Goal: Task Accomplishment & Management: Complete application form

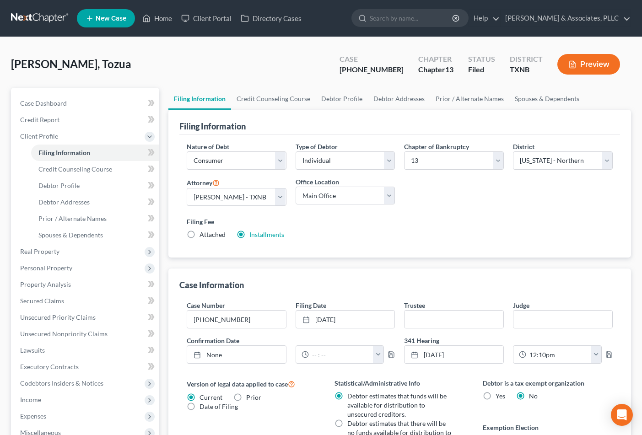
select select "1"
select select "0"
select select "3"
select select "78"
select select "0"
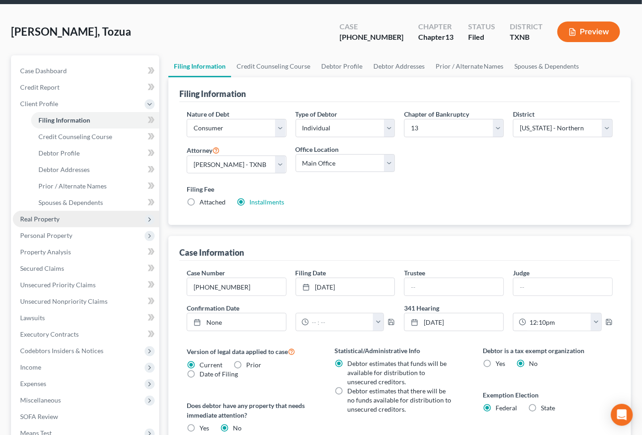
scroll to position [51, 0]
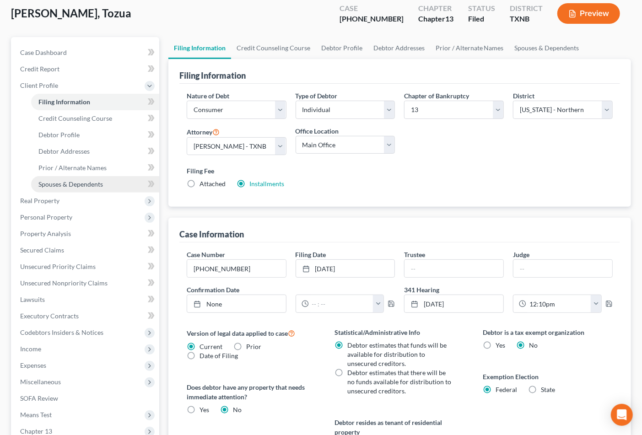
click at [75, 181] on span "Spouses & Dependents" at bounding box center [70, 184] width 65 height 8
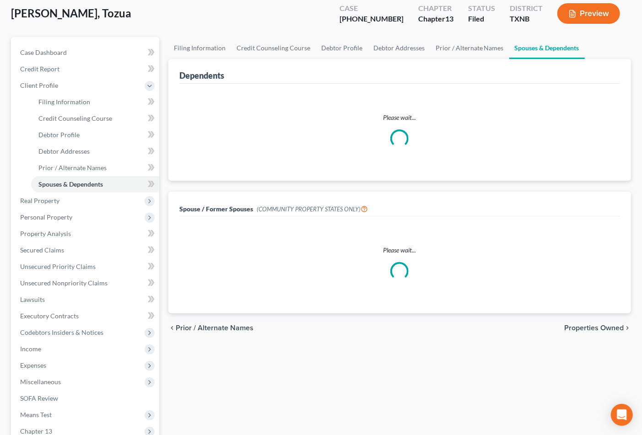
click at [611, 370] on div "Filing Information Credit Counseling Course Debtor Profile Debtor Addresses Pri…" at bounding box center [400, 264] width 472 height 455
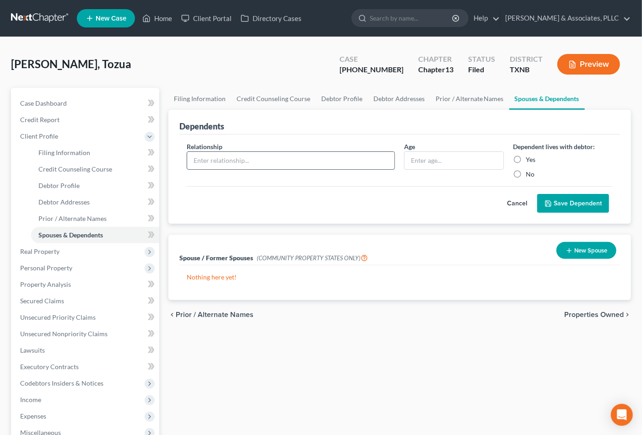
click at [282, 166] on input "text" at bounding box center [291, 160] width 208 height 17
type input "Son"
type input "11"
click at [528, 157] on label "Yes" at bounding box center [531, 159] width 10 height 9
click at [529, 157] on input "Yes" at bounding box center [532, 158] width 6 height 6
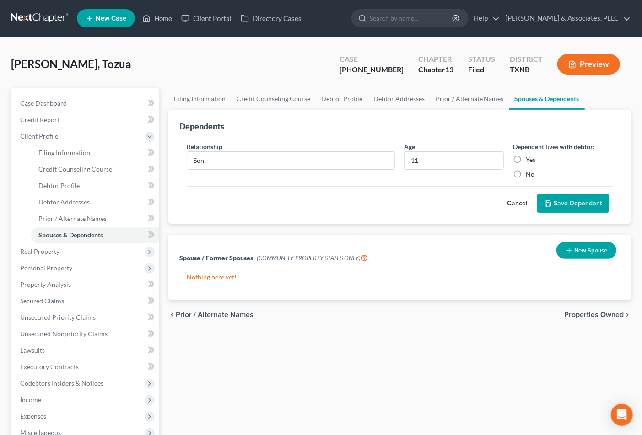
radio input "true"
click at [557, 202] on button "Save Dependent" at bounding box center [573, 203] width 72 height 19
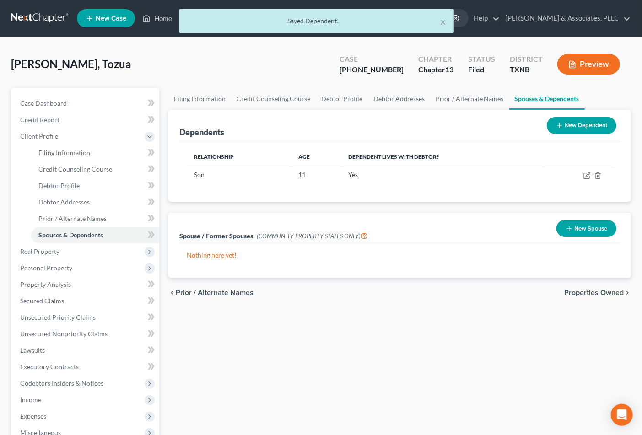
click at [568, 202] on div "Dependents New Dependent Relationship Age Dependent lives with debtor? Son 11 Y…" at bounding box center [400, 194] width 472 height 168
click at [574, 125] on button "New Dependent" at bounding box center [582, 125] width 70 height 17
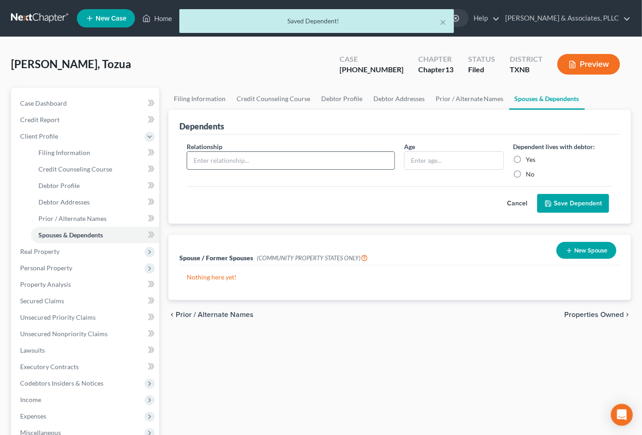
click at [217, 159] on input "text" at bounding box center [291, 160] width 208 height 17
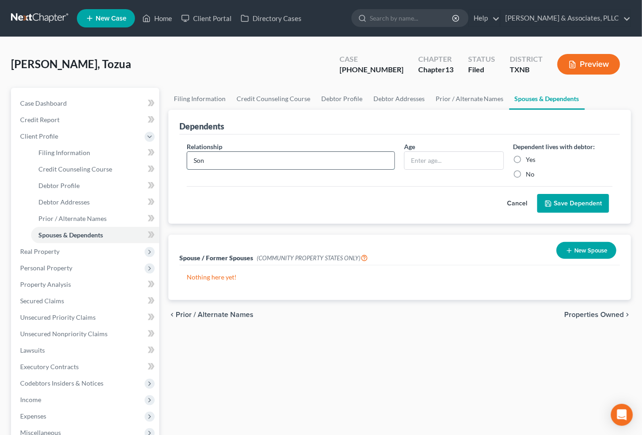
type input "Son"
type input "10"
click at [529, 155] on input "Yes" at bounding box center [532, 158] width 6 height 6
radio input "true"
click at [581, 199] on button "Save Dependent" at bounding box center [573, 203] width 72 height 19
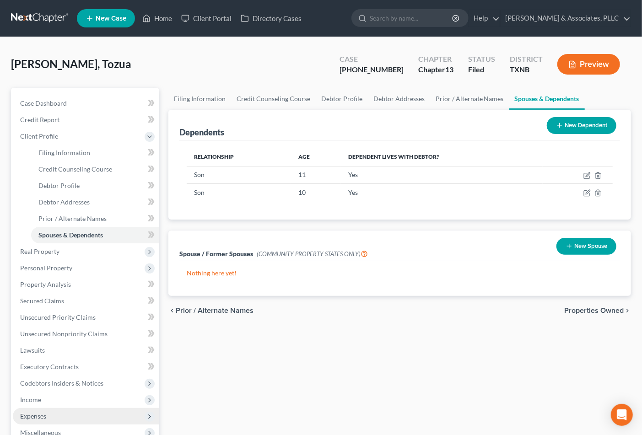
click at [59, 415] on span "Expenses" at bounding box center [86, 416] width 146 height 16
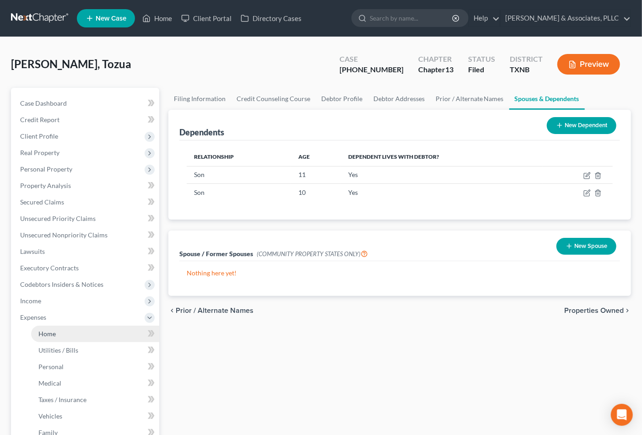
click at [61, 329] on link "Home" at bounding box center [95, 334] width 128 height 16
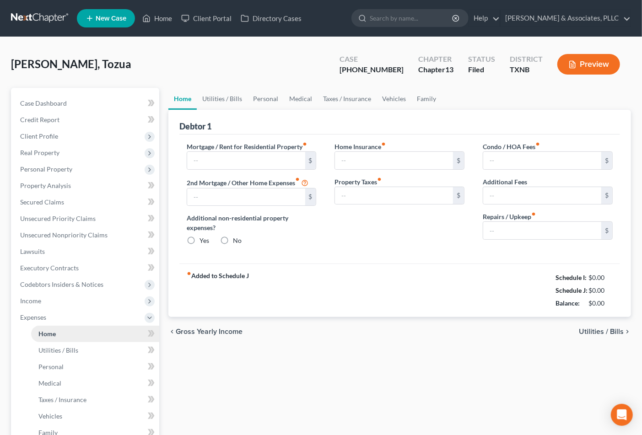
type input "2,800.00"
type input "0.00"
radio input "true"
type input "0.00"
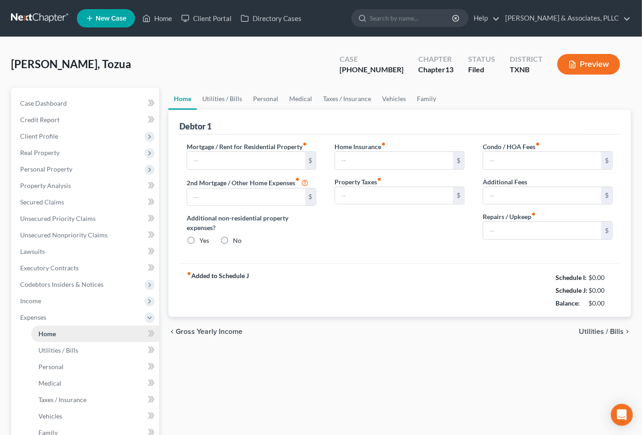
type input "0.00"
click at [209, 97] on link "Utilities / Bills" at bounding box center [222, 99] width 51 height 22
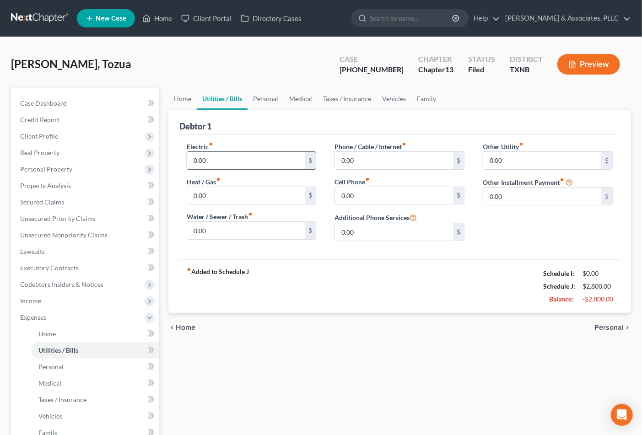
click at [272, 167] on input "0.00" at bounding box center [246, 160] width 118 height 17
type input "250"
type input "100"
type input "150"
type input "50"
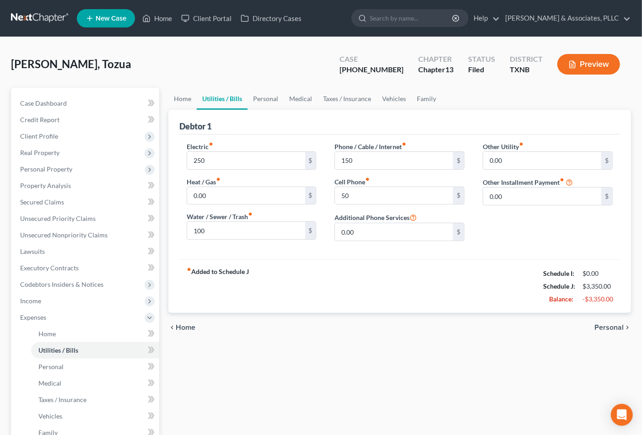
click at [610, 328] on span "Personal" at bounding box center [608, 327] width 29 height 7
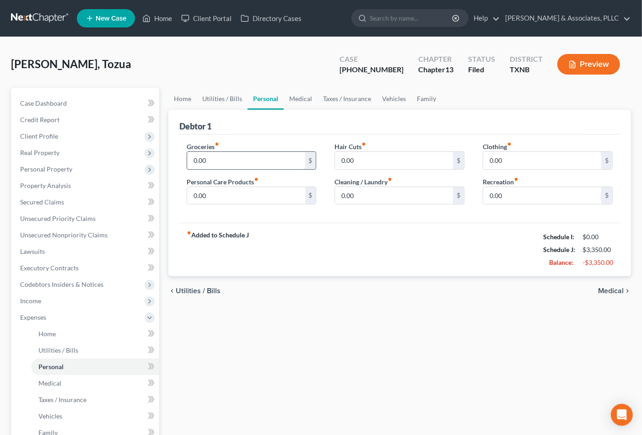
click at [229, 162] on input "0.00" at bounding box center [246, 160] width 118 height 17
type input "900.00"
type input "100.00"
type input "300.00"
click at [515, 166] on input "0.00" at bounding box center [542, 160] width 118 height 17
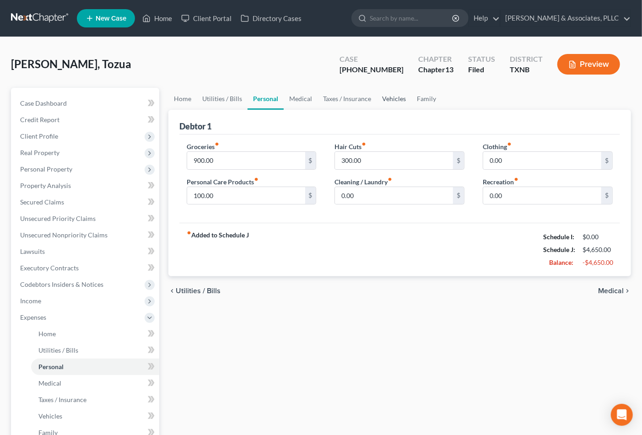
click at [387, 96] on link "Vehicles" at bounding box center [394, 99] width 35 height 22
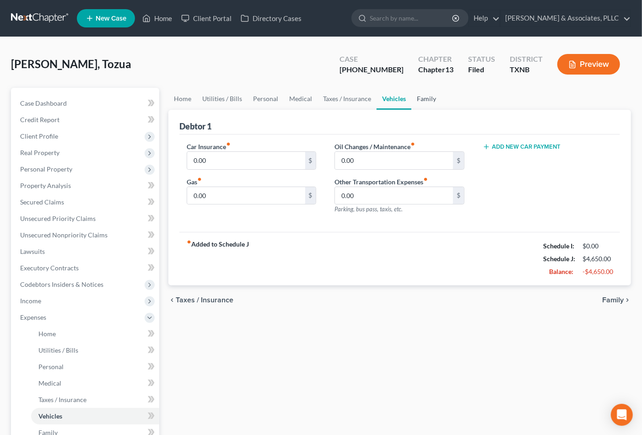
click at [420, 95] on link "Family" at bounding box center [426, 99] width 30 height 22
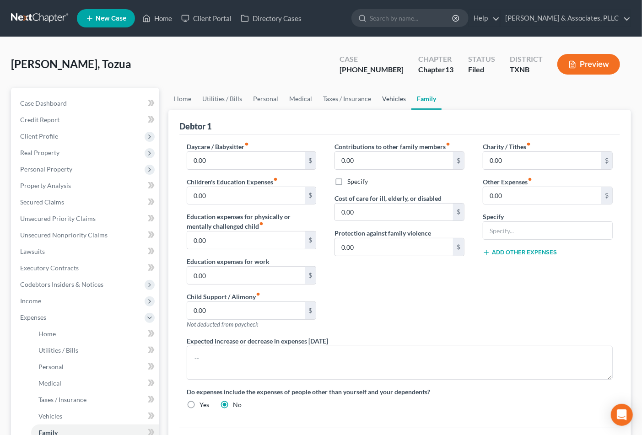
click at [389, 98] on link "Vehicles" at bounding box center [394, 99] width 35 height 22
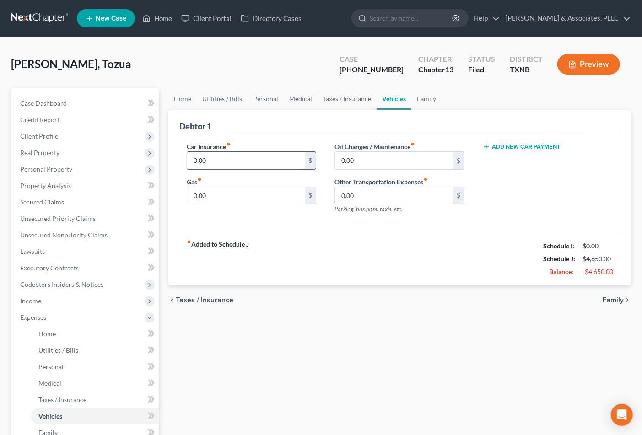
click at [238, 159] on input "0.00" at bounding box center [246, 160] width 118 height 17
type input "295.00"
click at [382, 260] on div "fiber_manual_record Added to Schedule J Schedule I: $0.00 Schedule J: $4,945.00…" at bounding box center [399, 259] width 441 height 54
click at [46, 200] on span "Secured Claims" at bounding box center [42, 202] width 44 height 8
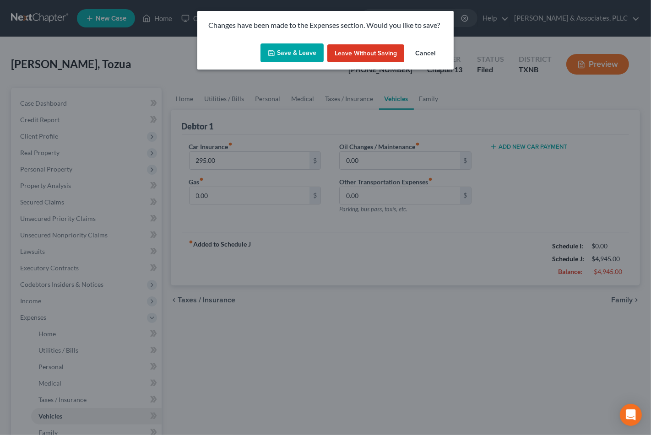
click at [277, 51] on button "Save & Leave" at bounding box center [291, 52] width 63 height 19
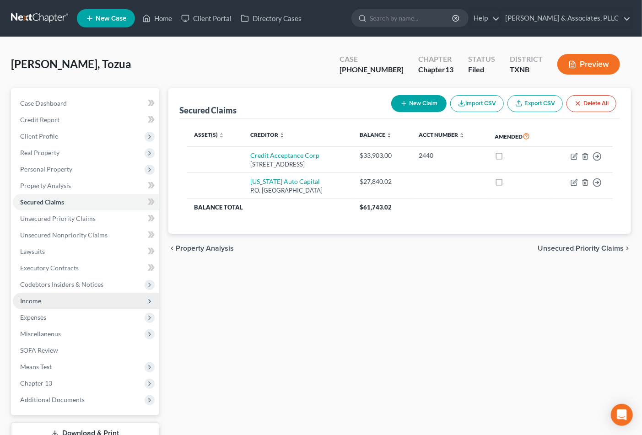
click at [44, 299] on span "Income" at bounding box center [86, 301] width 146 height 16
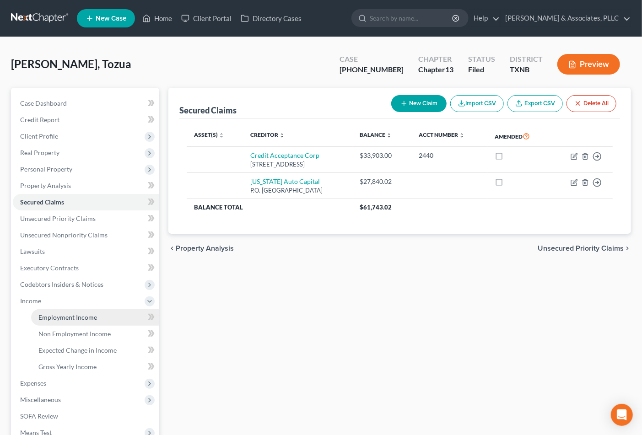
click at [52, 318] on span "Employment Income" at bounding box center [67, 317] width 59 height 8
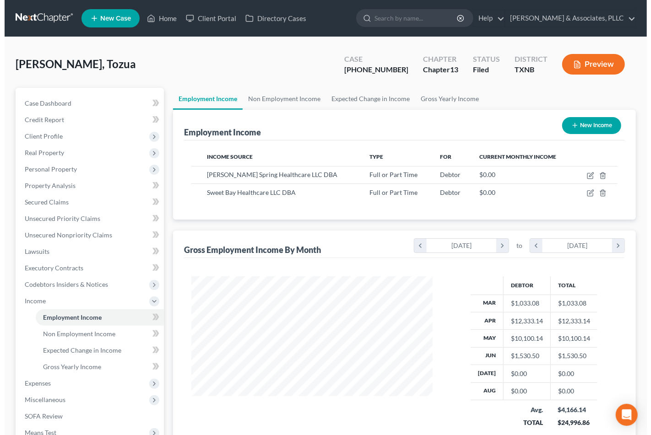
scroll to position [164, 259]
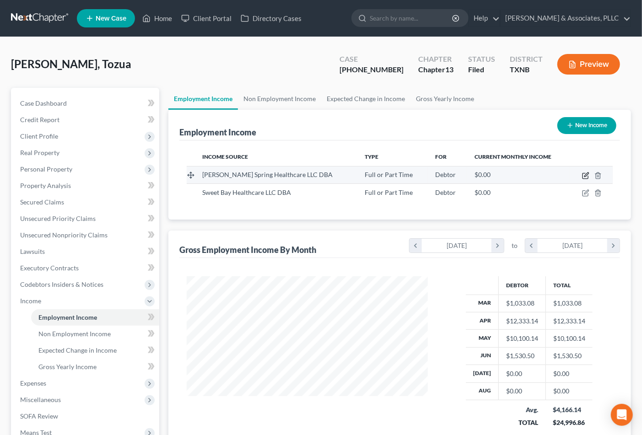
click at [586, 175] on icon "button" at bounding box center [585, 175] width 7 height 7
select select "0"
select select "45"
select select "2"
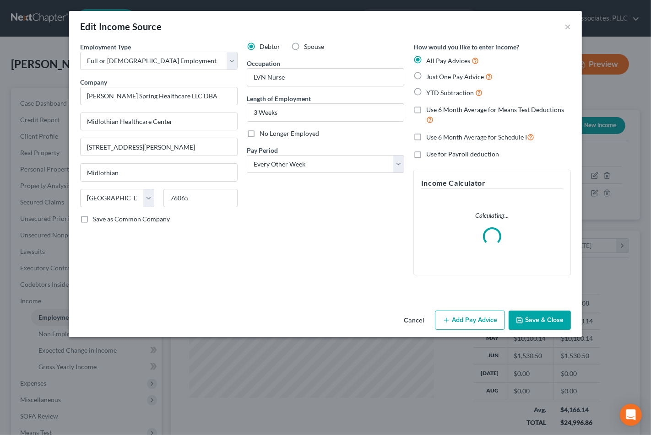
scroll to position [164, 263]
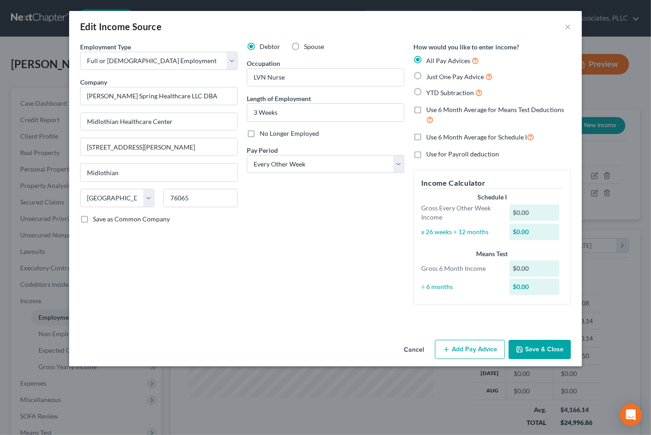
click at [453, 350] on button "Add Pay Advice" at bounding box center [470, 349] width 70 height 19
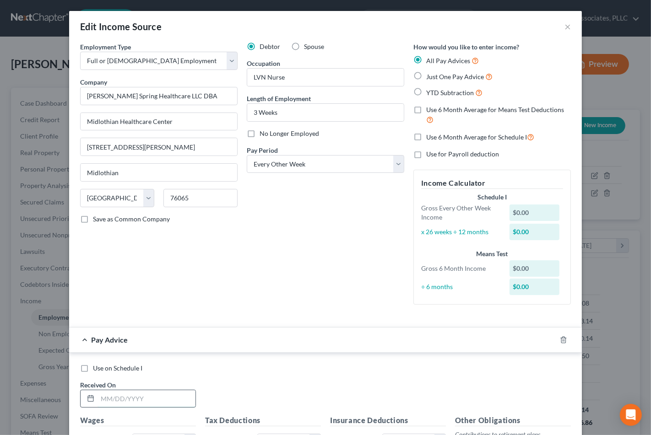
click at [99, 399] on input "text" at bounding box center [146, 398] width 98 height 17
type input "9/3/25"
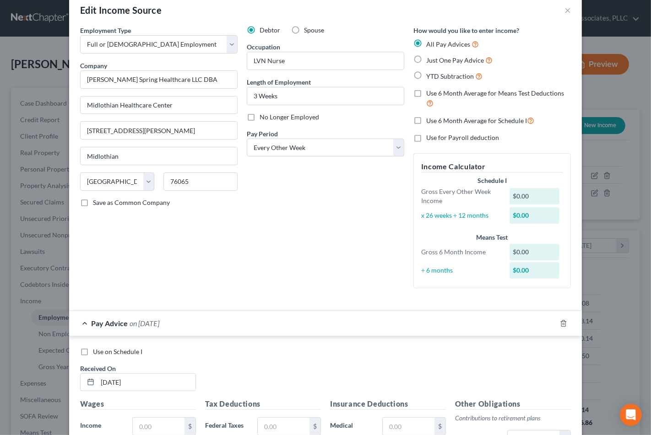
click at [313, 278] on div "Debtor Spouse Occupation LVN Nurse Length of Employment 3 Weeks No Longer Emplo…" at bounding box center [325, 161] width 167 height 270
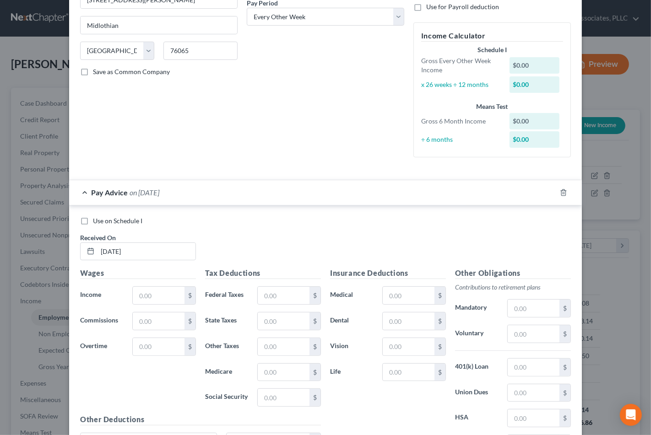
scroll to position [169, 0]
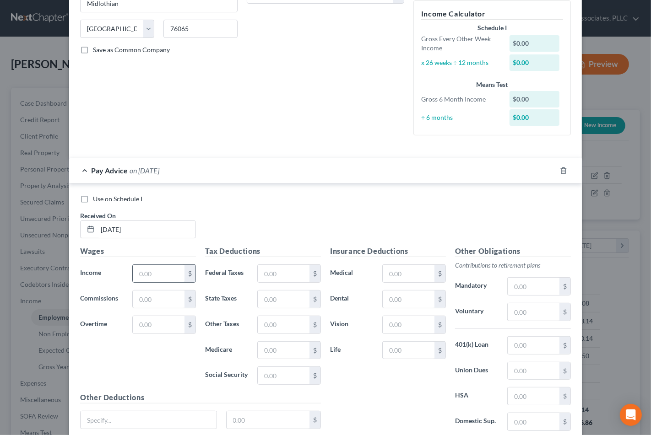
click at [151, 268] on input "text" at bounding box center [159, 273] width 52 height 17
type input "3"
type input "3,721.00"
click at [281, 351] on input "text" at bounding box center [284, 350] width 52 height 17
type input "53.96"
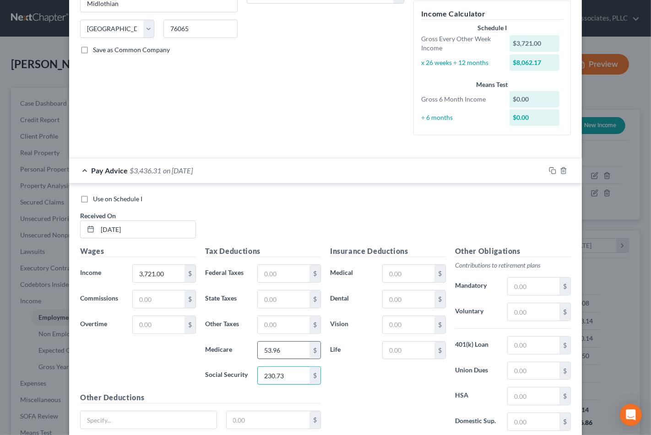
type input "230.73"
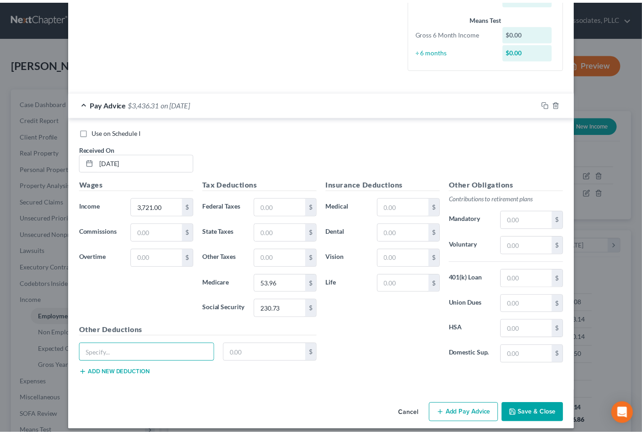
scroll to position [243, 0]
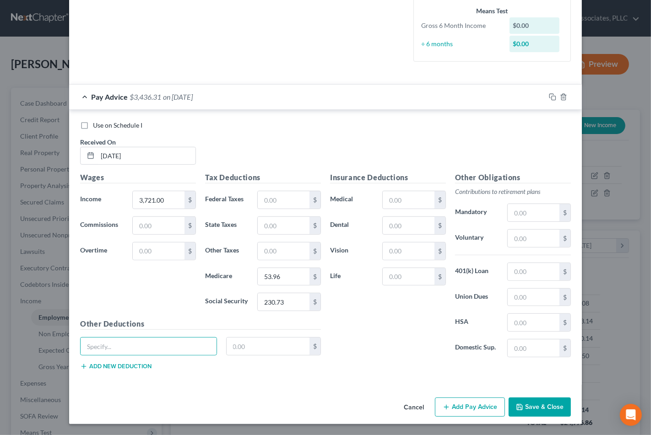
click at [93, 125] on label "Use on Schedule I" at bounding box center [117, 125] width 49 height 9
click at [97, 125] on input "Use on Schedule I" at bounding box center [100, 124] width 6 height 6
checkbox input "true"
click at [545, 416] on button "Save & Close" at bounding box center [539, 407] width 62 height 19
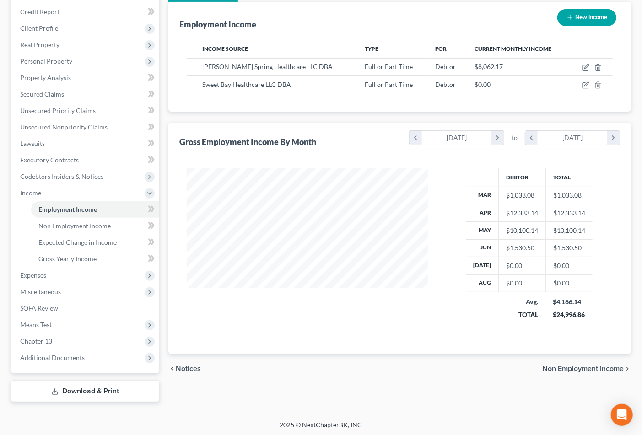
scroll to position [108, 0]
click at [362, 364] on div "chevron_left Notices Non Employment Income chevron_right" at bounding box center [399, 368] width 463 height 29
click at [459, 387] on div "Employment Income Non Employment Income Expected Change in Income Gross Yearly …" at bounding box center [400, 190] width 472 height 422
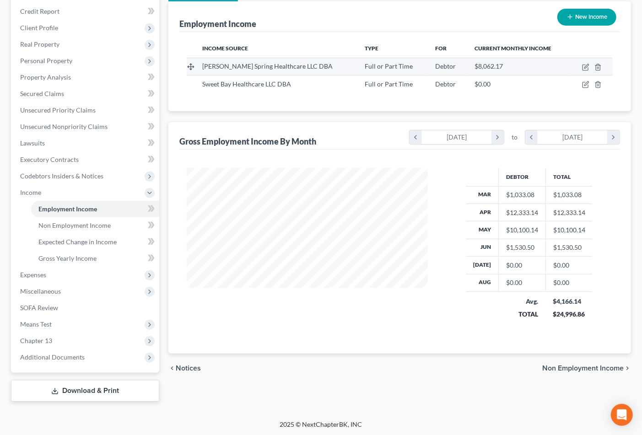
drag, startPoint x: 396, startPoint y: 313, endPoint x: 536, endPoint y: 58, distance: 291.8
click at [396, 313] on div at bounding box center [307, 250] width 259 height 164
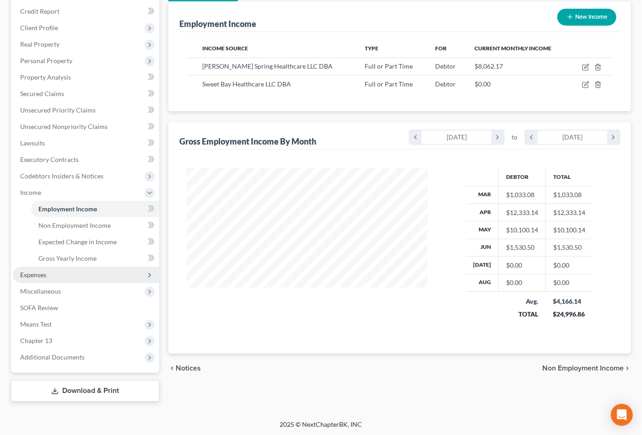
click at [62, 277] on span "Expenses" at bounding box center [86, 275] width 146 height 16
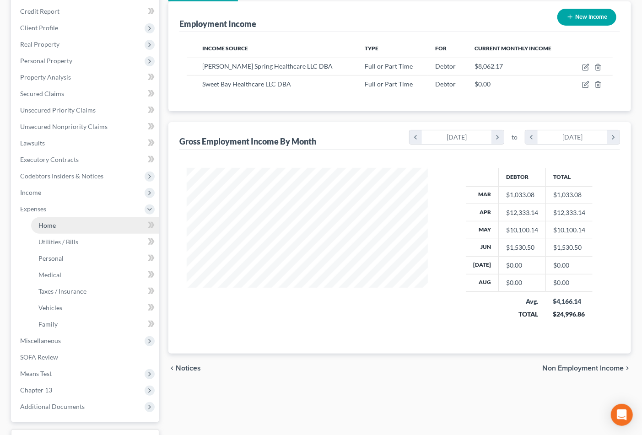
click at [59, 225] on link "Home" at bounding box center [95, 225] width 128 height 16
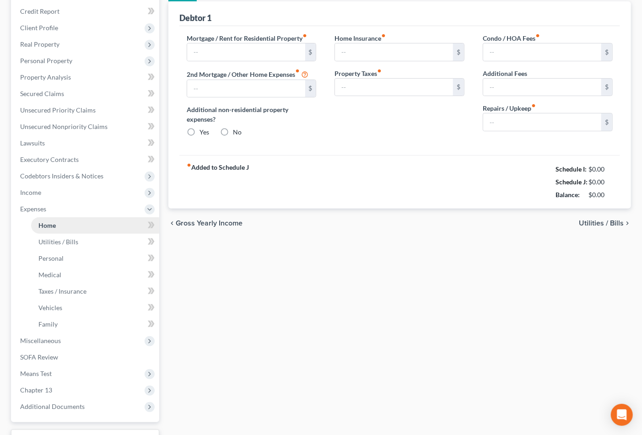
type input "2,800.00"
type input "0.00"
radio input "true"
type input "0.00"
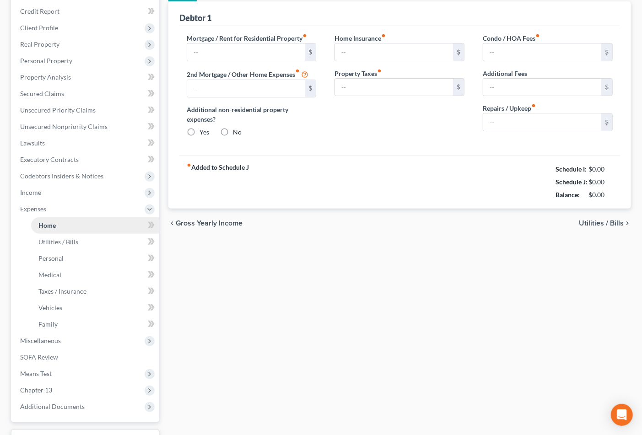
type input "0.00"
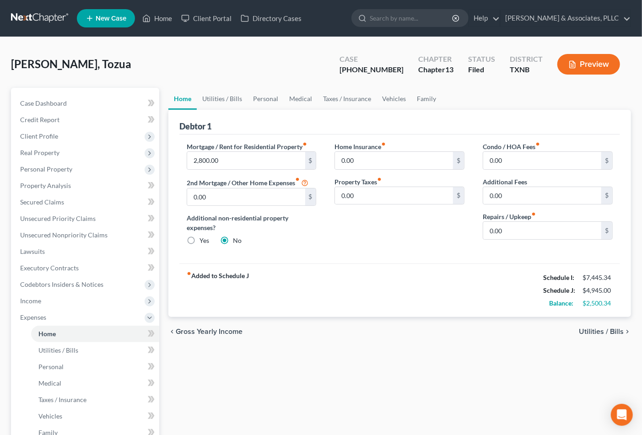
drag, startPoint x: 383, startPoint y: 379, endPoint x: 445, endPoint y: 366, distance: 62.6
click at [383, 379] on div "Home Utilities / Bills Personal Medical Taxes / Insurance Vehicles Family Debto…" at bounding box center [400, 324] width 472 height 472
click at [598, 331] on span "Utilities / Bills" at bounding box center [601, 331] width 45 height 7
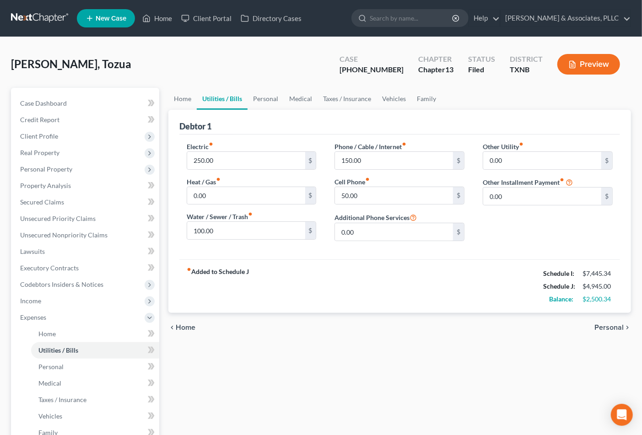
click at [607, 327] on span "Personal" at bounding box center [608, 327] width 29 height 7
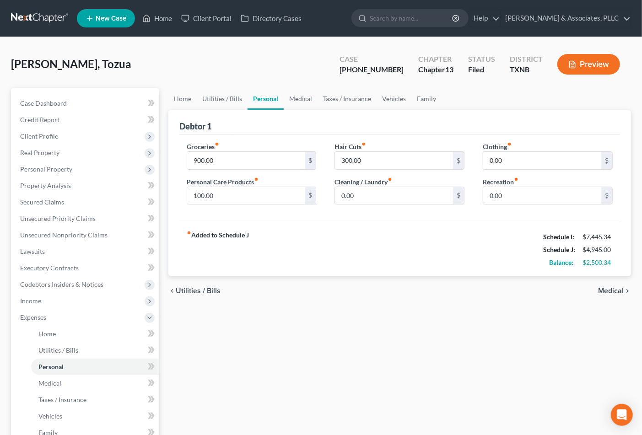
click at [602, 290] on span "Medical" at bounding box center [611, 290] width 26 height 7
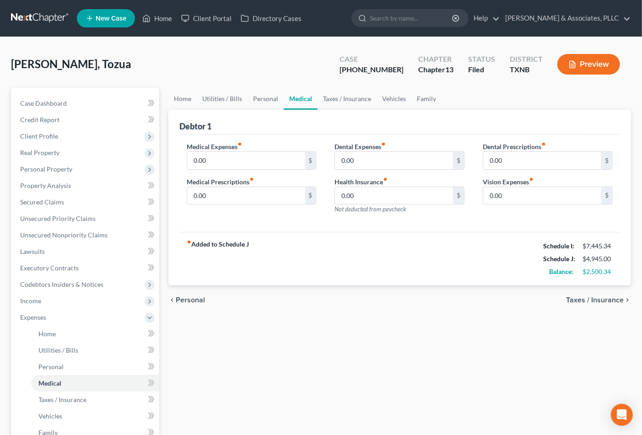
click at [308, 327] on div "Home Utilities / Bills Personal Medical Taxes / Insurance Vehicles Family Debto…" at bounding box center [400, 324] width 472 height 472
click at [616, 298] on span "Taxes / Insurance" at bounding box center [595, 300] width 58 height 7
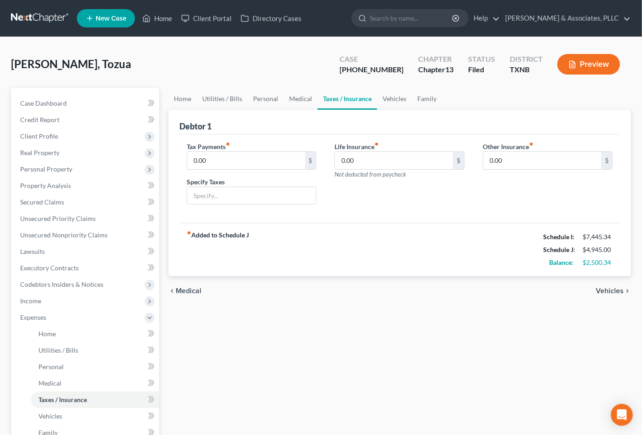
click at [439, 367] on div "Home Utilities / Bills Personal Medical Taxes / Insurance Vehicles Family Debto…" at bounding box center [400, 324] width 472 height 472
click at [618, 287] on span "Vehicles" at bounding box center [610, 290] width 28 height 7
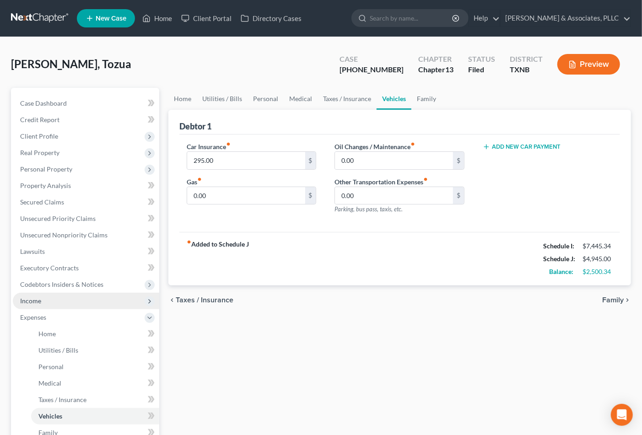
click at [46, 303] on span "Income" at bounding box center [86, 301] width 146 height 16
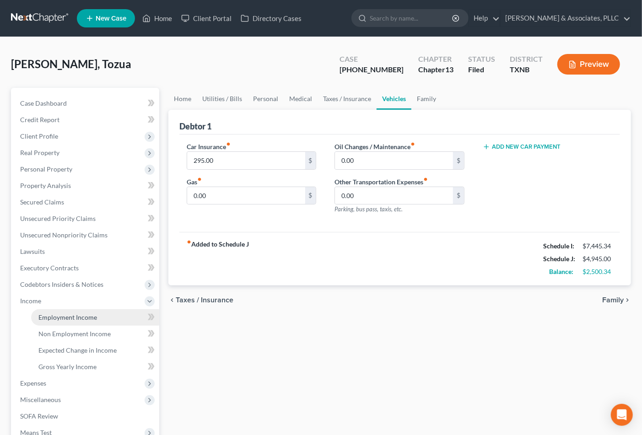
click at [47, 314] on span "Employment Income" at bounding box center [67, 317] width 59 height 8
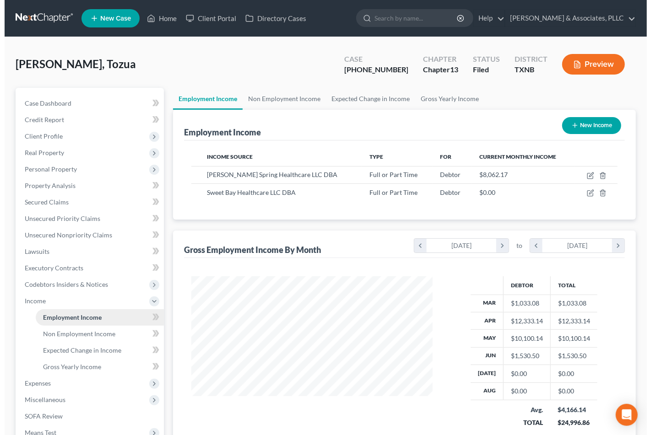
scroll to position [164, 259]
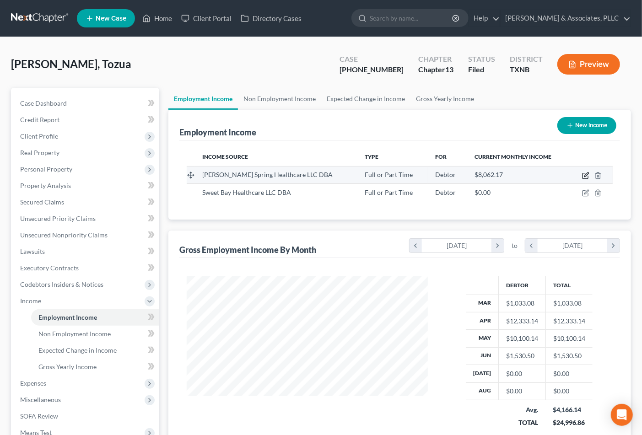
click at [585, 176] on icon "button" at bounding box center [586, 175] width 4 height 4
select select "0"
select select "45"
select select "2"
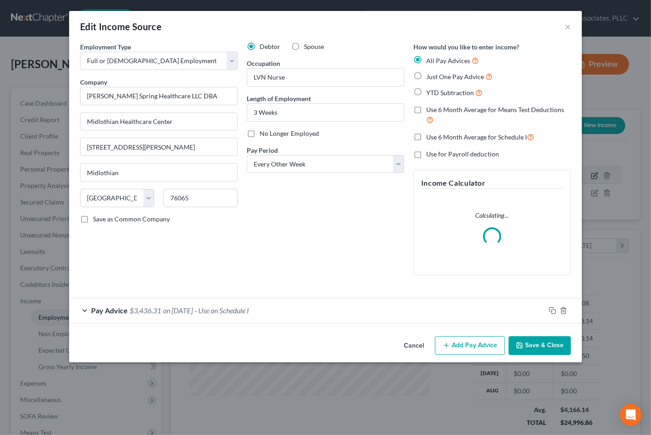
scroll to position [164, 263]
click at [318, 317] on div "Pay Advice $3,436.31 on 09/03/2025 - Use on Schedule I" at bounding box center [307, 310] width 476 height 24
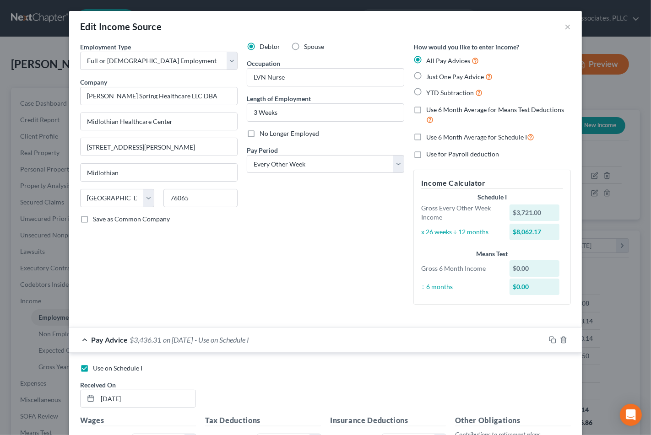
click at [327, 300] on div "Debtor Spouse Occupation LVN Nurse Length of Employment 3 Weeks No Longer Emplo…" at bounding box center [325, 177] width 167 height 270
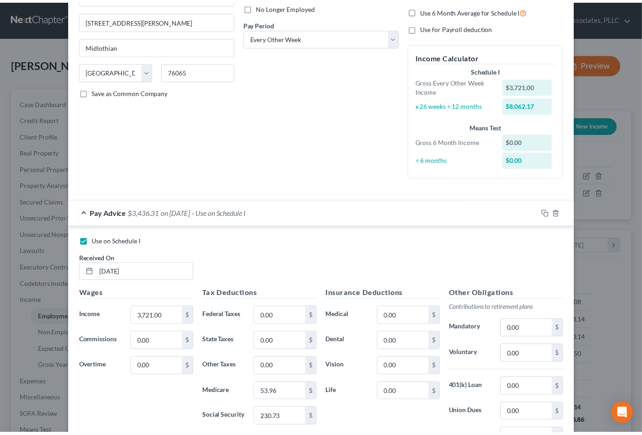
scroll to position [243, 0]
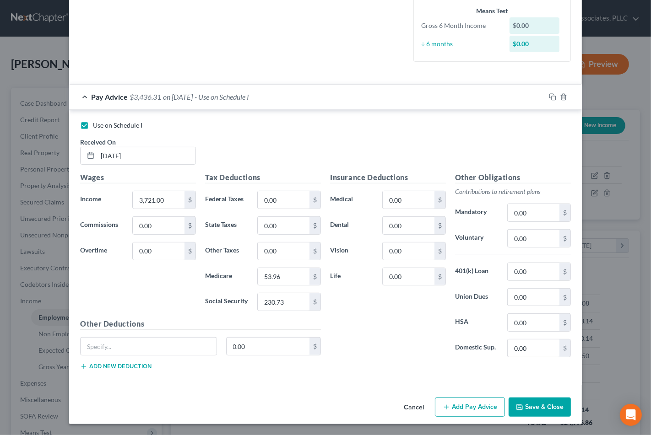
click at [539, 405] on button "Save & Close" at bounding box center [539, 407] width 62 height 19
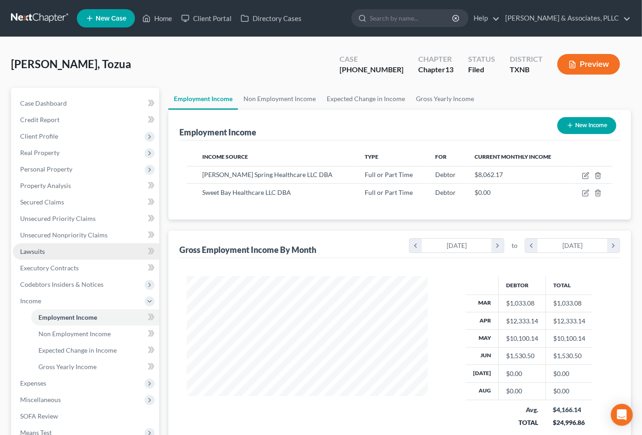
scroll to position [457446, 457351]
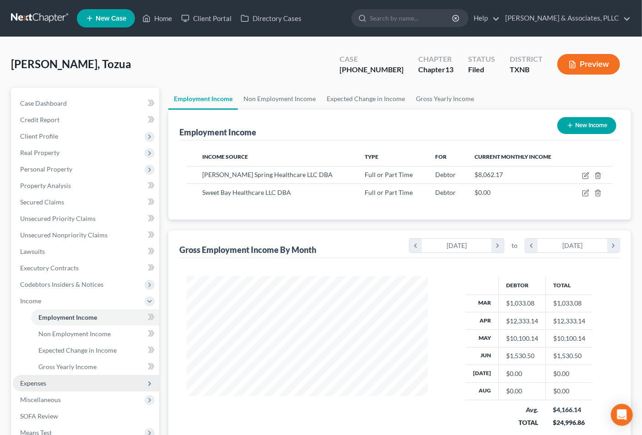
click at [38, 389] on span "Expenses" at bounding box center [86, 383] width 146 height 16
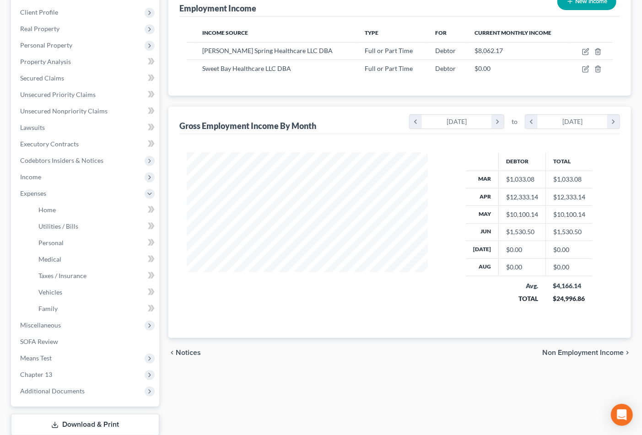
scroll to position [107, 0]
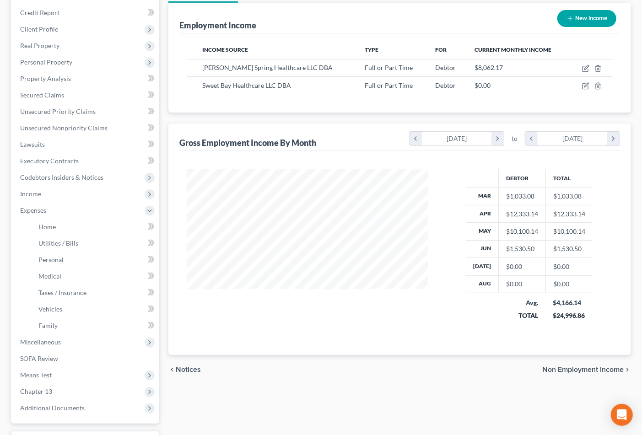
click at [385, 398] on div "Employment Income Non Employment Income Expected Change in Income Gross Yearly …" at bounding box center [400, 217] width 472 height 472
click at [213, 335] on div "Debtor Total Mar $1,033.08 $1,033.08 Apr $12,333.14 $12,333.14 May $10,100.14 $…" at bounding box center [399, 253] width 441 height 204
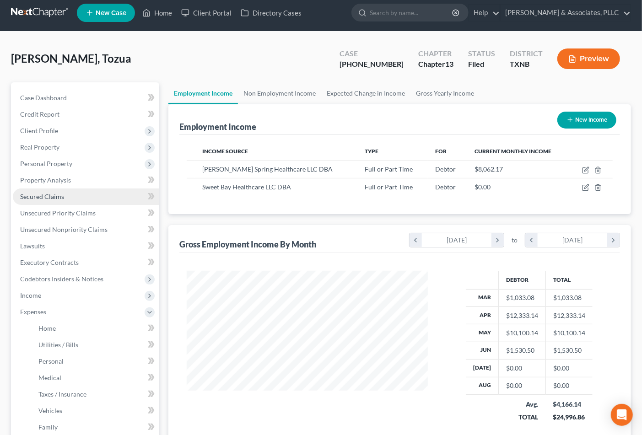
scroll to position [0, 0]
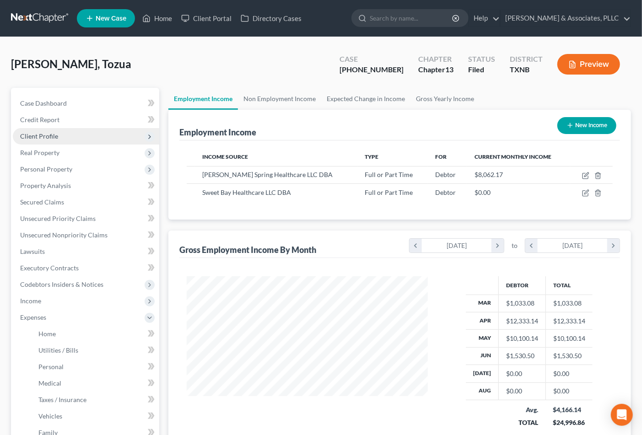
click at [56, 138] on span "Client Profile" at bounding box center [39, 136] width 38 height 8
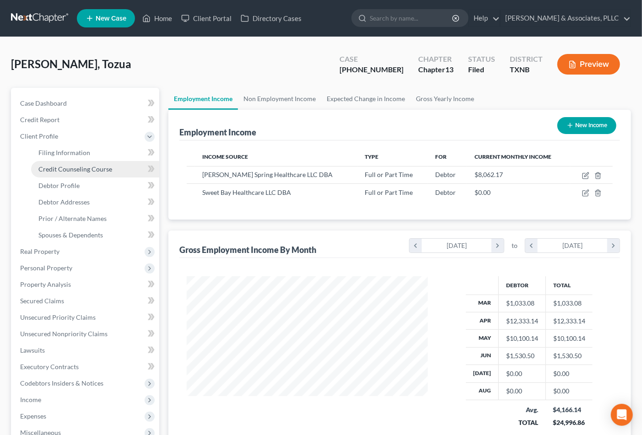
click at [74, 170] on span "Credit Counseling Course" at bounding box center [75, 169] width 74 height 8
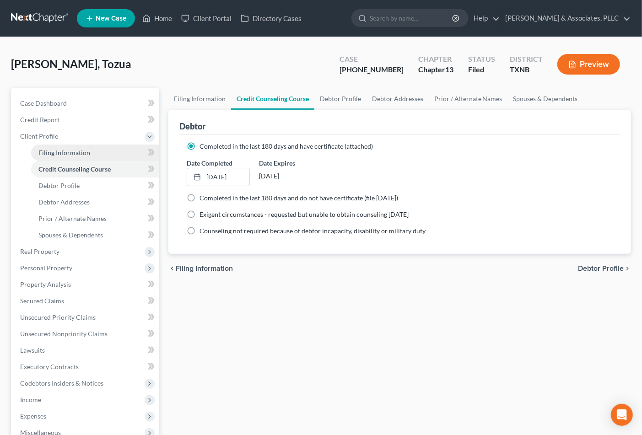
click at [66, 151] on span "Filing Information" at bounding box center [64, 153] width 52 height 8
select select "1"
select select "0"
select select "3"
select select "78"
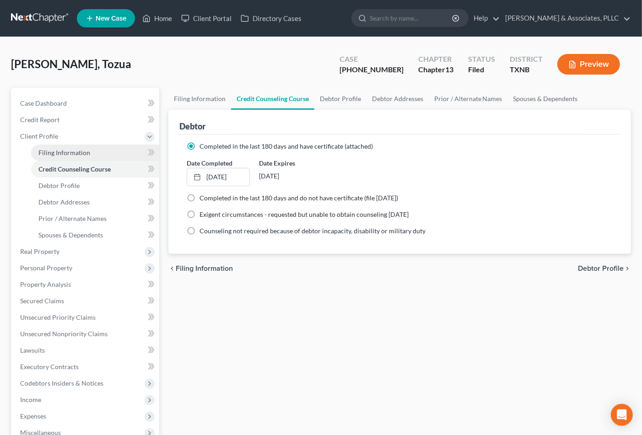
select select "0"
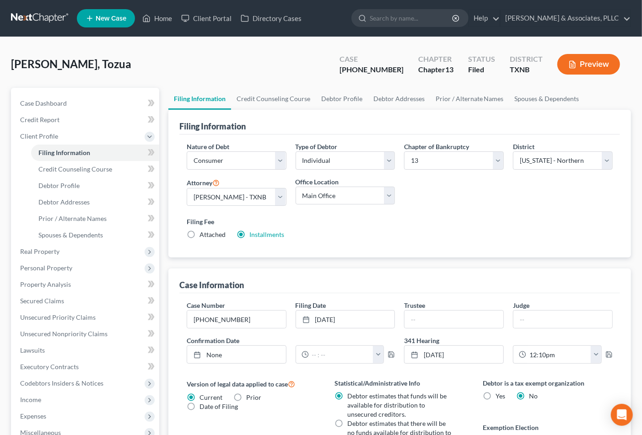
click at [477, 238] on div "Filing Fee Attached Installments Installments" at bounding box center [400, 228] width 426 height 22
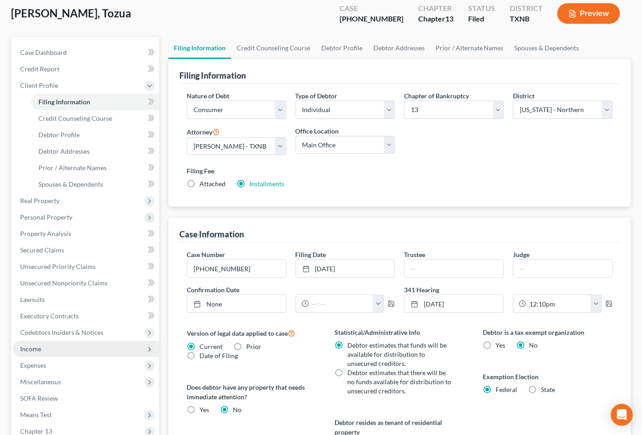
click at [60, 355] on span "Income" at bounding box center [86, 349] width 146 height 16
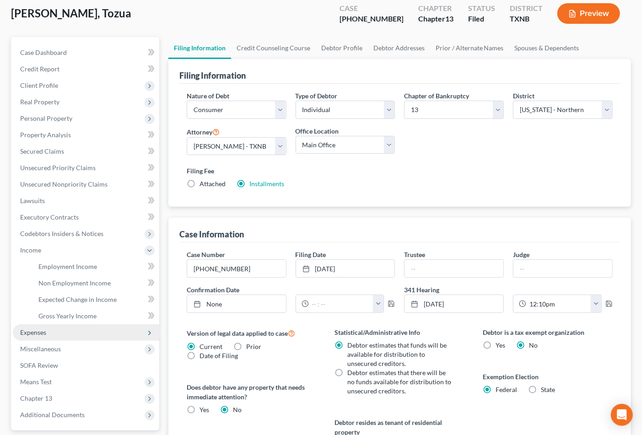
click at [72, 336] on span "Expenses" at bounding box center [86, 332] width 146 height 16
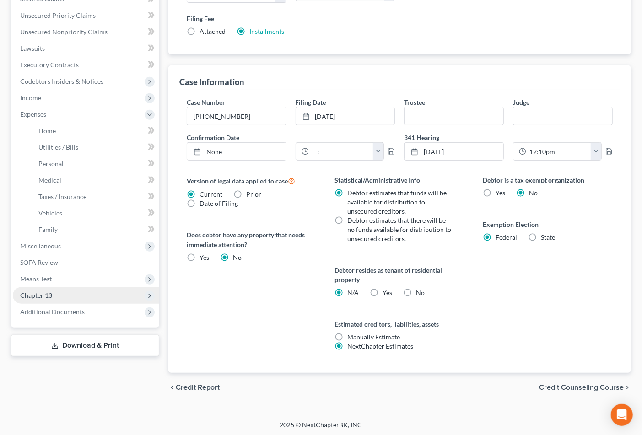
scroll to position [205, 0]
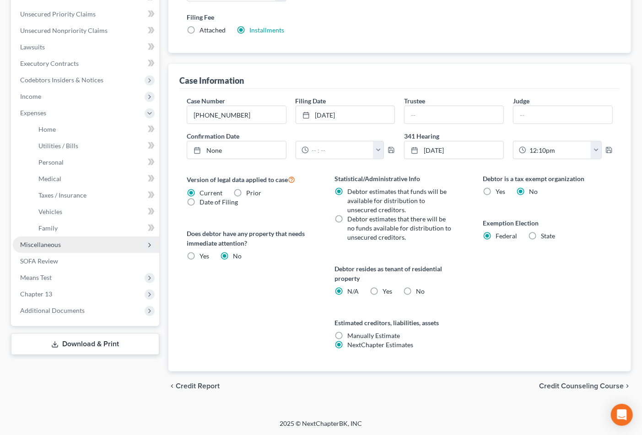
click at [75, 243] on span "Miscellaneous" at bounding box center [86, 245] width 146 height 16
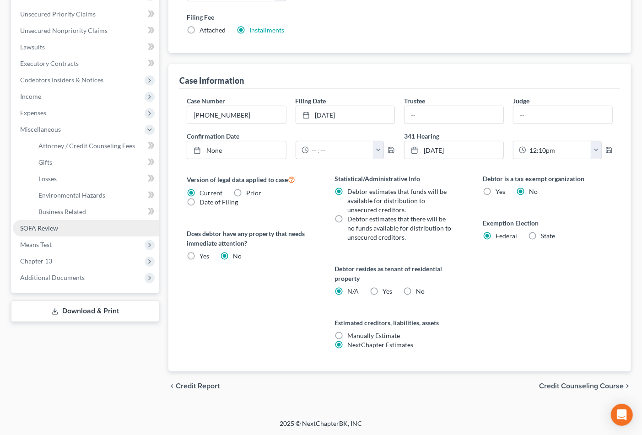
click at [70, 228] on link "SOFA Review" at bounding box center [86, 228] width 146 height 16
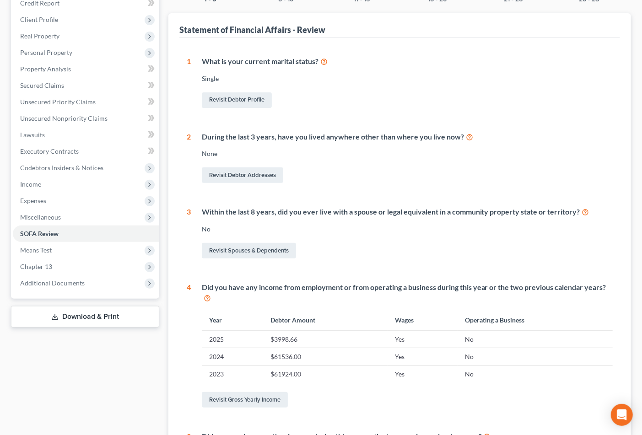
scroll to position [111, 0]
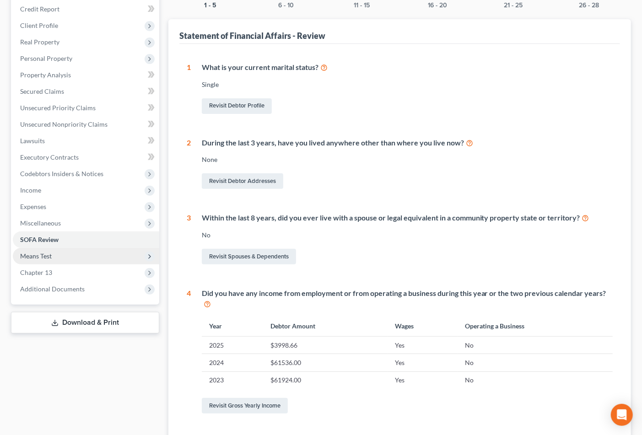
click at [51, 252] on span "Means Test" at bounding box center [36, 256] width 32 height 8
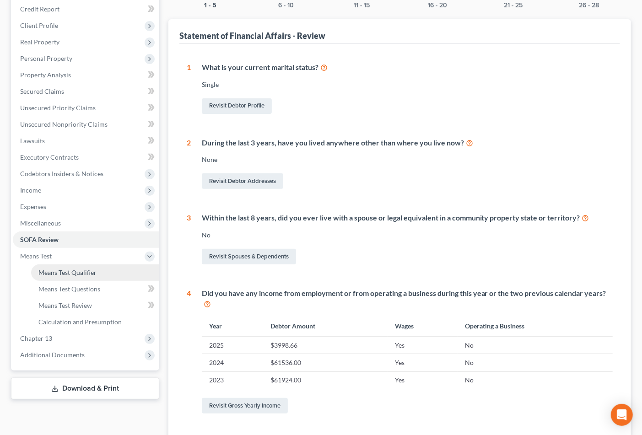
click at [63, 271] on span "Means Test Qualifier" at bounding box center [67, 273] width 58 height 8
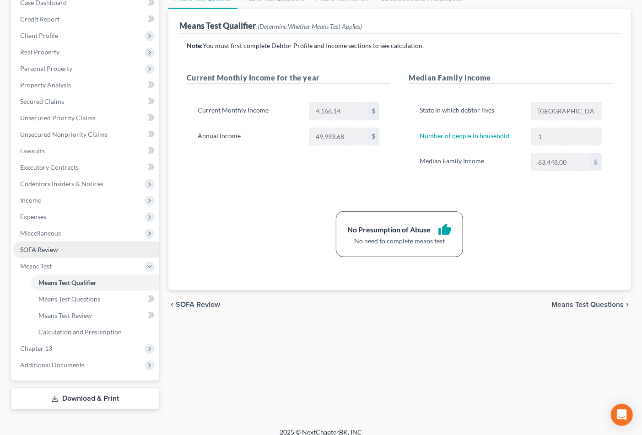
scroll to position [102, 0]
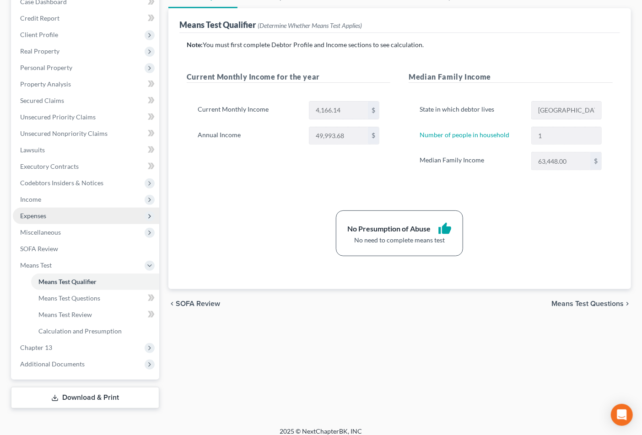
click at [49, 216] on span "Expenses" at bounding box center [86, 216] width 146 height 16
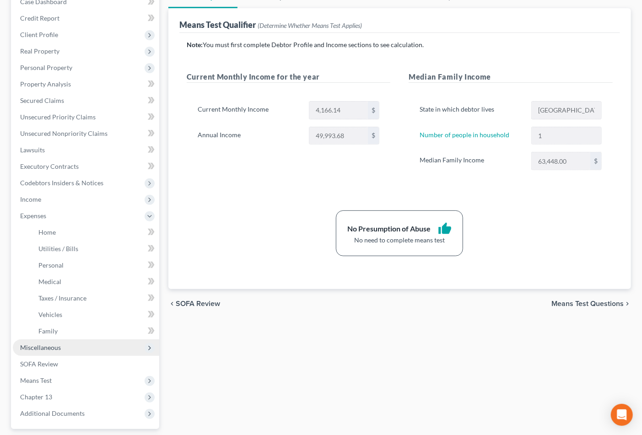
click at [44, 344] on span "Miscellaneous" at bounding box center [40, 348] width 41 height 8
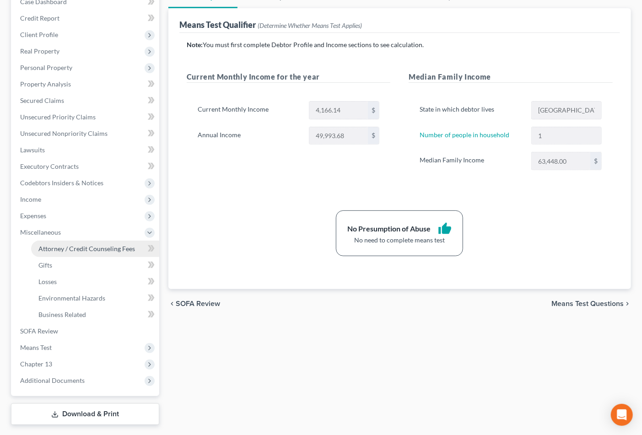
click at [85, 248] on span "Attorney / Credit Counseling Fees" at bounding box center [86, 249] width 97 height 8
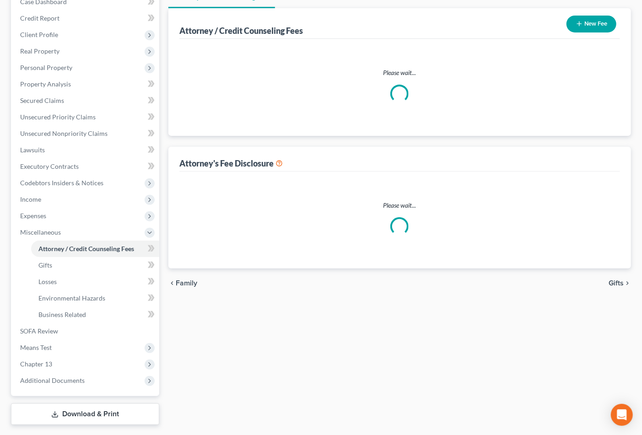
select select "0"
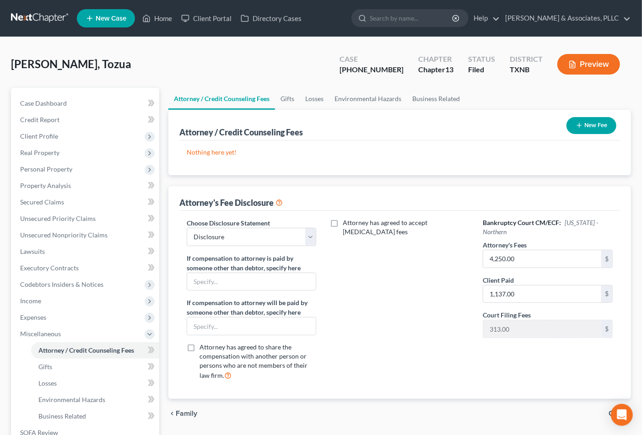
click at [592, 126] on button "New Fee" at bounding box center [592, 125] width 50 height 17
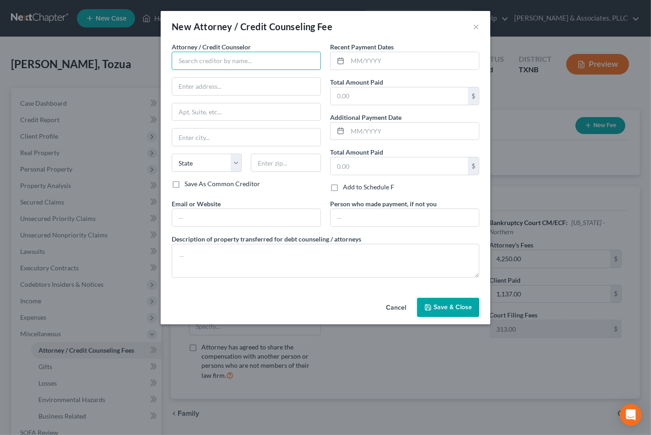
click at [207, 66] on input "text" at bounding box center [246, 61] width 149 height 18
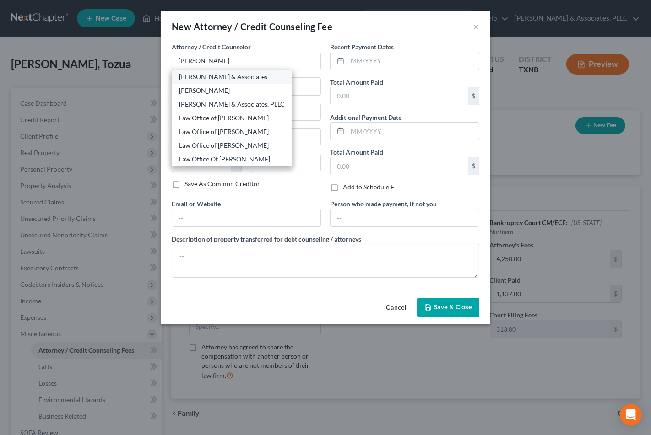
click at [215, 73] on div "Andrew B. Nichols & Associates" at bounding box center [232, 76] width 106 height 9
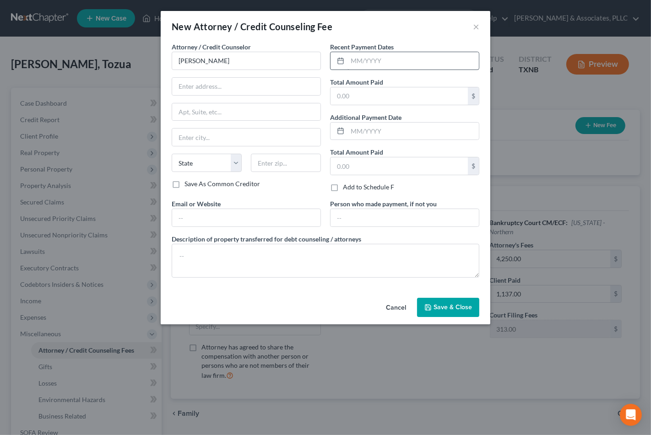
type input "Andrew B. Nichols & Associates"
type input "7920 Belt Line Road"
type input "Suite 650"
type input "Dallas"
select select "45"
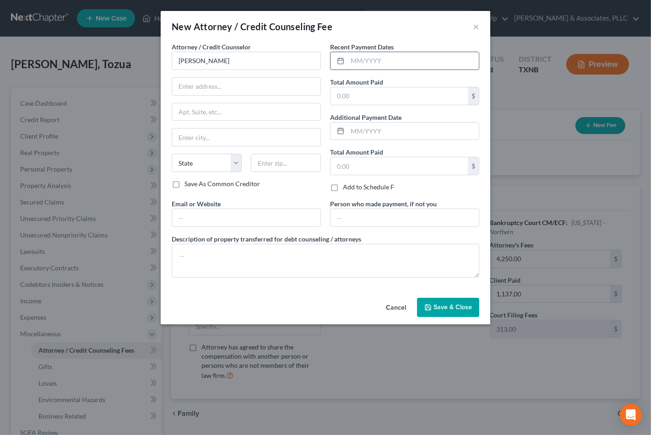
type input "75254"
click at [380, 56] on input "text" at bounding box center [412, 60] width 131 height 17
type input "9/2025"
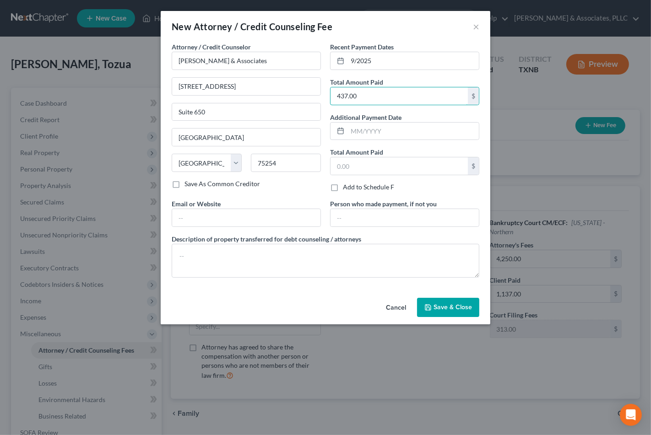
type input "437.00"
click at [458, 308] on span "Save & Close" at bounding box center [452, 307] width 38 height 8
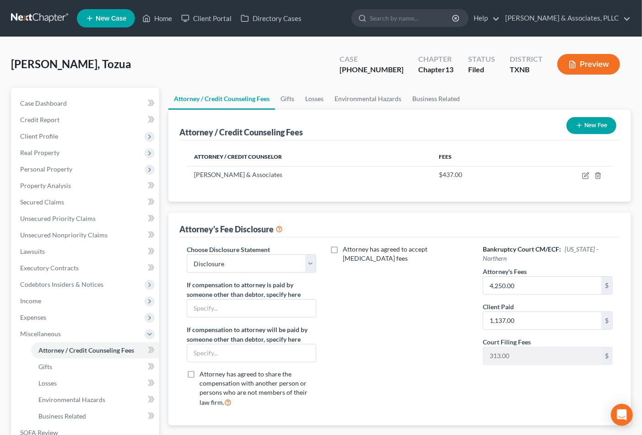
click at [593, 124] on button "New Fee" at bounding box center [592, 125] width 50 height 17
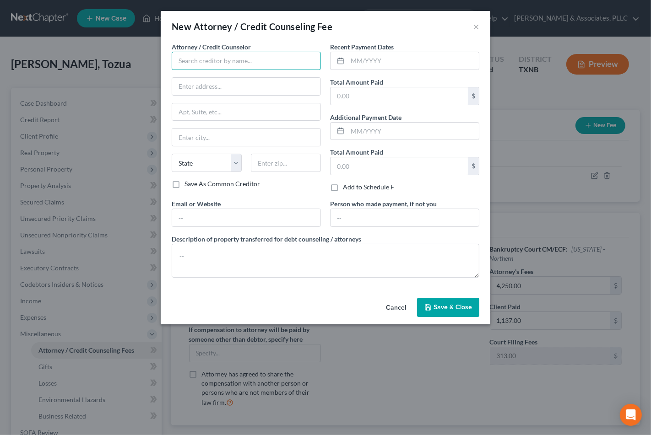
click at [282, 62] on input "text" at bounding box center [246, 61] width 149 height 18
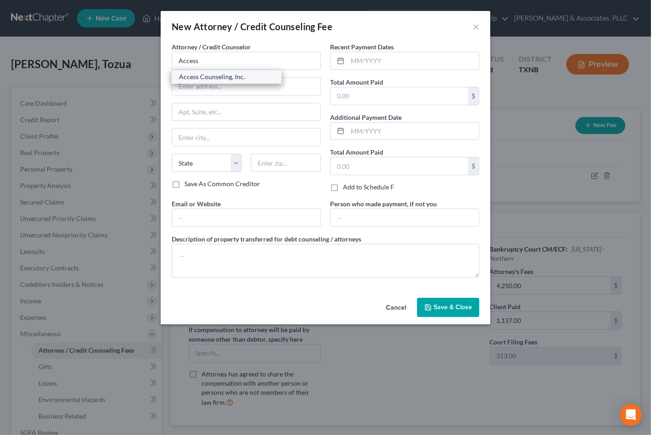
click at [209, 77] on div "Access Counseling, Inc." at bounding box center [226, 76] width 95 height 9
type input "Access Counseling, Inc."
type input "633 W 5th Street, Suite 26001"
type input "Los Angeles"
select select "4"
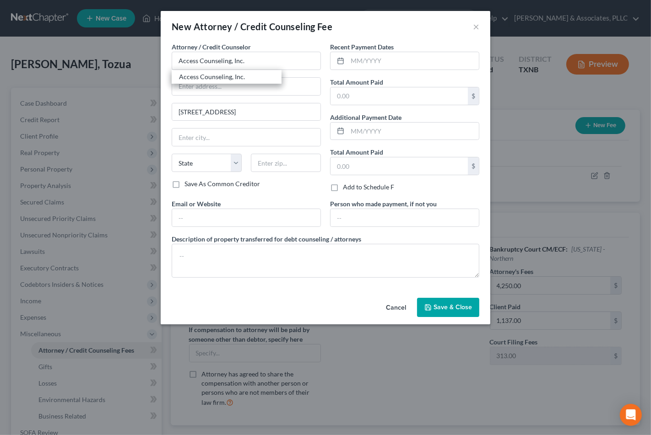
type input "90071"
click at [355, 67] on input "text" at bounding box center [412, 60] width 131 height 17
type input "5"
type input "9/2025"
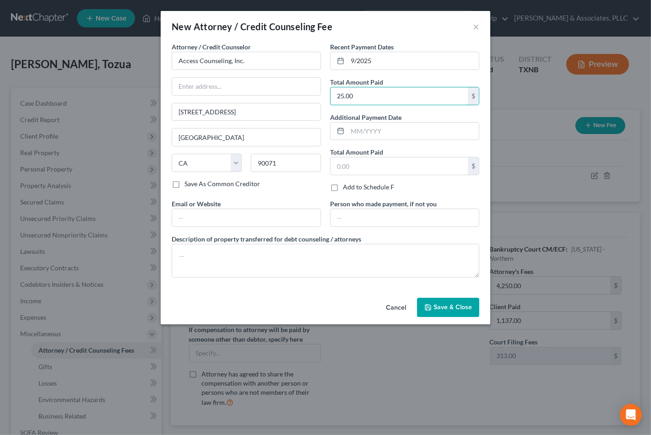
type input "25.00"
drag, startPoint x: 465, startPoint y: 316, endPoint x: 463, endPoint y: 312, distance: 4.7
click at [463, 312] on button "Save & Close" at bounding box center [448, 307] width 62 height 19
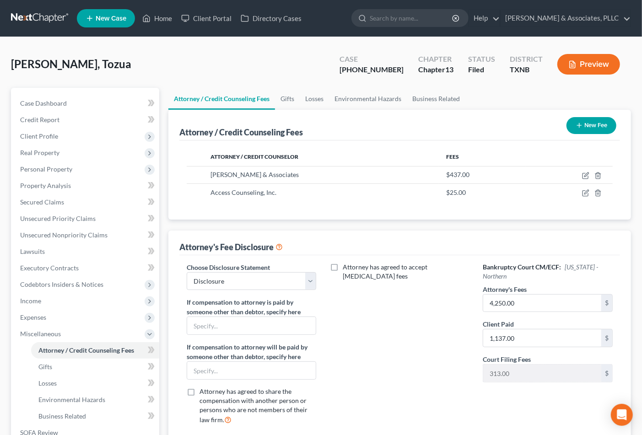
click at [241, 68] on div "Jackson, Tozua Upgraded Case 25-43540-13 Chapter Chapter 13 Status Filed Distri…" at bounding box center [321, 68] width 620 height 40
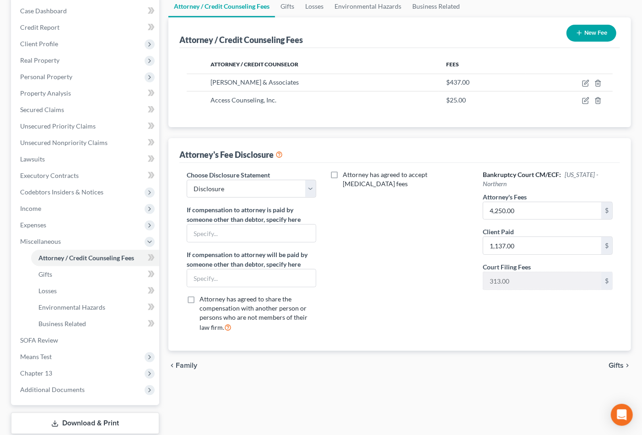
scroll to position [102, 0]
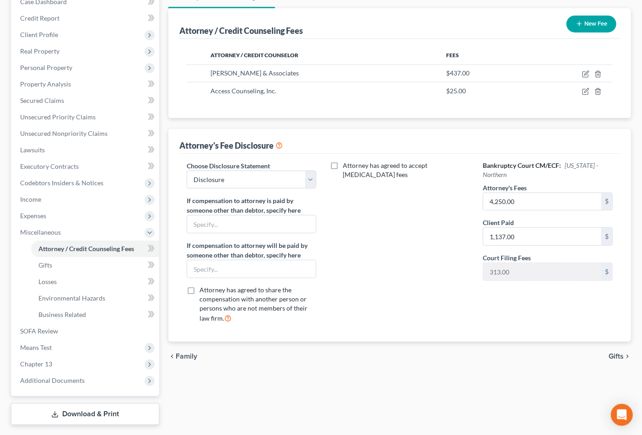
click at [617, 358] on span "Gifts" at bounding box center [616, 356] width 15 height 7
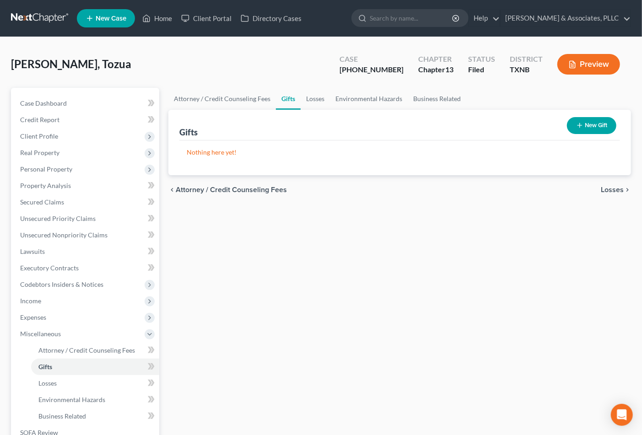
click at [605, 190] on span "Losses" at bounding box center [612, 189] width 23 height 7
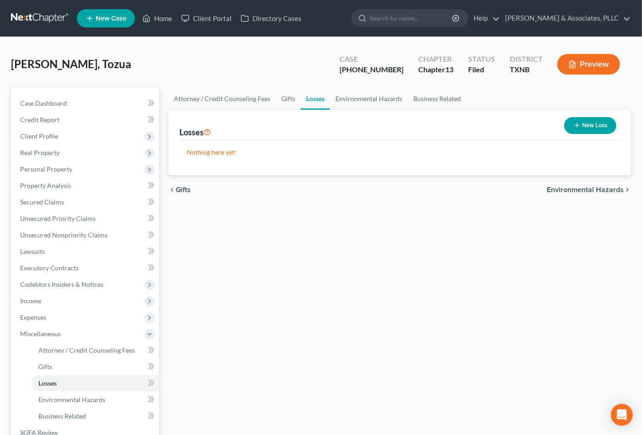
click at [603, 186] on span "Environmental Hazards" at bounding box center [585, 189] width 77 height 7
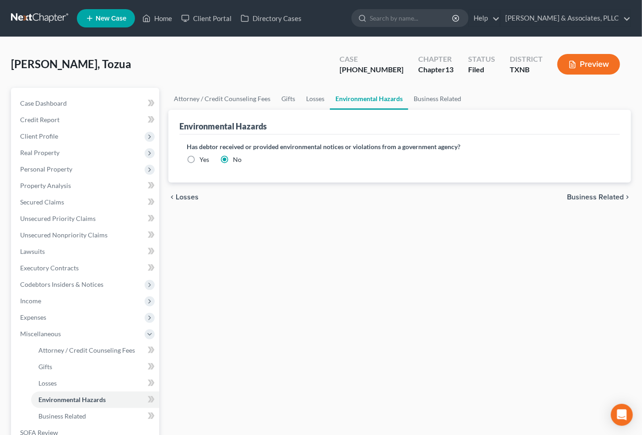
click at [604, 196] on span "Business Related" at bounding box center [595, 197] width 57 height 7
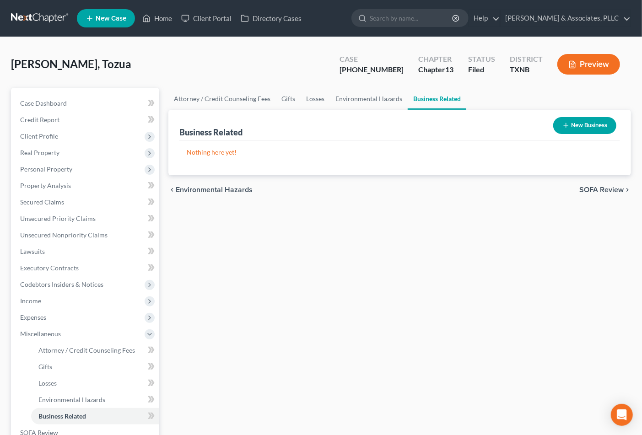
click at [604, 194] on div "chevron_left Environmental Hazards SOFA Review chevron_right" at bounding box center [399, 189] width 463 height 29
click at [603, 191] on span "SOFA Review" at bounding box center [601, 189] width 44 height 7
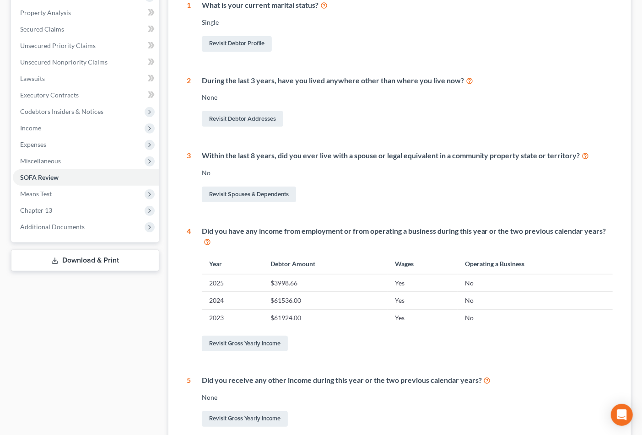
scroll to position [263, 0]
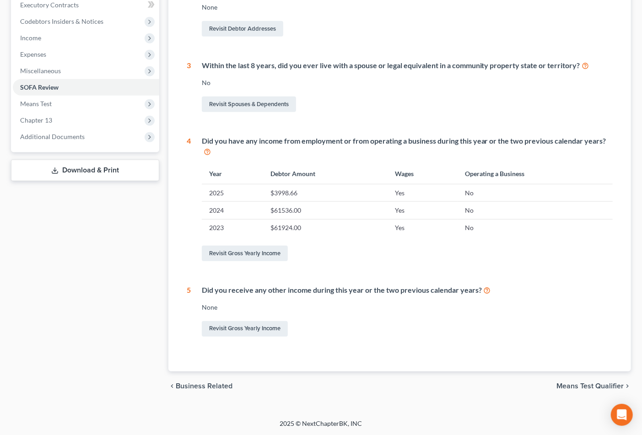
click at [568, 383] on span "Means Test Qualifier" at bounding box center [589, 386] width 67 height 7
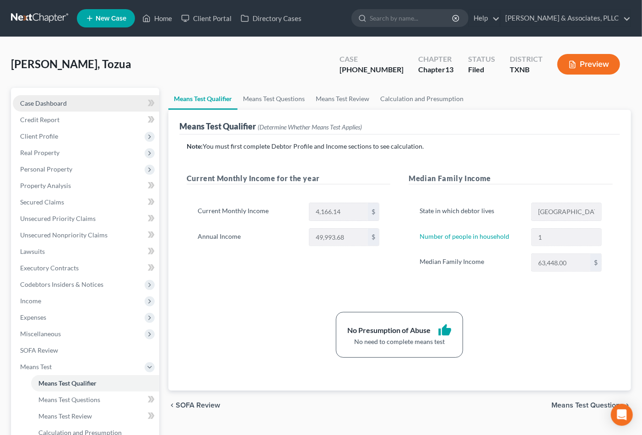
click at [43, 102] on span "Case Dashboard" at bounding box center [43, 103] width 47 height 8
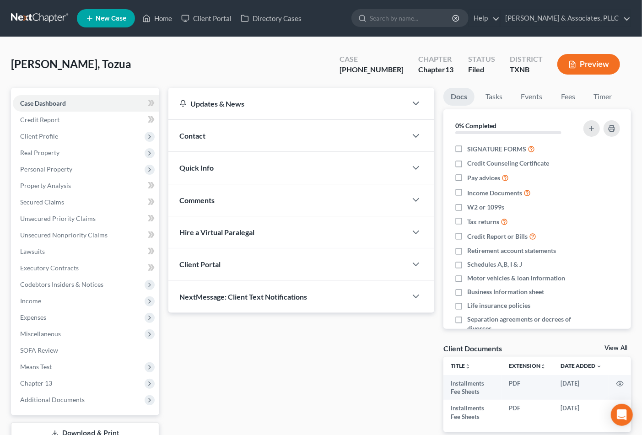
click at [224, 135] on div "Contact" at bounding box center [287, 136] width 239 height 32
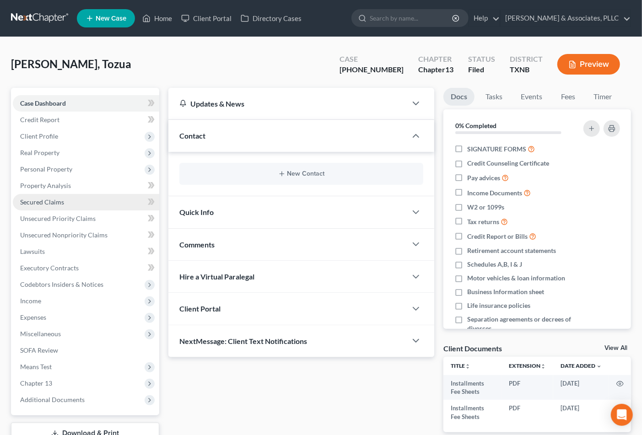
click at [32, 204] on span "Secured Claims" at bounding box center [42, 202] width 44 height 8
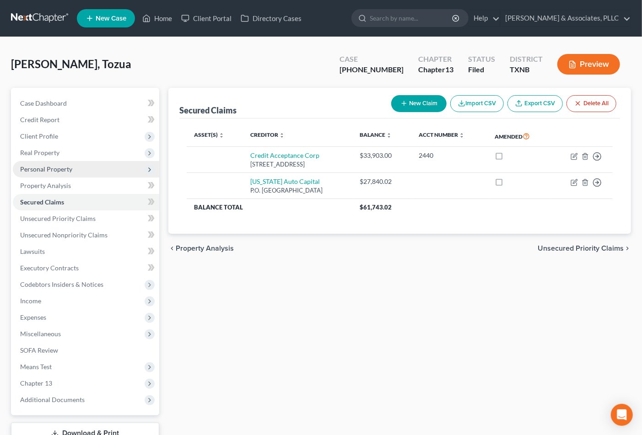
click at [35, 170] on span "Personal Property" at bounding box center [46, 169] width 52 height 8
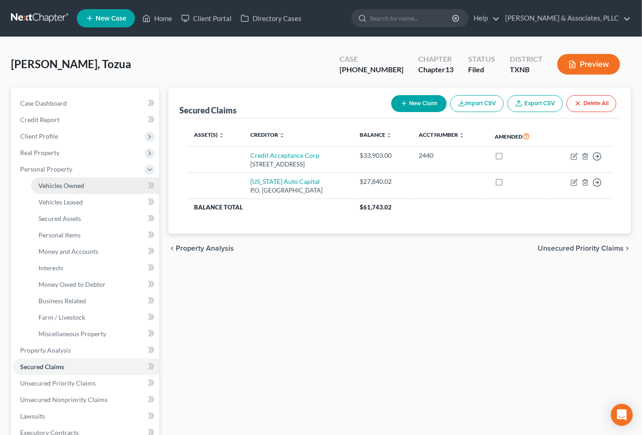
drag, startPoint x: 44, startPoint y: 185, endPoint x: 54, endPoint y: 185, distance: 9.6
click at [44, 184] on span "Vehicles Owned" at bounding box center [61, 186] width 46 height 8
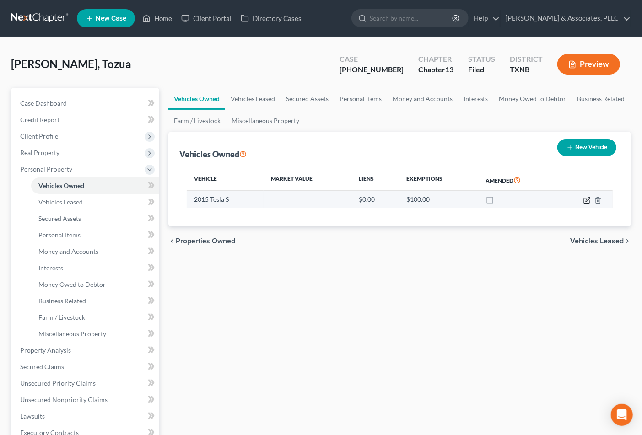
drag, startPoint x: 587, startPoint y: 200, endPoint x: 392, endPoint y: 202, distance: 195.4
click at [587, 200] on icon "button" at bounding box center [586, 200] width 7 height 7
select select "0"
select select "11"
select select "1"
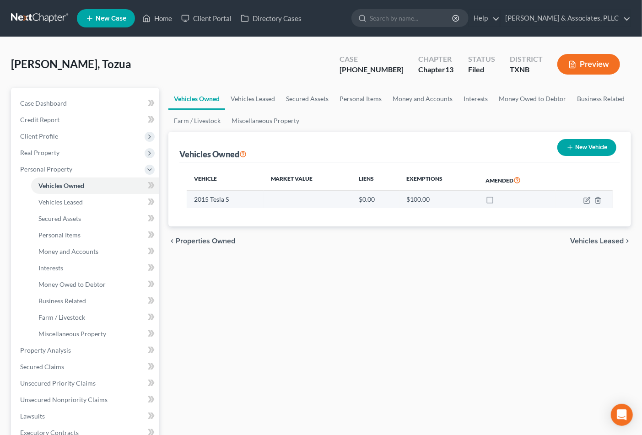
select select "0"
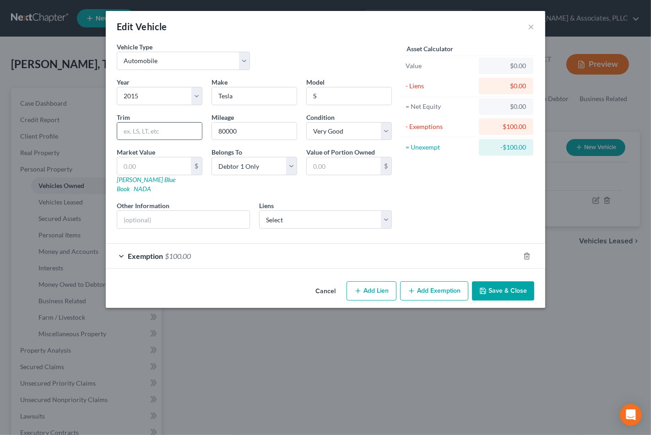
click at [136, 130] on input "text" at bounding box center [159, 131] width 85 height 17
click at [138, 167] on input "text" at bounding box center [154, 165] width 74 height 17
type input "1"
type input "1.00"
type input "10"
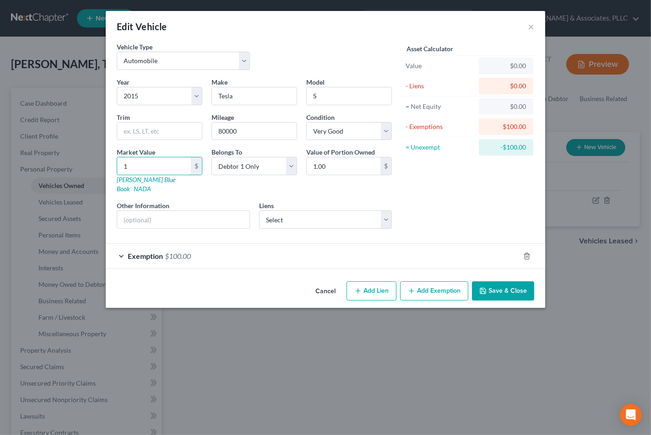
type input "10.00"
type input "100"
type input "100.00"
type input "1000"
type input "1,000.00"
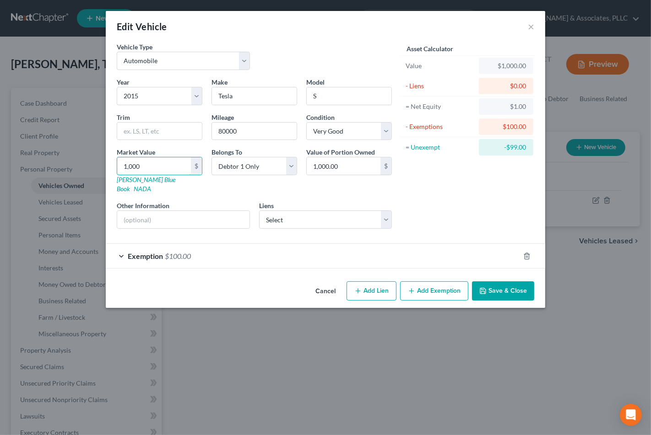
type input "1,0000"
type input "10,000.00"
click at [432, 281] on button "Add Exemption" at bounding box center [434, 290] width 68 height 19
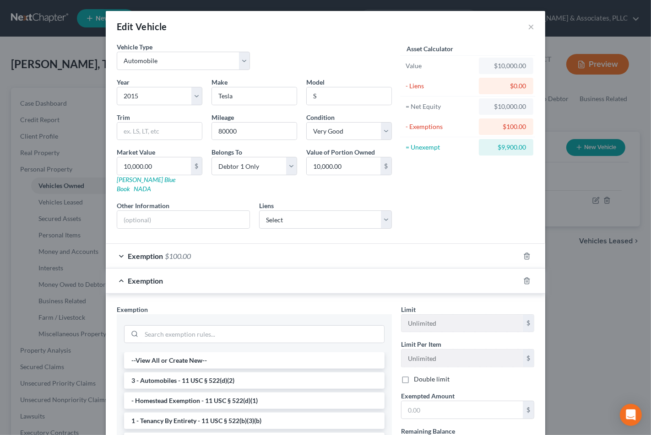
click at [334, 232] on form "Vehicle Type Select Automobile Truck Trailer Watercraft Aircraft Motor Home Atv…" at bounding box center [325, 278] width 417 height 472
click at [469, 190] on div "Asset Calculator Value $10,000.00 - Liens $0.00 = Net Equity $10,000.00 - Exemp…" at bounding box center [467, 139] width 142 height 194
drag, startPoint x: 342, startPoint y: 202, endPoint x: 337, endPoint y: 206, distance: 6.5
click at [342, 211] on select "Select Credit Acceptance Corp - $33,903.00 Texas Auto Capital - $27,840.02" at bounding box center [325, 220] width 133 height 18
click at [337, 211] on select "Select Credit Acceptance Corp - $33,903.00 Texas Auto Capital - $27,840.02" at bounding box center [325, 220] width 133 height 18
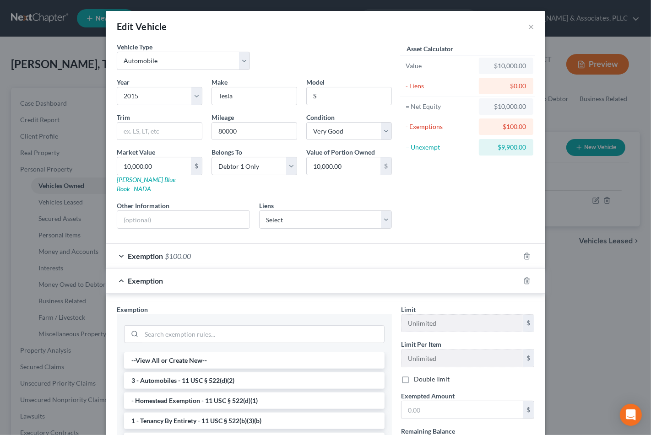
click at [525, 250] on div at bounding box center [532, 256] width 26 height 15
click at [523, 253] on icon "button" at bounding box center [526, 256] width 7 height 7
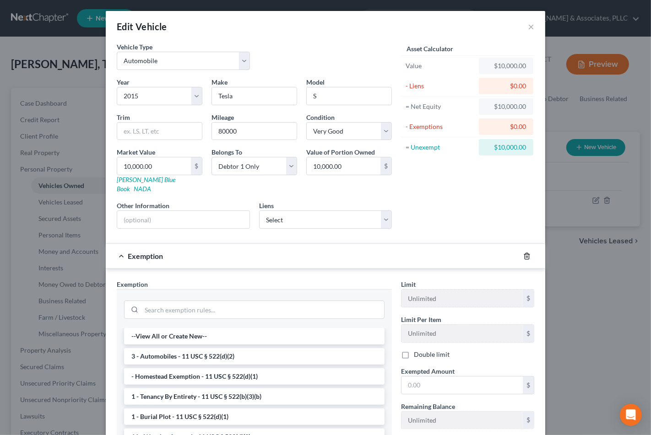
drag, startPoint x: 522, startPoint y: 244, endPoint x: 313, endPoint y: 190, distance: 216.0
click at [524, 253] on icon "button" at bounding box center [526, 256] width 4 height 6
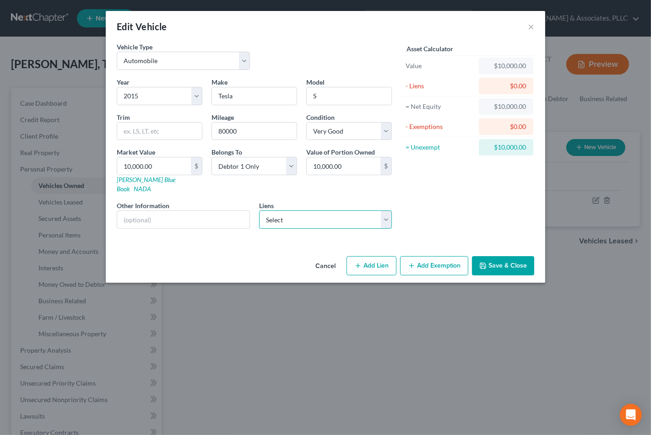
click at [307, 211] on select "Select Credit Acceptance Corp - $33,903.00 Texas Auto Capital - $27,840.02" at bounding box center [325, 220] width 133 height 18
select select "1"
click at [259, 211] on select "Select Credit Acceptance Corp - $33,903.00 Texas Auto Capital - $27,840.02" at bounding box center [325, 220] width 133 height 18
select select
select select "45"
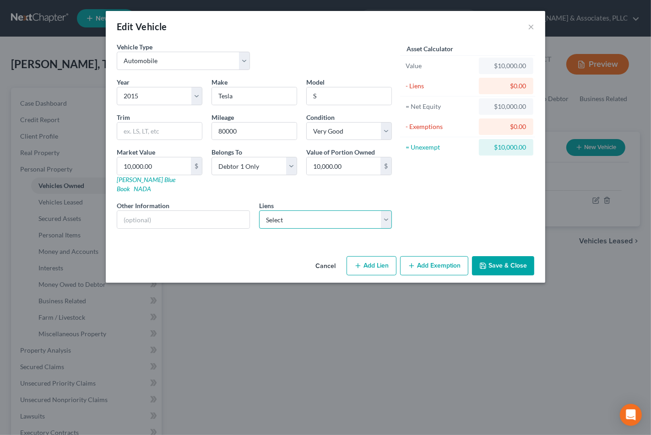
select select "0"
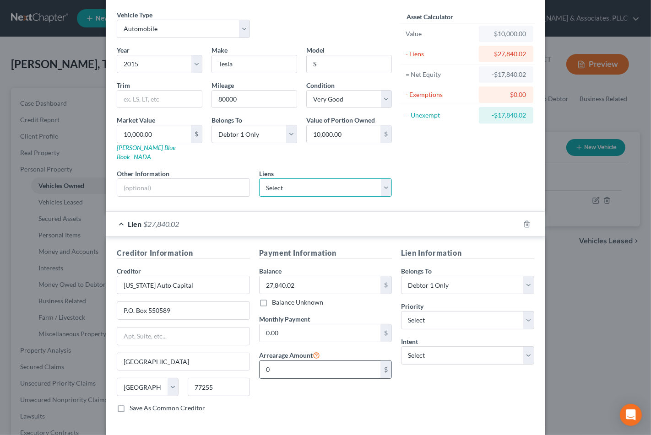
scroll to position [66, 0]
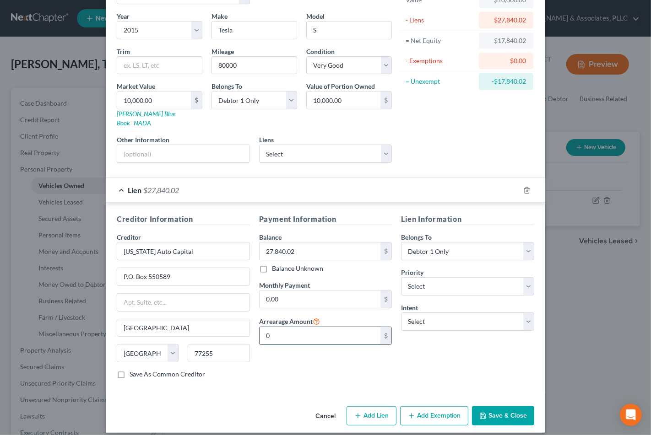
click at [333, 329] on input "0" at bounding box center [319, 335] width 121 height 17
drag, startPoint x: 286, startPoint y: 328, endPoint x: 650, endPoint y: 389, distance: 369.8
click at [247, 327] on div "Creditor Information Creditor * Texas Auto Capital P.O. Box 550589 Houston Stat…" at bounding box center [325, 300] width 426 height 173
click at [305, 291] on input "0.00" at bounding box center [319, 299] width 121 height 17
click at [302, 327] on input "0" at bounding box center [319, 335] width 121 height 17
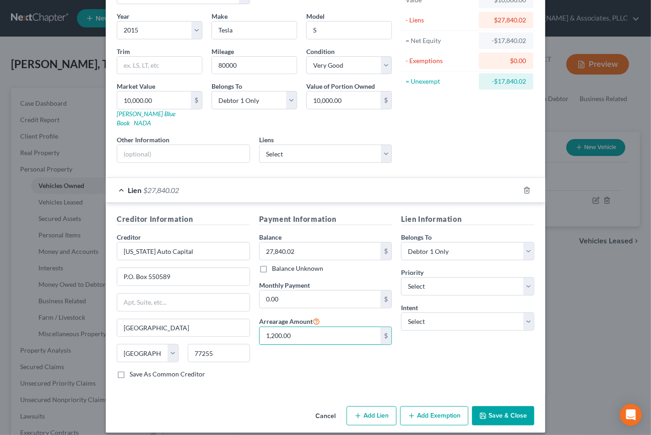
type input "1,200.00"
click at [316, 291] on input "0.00" at bounding box center [319, 299] width 121 height 17
type input "2"
type input "600.00"
click at [468, 268] on div "Priority * Select 1st 2nd 3rd 4th 5th 6th 7th 8th 9th 10th 11th 12th 13th 14th …" at bounding box center [467, 282] width 133 height 28
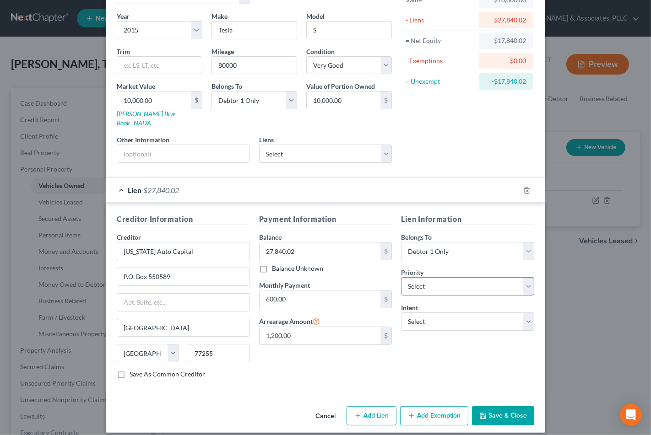
drag, startPoint x: 468, startPoint y: 275, endPoint x: 458, endPoint y: 286, distance: 14.9
click at [468, 277] on select "Select 1st 2nd 3rd 4th 5th 6th 7th 8th 9th 10th 11th 12th 13th 14th 15th 16th 1…" at bounding box center [467, 286] width 133 height 18
select select "0"
click at [401, 277] on select "Select 1st 2nd 3rd 4th 5th 6th 7th 8th 9th 10th 11th 12th 13th 14th 15th 16th 1…" at bounding box center [467, 286] width 133 height 18
drag, startPoint x: 447, startPoint y: 310, endPoint x: 443, endPoint y: 320, distance: 11.1
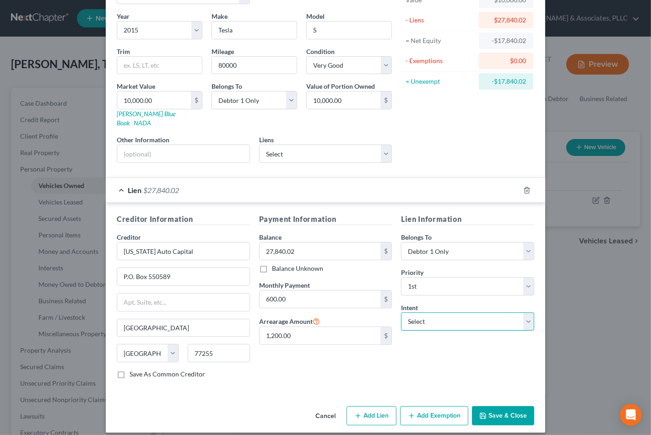
click at [447, 313] on select "Select Surrender Redeem Reaffirm Avoid Other" at bounding box center [467, 322] width 133 height 18
select select "1"
click at [401, 313] on select "Select Surrender Redeem Reaffirm Avoid Other" at bounding box center [467, 322] width 133 height 18
click at [304, 371] on div "Payment Information Balance 27,840.02 $ Balance Unknown Balance Undetermined 27…" at bounding box center [325, 300] width 142 height 173
click at [422, 406] on button "Add Exemption" at bounding box center [434, 415] width 68 height 19
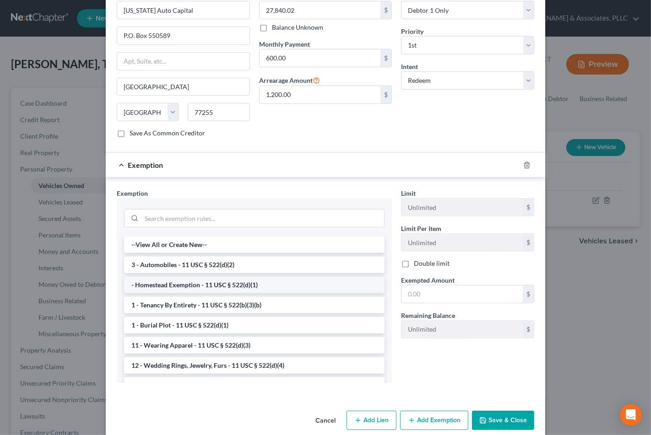
scroll to position [312, 0]
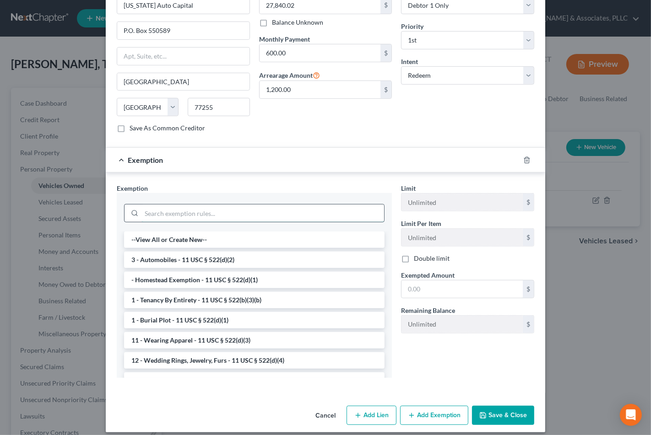
click at [179, 206] on input "search" at bounding box center [262, 213] width 243 height 17
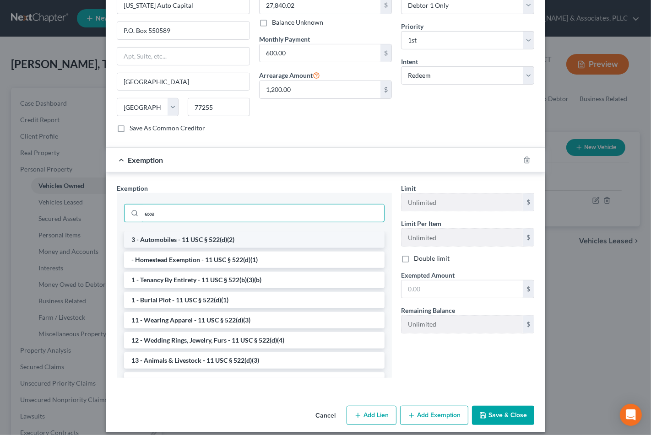
type input "exe"
click at [167, 232] on li "3 - Automobiles - 11 USC § 522(d)(2)" at bounding box center [254, 240] width 260 height 16
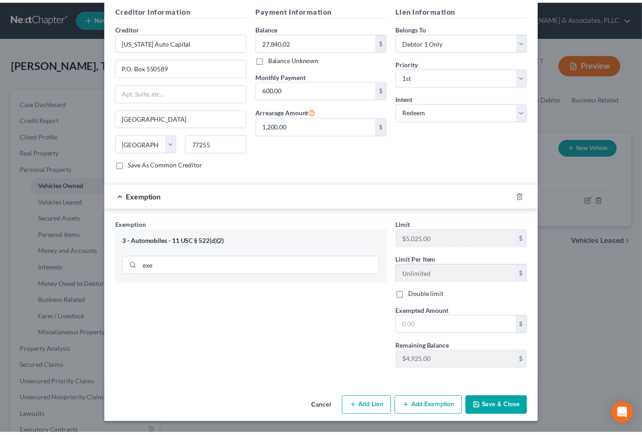
scroll to position [268, 0]
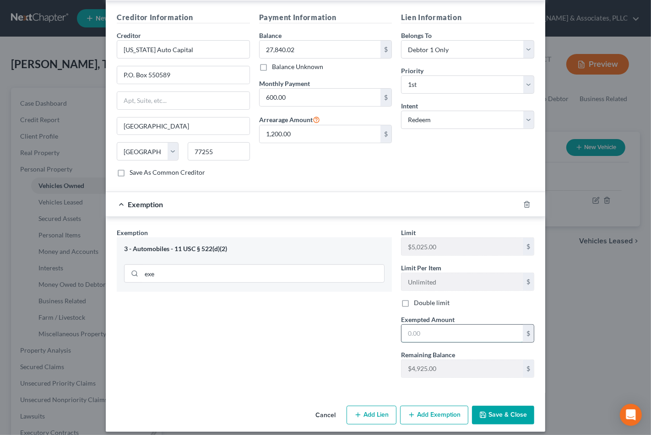
click at [426, 326] on input "text" at bounding box center [461, 333] width 121 height 17
type input "100.00"
click at [511, 411] on button "Save & Close" at bounding box center [503, 415] width 62 height 19
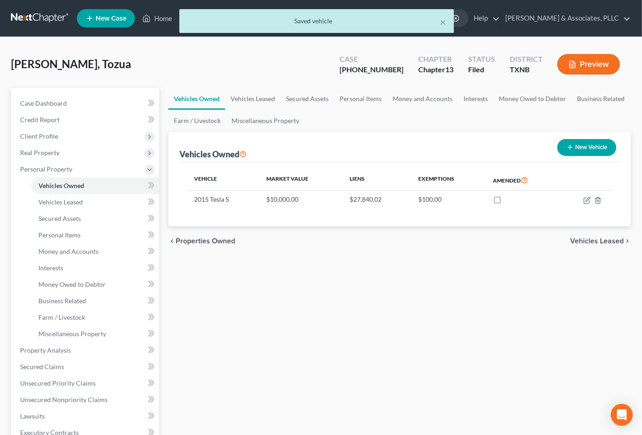
click at [599, 242] on span "Vehicles Leased" at bounding box center [597, 240] width 54 height 7
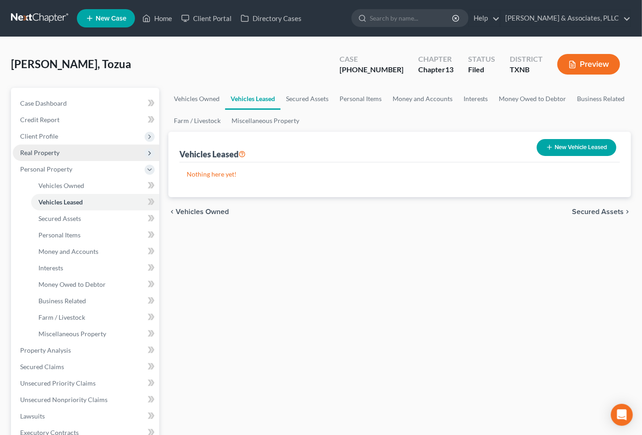
click at [38, 152] on span "Real Property" at bounding box center [39, 153] width 39 height 8
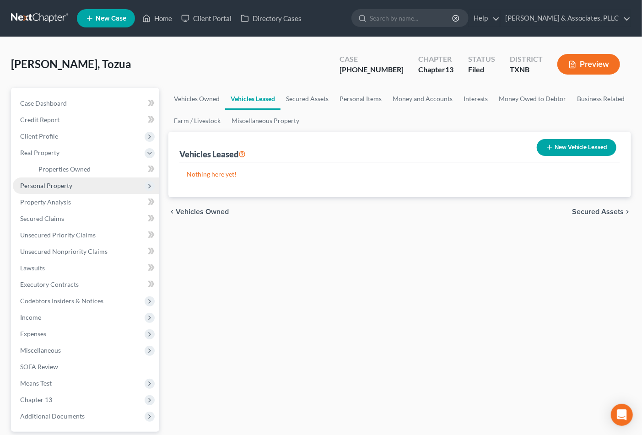
click at [32, 185] on span "Personal Property" at bounding box center [46, 186] width 52 height 8
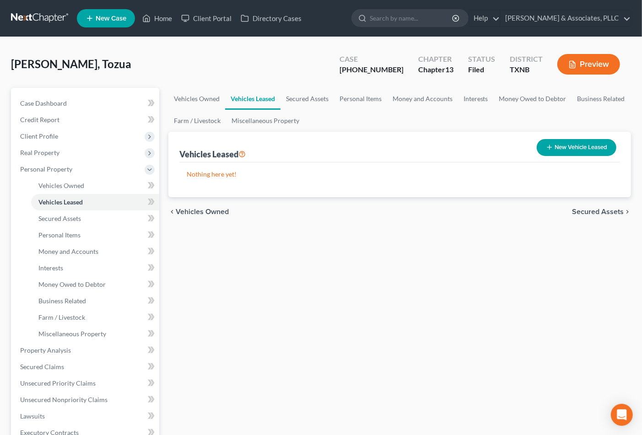
click at [381, 313] on div "Vehicles Owned Vehicles Leased Secured Assets Personal Items Money and Accounts…" at bounding box center [400, 348] width 472 height 521
click at [65, 256] on link "Money and Accounts" at bounding box center [95, 251] width 128 height 16
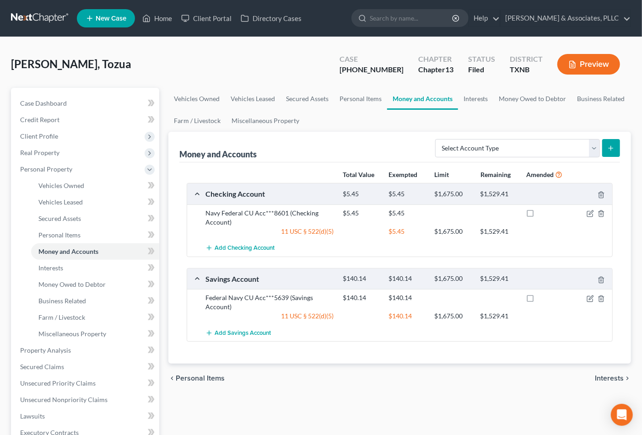
click at [358, 395] on div "Vehicles Owned Vehicles Leased Secured Assets Personal Items Money and Accounts…" at bounding box center [400, 348] width 472 height 521
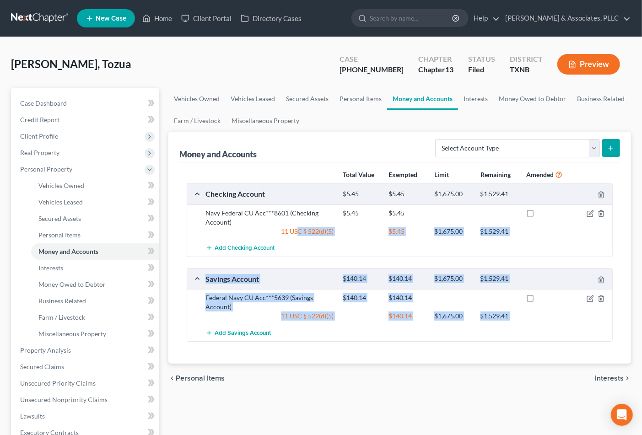
drag, startPoint x: 299, startPoint y: 238, endPoint x: 326, endPoint y: 401, distance: 164.7
click at [304, 346] on div "Total Value Exempted Limit Remaining Amended Checking Account $5.45 $5.45 $1,67…" at bounding box center [399, 263] width 441 height 202
click at [326, 401] on div "Vehicles Owned Vehicles Leased Secured Assets Personal Items Money and Accounts…" at bounding box center [400, 348] width 472 height 521
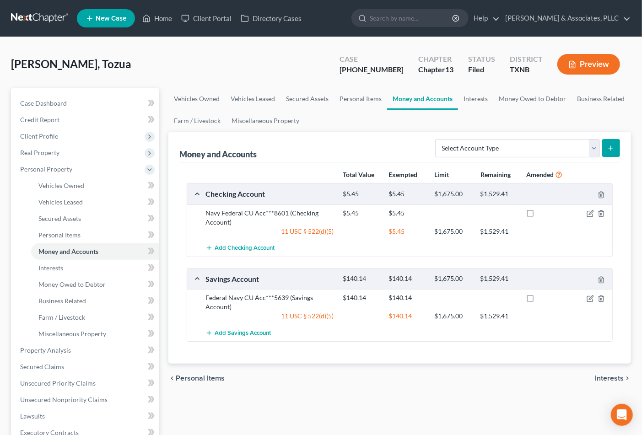
click at [397, 420] on div "Vehicles Owned Vehicles Leased Secured Assets Personal Items Money and Accounts…" at bounding box center [400, 348] width 472 height 521
drag, startPoint x: 340, startPoint y: 377, endPoint x: 496, endPoint y: 281, distance: 182.6
click at [340, 377] on div "chevron_left Personal Items Interests chevron_right" at bounding box center [399, 378] width 463 height 29
click at [329, 366] on div "chevron_left Personal Items Interests chevron_right" at bounding box center [399, 378] width 463 height 29
drag, startPoint x: 271, startPoint y: 385, endPoint x: 65, endPoint y: 146, distance: 316.7
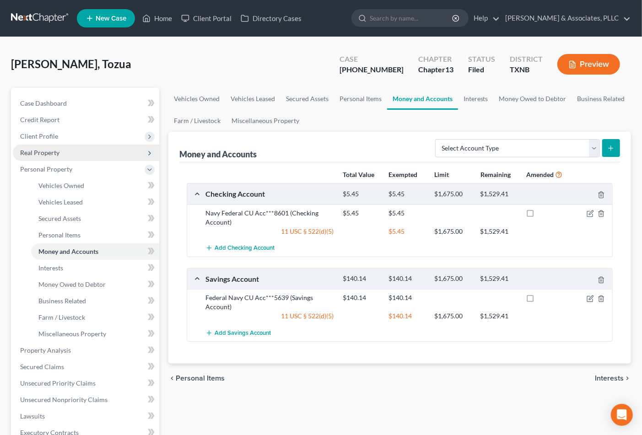
click at [263, 380] on div "chevron_left Personal Items Interests chevron_right" at bounding box center [399, 378] width 463 height 29
click at [351, 361] on ui-view "Vehicles Owned Vehicles Leased Secured Assets Personal Items Money and Accounts…" at bounding box center [399, 240] width 463 height 305
click at [420, 386] on div "chevron_left Personal Items Interests chevron_right" at bounding box center [399, 378] width 463 height 29
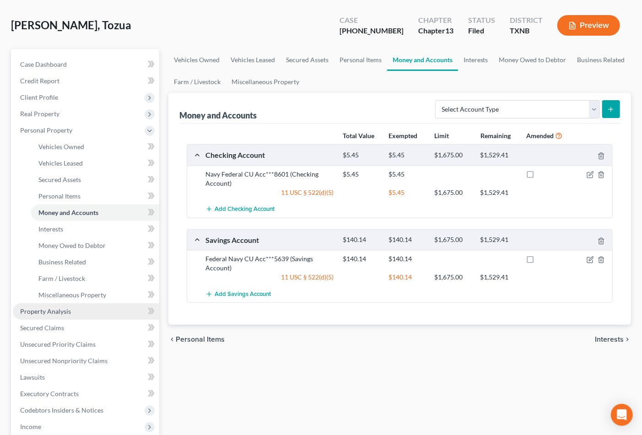
scroll to position [51, 0]
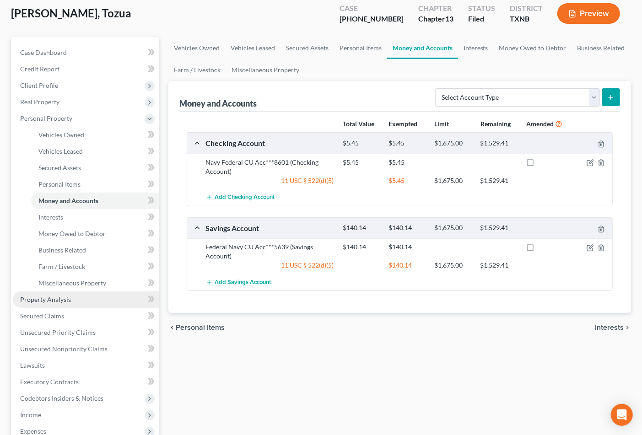
click at [38, 298] on span "Property Analysis" at bounding box center [45, 300] width 51 height 8
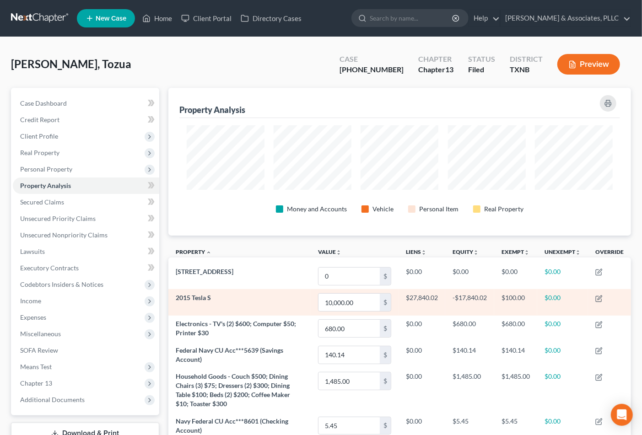
scroll to position [147, 463]
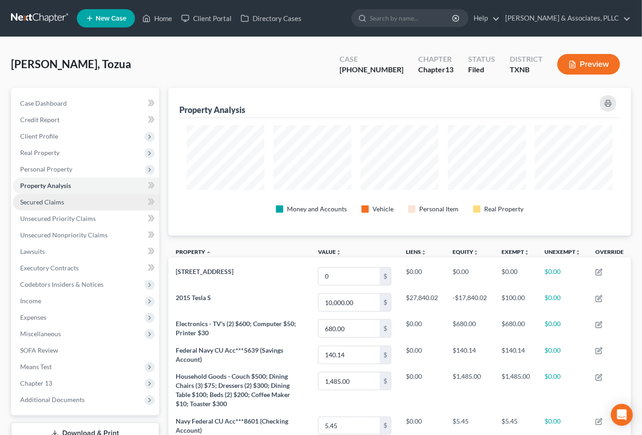
click at [41, 205] on span "Secured Claims" at bounding box center [42, 202] width 44 height 8
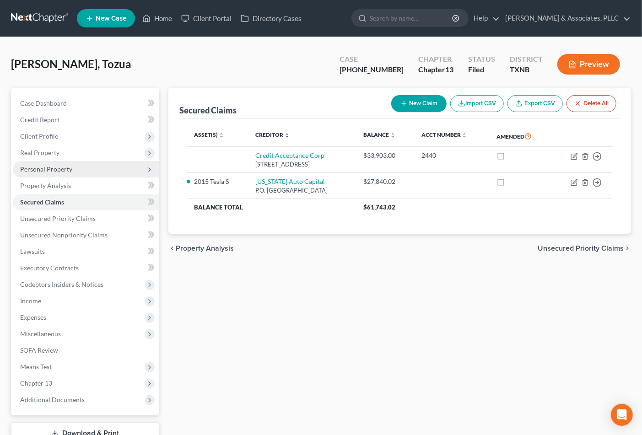
click at [40, 166] on span "Personal Property" at bounding box center [46, 169] width 52 height 8
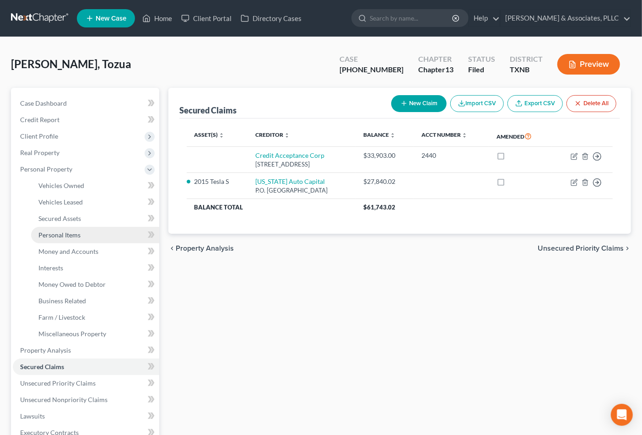
click at [62, 236] on span "Personal Items" at bounding box center [59, 235] width 42 height 8
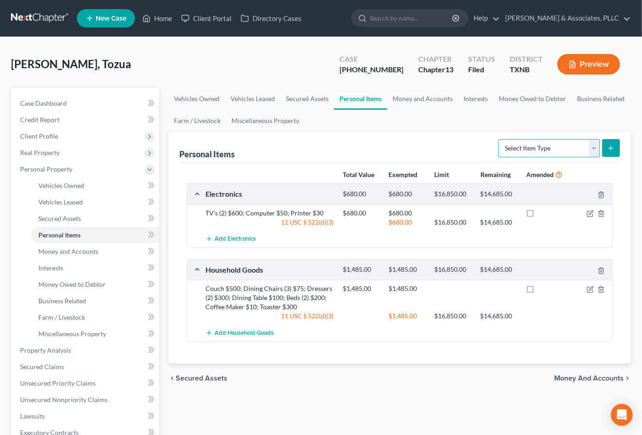
click at [548, 148] on select "Select Item Type Clothing Collectibles Of Value Electronics Firearms Household …" at bounding box center [549, 148] width 102 height 18
select select "clothing"
click at [499, 139] on select "Select Item Type Clothing Collectibles Of Value Electronics Firearms Household …" at bounding box center [549, 148] width 102 height 18
click at [615, 142] on button "submit" at bounding box center [611, 148] width 18 height 18
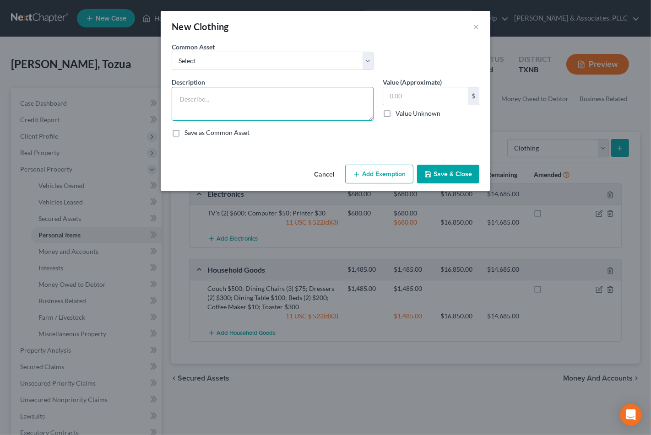
click at [303, 102] on textarea at bounding box center [273, 104] width 202 height 34
type textarea "$"
drag, startPoint x: 220, startPoint y: 99, endPoint x: 238, endPoint y: 105, distance: 19.2
click at [216, 106] on textarea "Women's Clothing" at bounding box center [273, 104] width 202 height 34
click at [240, 97] on textarea "Women's Clothing" at bounding box center [273, 104] width 202 height 34
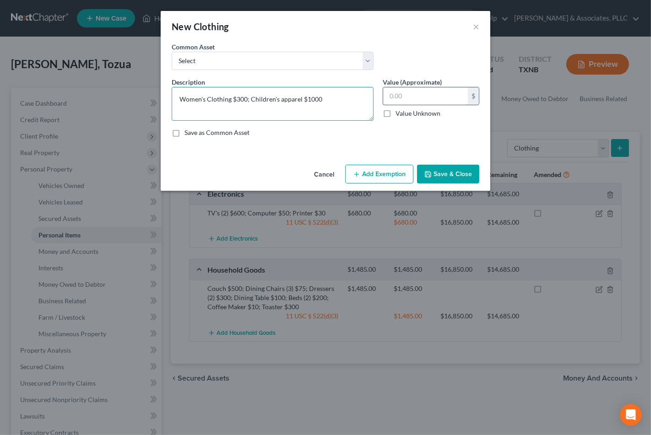
type textarea "Women's Clothing $300; Children's apparel $1000"
click at [392, 96] on input "text" at bounding box center [425, 95] width 85 height 17
type input "4,000.00"
click at [281, 101] on textarea "Women's Clothing $300; Children's apparel $1000" at bounding box center [273, 104] width 202 height 34
type textarea "Women's Clothing $300; Children's Apparel $1000"
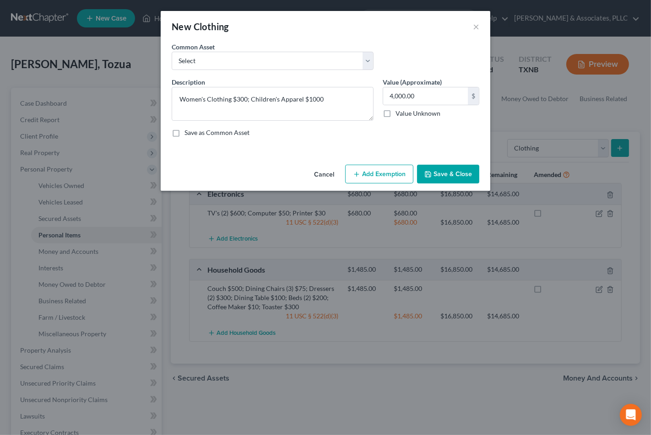
click at [378, 170] on button "Add Exemption" at bounding box center [379, 174] width 68 height 19
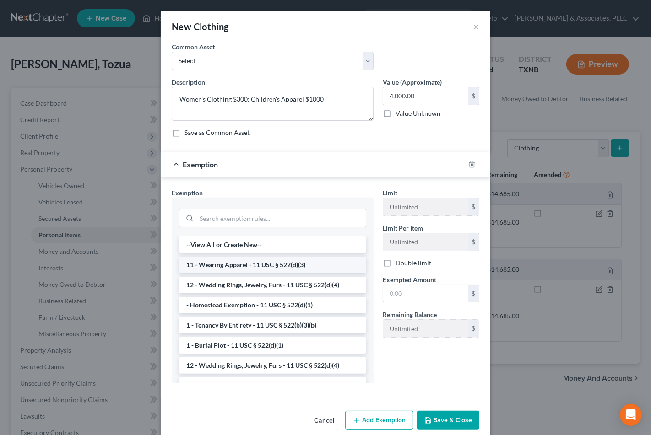
click at [250, 264] on li "11 - Wearing Apparel - 11 USC § 522(d)(3)" at bounding box center [272, 265] width 187 height 16
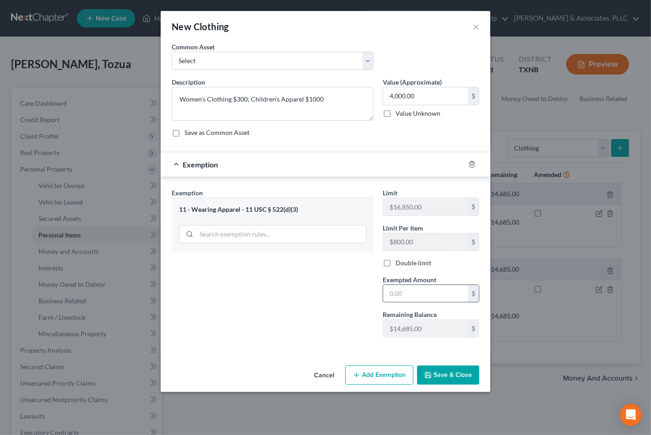
click at [409, 290] on input "text" at bounding box center [425, 293] width 85 height 17
type input "4,000.00"
drag, startPoint x: 456, startPoint y: 380, endPoint x: 456, endPoint y: 386, distance: 6.0
click at [457, 381] on button "Save & Close" at bounding box center [448, 375] width 62 height 19
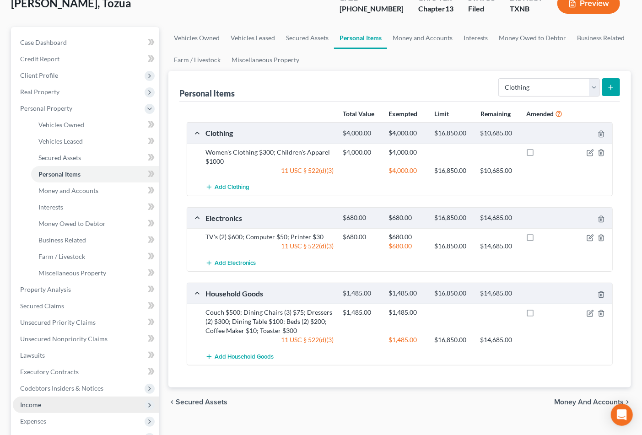
scroll to position [102, 0]
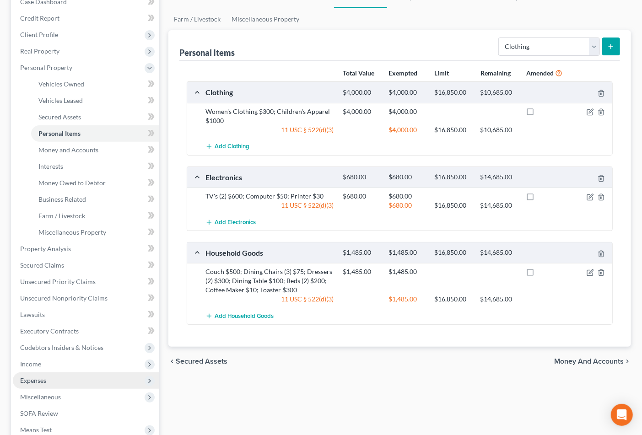
drag, startPoint x: 43, startPoint y: 382, endPoint x: 49, endPoint y: 385, distance: 6.8
click at [43, 383] on span "Expenses" at bounding box center [86, 380] width 146 height 16
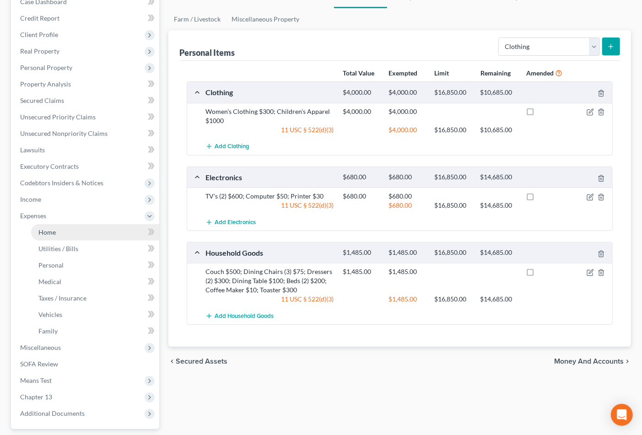
click at [58, 232] on link "Home" at bounding box center [95, 232] width 128 height 16
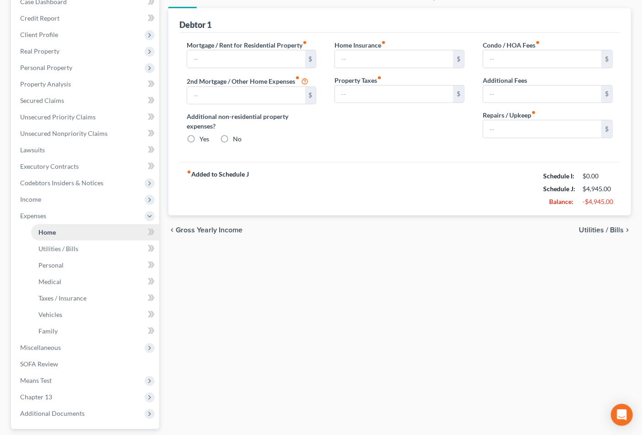
type input "2,800.00"
type input "0.00"
radio input "true"
type input "0.00"
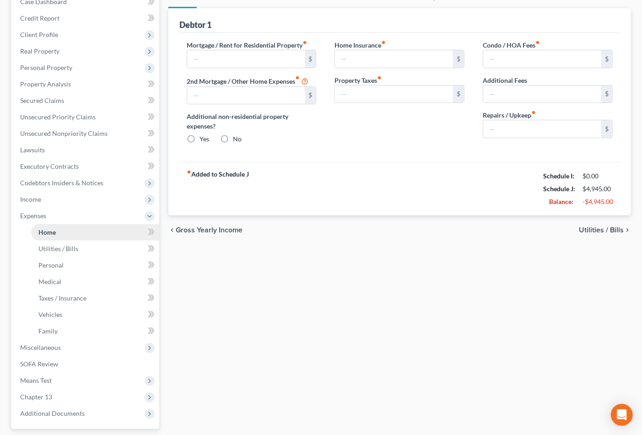
type input "0.00"
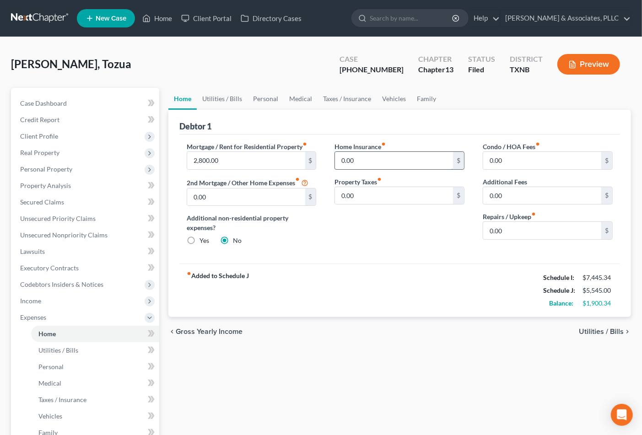
click at [365, 156] on input "0.00" at bounding box center [394, 160] width 118 height 17
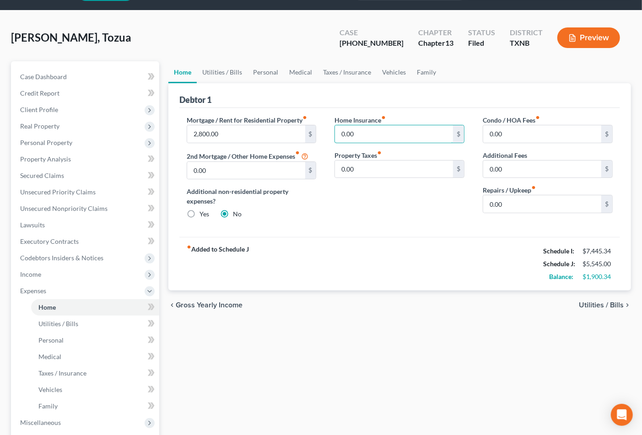
scroll to position [51, 0]
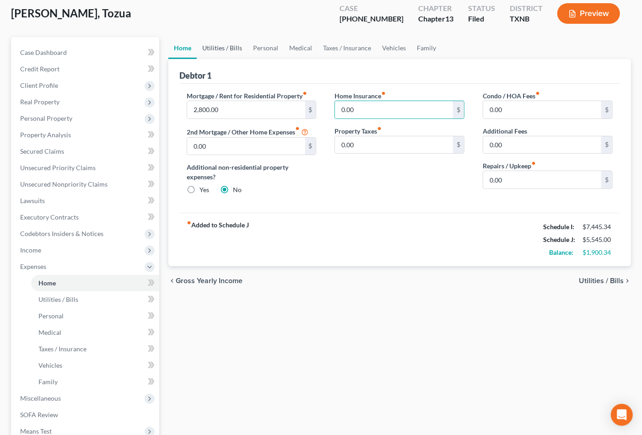
click at [225, 51] on link "Utilities / Bills" at bounding box center [222, 48] width 51 height 22
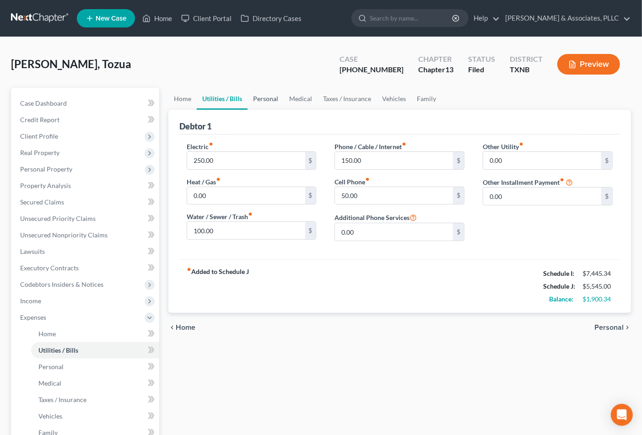
click at [264, 99] on link "Personal" at bounding box center [266, 99] width 36 height 22
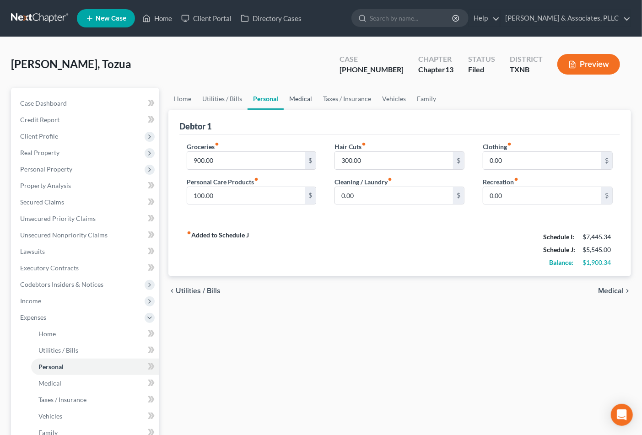
click at [307, 97] on link "Medical" at bounding box center [301, 99] width 34 height 22
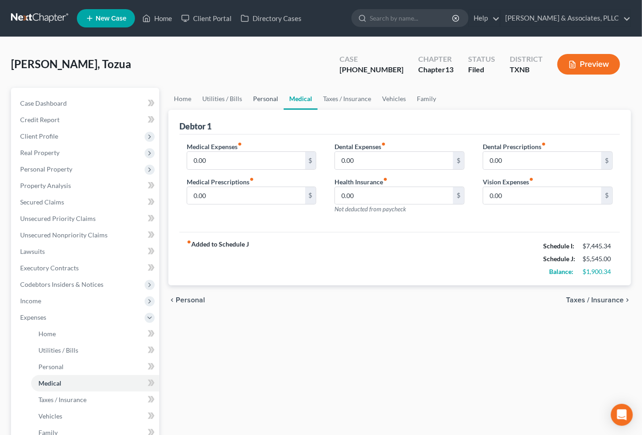
click at [269, 101] on link "Personal" at bounding box center [266, 99] width 36 height 22
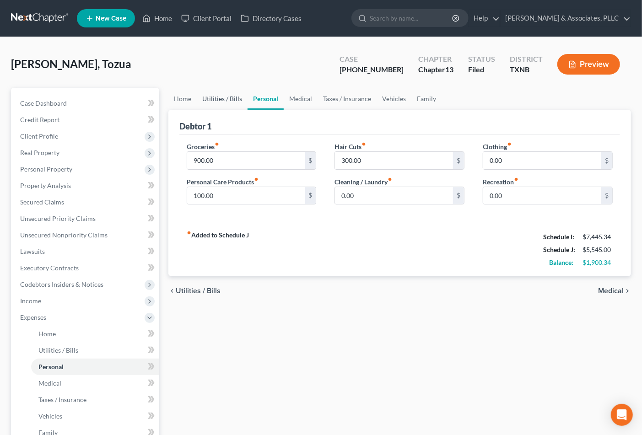
click at [214, 100] on link "Utilities / Bills" at bounding box center [222, 99] width 51 height 22
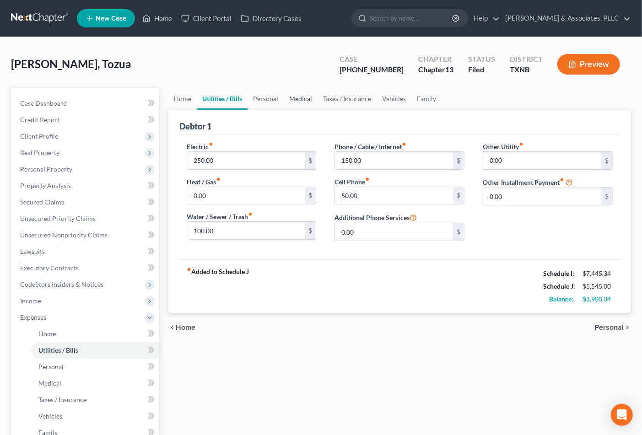
click at [304, 98] on link "Medical" at bounding box center [301, 99] width 34 height 22
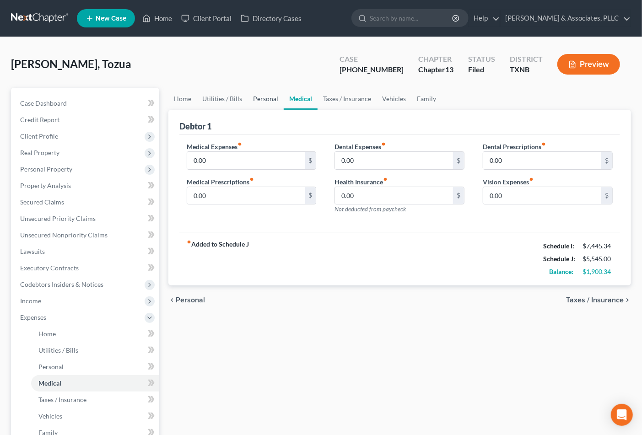
click at [271, 103] on link "Personal" at bounding box center [266, 99] width 36 height 22
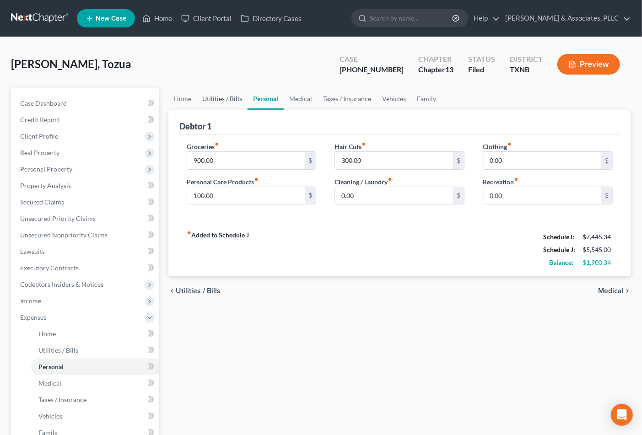
click at [238, 96] on link "Utilities / Bills" at bounding box center [222, 99] width 51 height 22
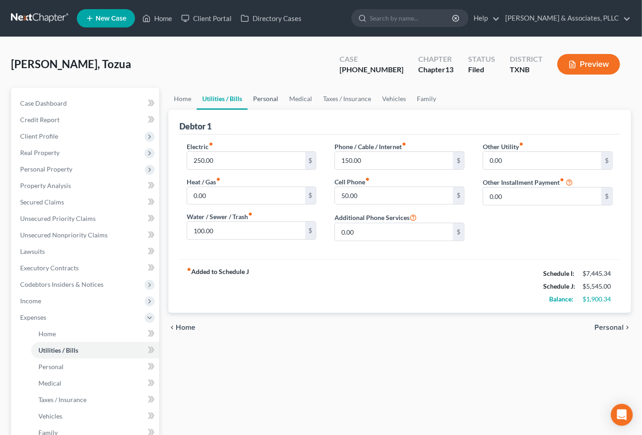
click at [253, 97] on link "Personal" at bounding box center [266, 99] width 36 height 22
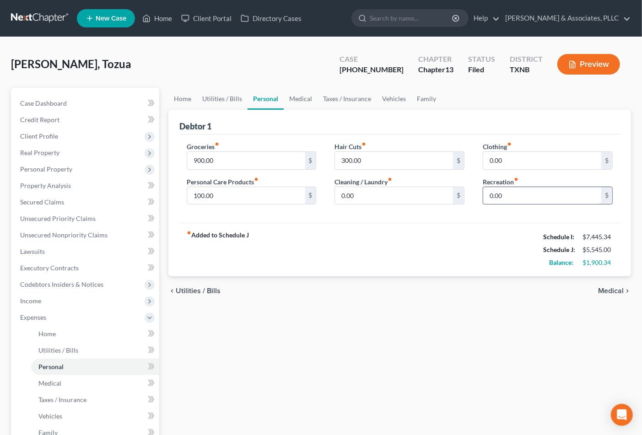
click at [519, 195] on input "0.00" at bounding box center [542, 195] width 118 height 17
type input "37.00"
click at [523, 165] on input "0.00" at bounding box center [542, 160] width 118 height 17
type input "100.00"
click at [298, 96] on link "Medical" at bounding box center [301, 99] width 34 height 22
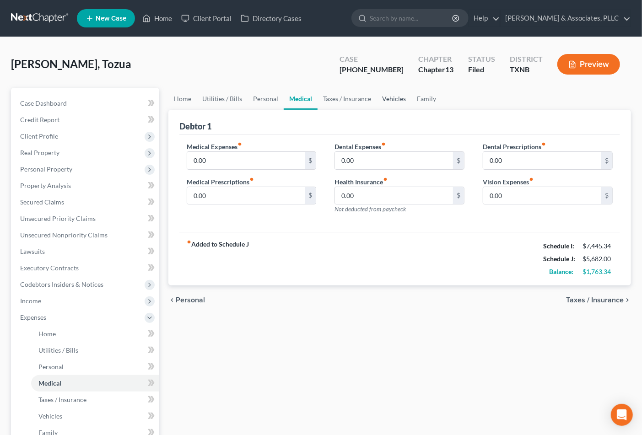
click at [392, 97] on link "Vehicles" at bounding box center [394, 99] width 35 height 22
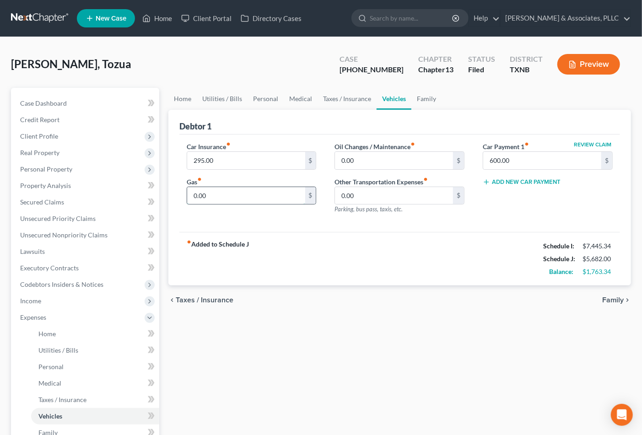
click at [218, 193] on input "0.00" at bounding box center [246, 195] width 118 height 17
click at [240, 204] on input "0.00" at bounding box center [246, 195] width 118 height 17
click at [354, 191] on input "0.00" at bounding box center [394, 195] width 118 height 17
click at [333, 244] on div "fiber_manual_record Added to Schedule J Schedule I: $7,445.34 Schedule J: $5,74…" at bounding box center [399, 259] width 441 height 54
click at [360, 162] on input "0.00" at bounding box center [394, 160] width 118 height 17
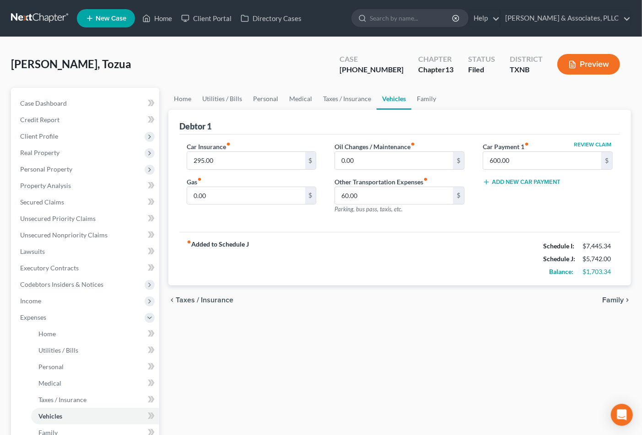
click at [411, 296] on div "chevron_left Taxes / Insurance Family chevron_right" at bounding box center [399, 300] width 463 height 29
type input "100.00"
click at [356, 159] on input "0.00" at bounding box center [394, 160] width 118 height 17
drag, startPoint x: 525, startPoint y: 351, endPoint x: 631, endPoint y: 302, distance: 116.3
click at [527, 351] on div "Home Utilities / Bills Personal Medical Taxes / Insurance Vehicles Family Debto…" at bounding box center [400, 324] width 472 height 472
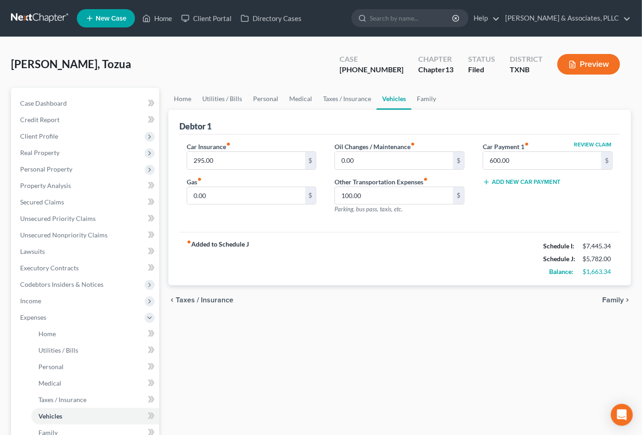
click at [614, 298] on span "Family" at bounding box center [613, 300] width 22 height 7
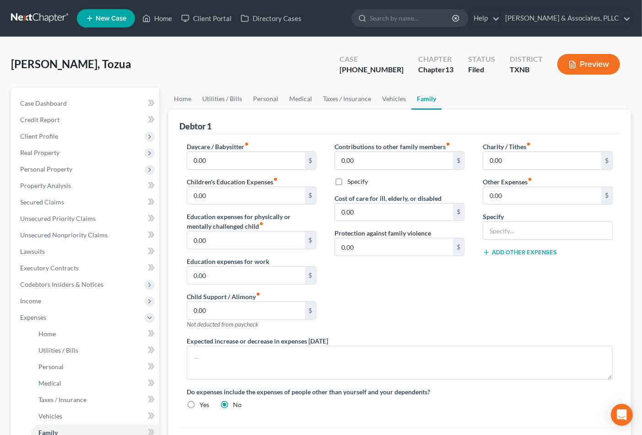
click at [436, 310] on div "Contributions to other family members fiber_manual_record 0.00 $ Specify Cost o…" at bounding box center [399, 239] width 148 height 194
drag, startPoint x: 472, startPoint y: 308, endPoint x: 159, endPoint y: 205, distance: 329.5
click at [469, 305] on div "Contributions to other family members fiber_manual_record 0.00 $ Specify Cost o…" at bounding box center [399, 239] width 148 height 194
click at [404, 286] on div "Contributions to other family members fiber_manual_record 0.00 $ Specify Cost o…" at bounding box center [399, 239] width 148 height 194
click at [428, 319] on div "Contributions to other family members fiber_manual_record 0.00 $ Specify Cost o…" at bounding box center [399, 239] width 148 height 194
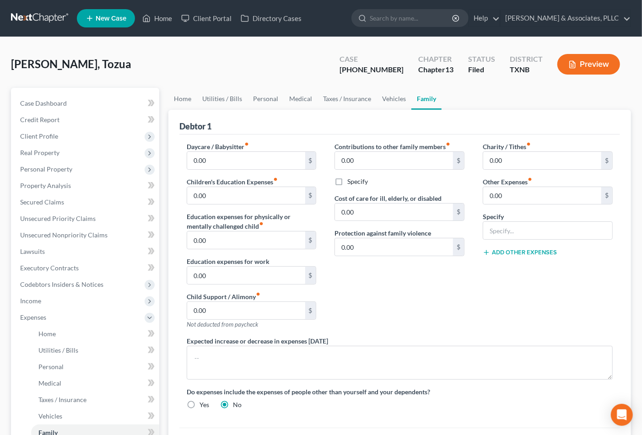
click at [255, 178] on label "Children's Education Expenses fiber_manual_record" at bounding box center [232, 182] width 91 height 10
drag, startPoint x: 488, startPoint y: 322, endPoint x: 323, endPoint y: 150, distance: 238.2
click at [490, 321] on div "Charity / Tithes fiber_manual_record 0.00 $ Other Expenses fiber_manual_record …" at bounding box center [548, 239] width 148 height 194
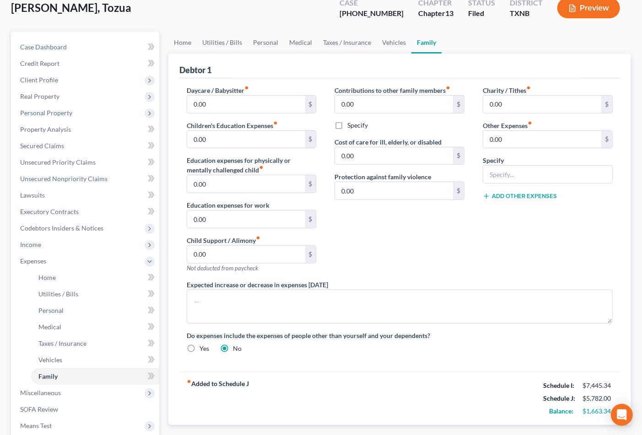
scroll to position [5, 0]
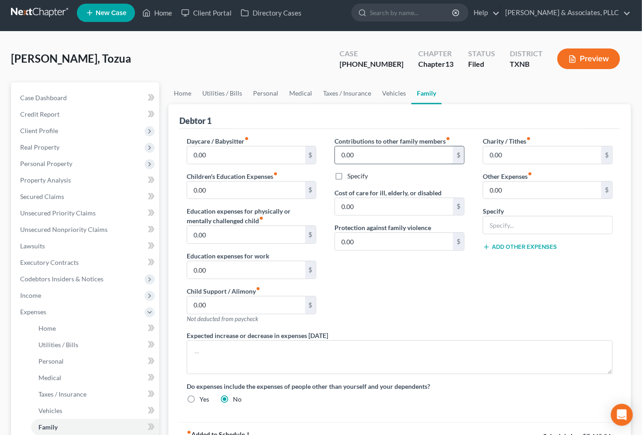
click at [398, 162] on input "0.00" at bounding box center [394, 154] width 118 height 17
click at [445, 302] on div "Contributions to other family members fiber_manual_record 0.00 $ Specify Cost o…" at bounding box center [399, 233] width 148 height 194
type input "5"
click at [229, 189] on input "0.00" at bounding box center [246, 190] width 118 height 17
type input "50.00"
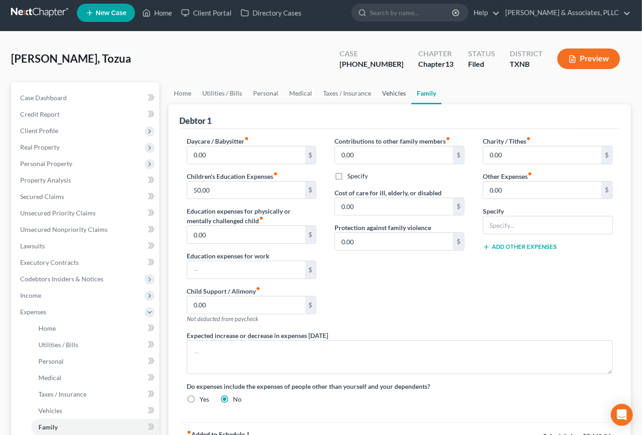
click at [393, 96] on link "Vehicles" at bounding box center [394, 93] width 35 height 22
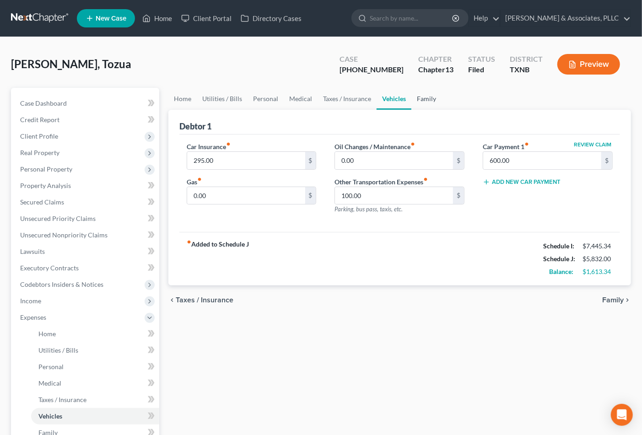
click at [431, 88] on link "Family" at bounding box center [426, 99] width 30 height 22
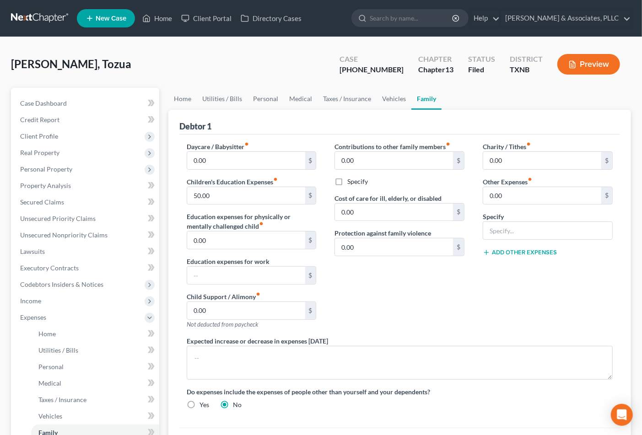
click at [426, 95] on link "Family" at bounding box center [426, 99] width 30 height 22
click at [360, 97] on link "Taxes / Insurance" at bounding box center [347, 99] width 59 height 22
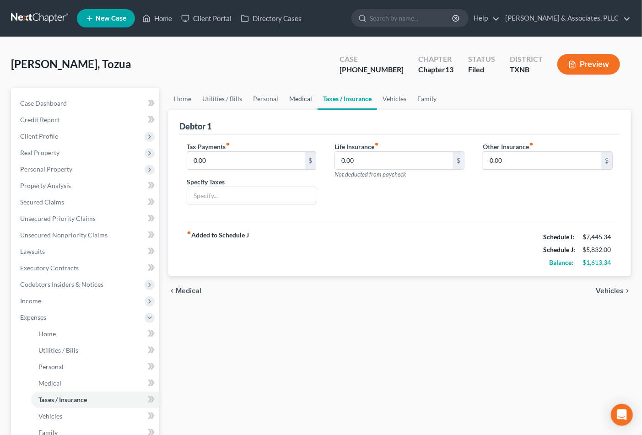
click at [300, 103] on link "Medical" at bounding box center [301, 99] width 34 height 22
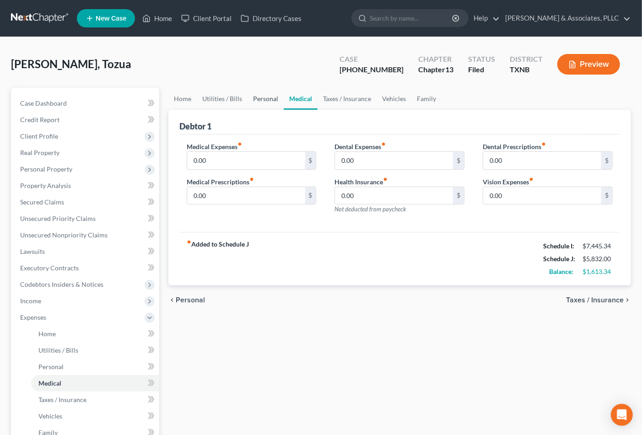
click at [264, 100] on link "Personal" at bounding box center [266, 99] width 36 height 22
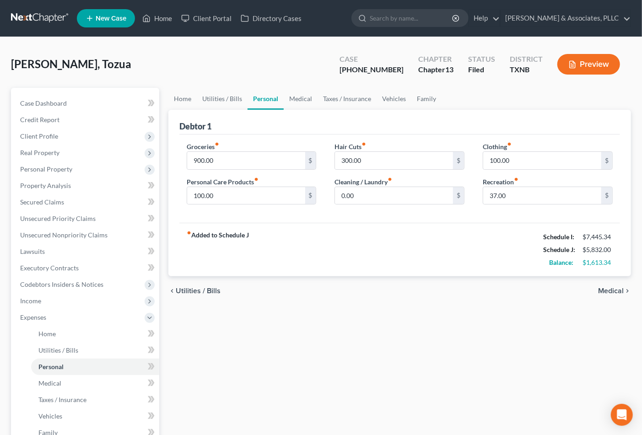
click at [350, 234] on div "fiber_manual_record Added to Schedule J Schedule I: $7,445.34 Schedule J: $5,83…" at bounding box center [399, 250] width 441 height 54
click at [352, 232] on div "fiber_manual_record Added to Schedule J Schedule I: $7,445.34 Schedule J: $5,83…" at bounding box center [399, 250] width 441 height 54
click at [362, 193] on input "0.00" at bounding box center [394, 195] width 118 height 17
type input "1"
type input "75.00"
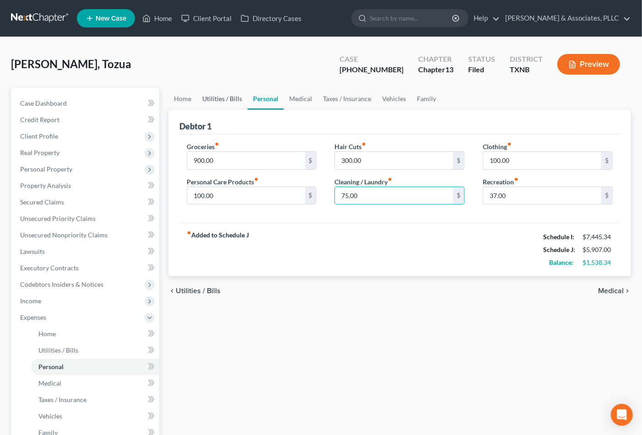
click at [217, 96] on link "Utilities / Bills" at bounding box center [222, 99] width 51 height 22
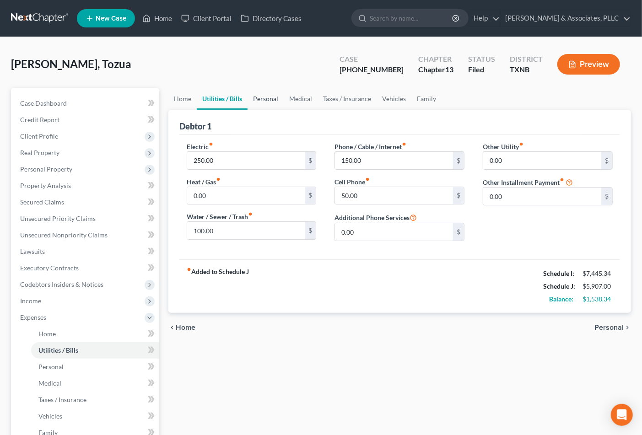
click at [267, 94] on link "Personal" at bounding box center [266, 99] width 36 height 22
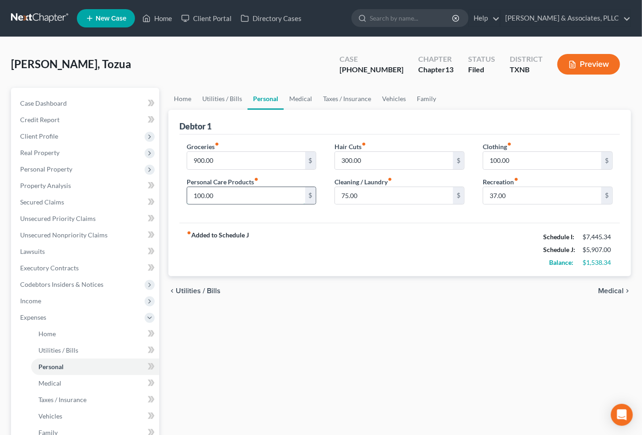
click at [216, 195] on input "100.00" at bounding box center [246, 195] width 118 height 17
click at [218, 101] on link "Utilities / Bills" at bounding box center [222, 99] width 51 height 22
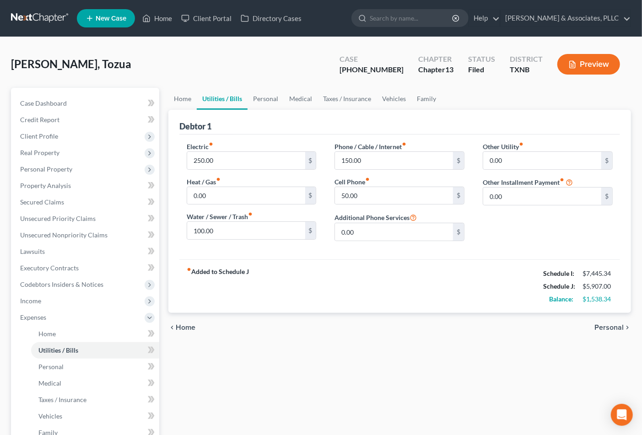
click at [366, 244] on div "Phone / Cable / Internet fiber_manual_record 150.00 $ Cell Phone fiber_manual_r…" at bounding box center [399, 195] width 148 height 107
click at [258, 99] on link "Personal" at bounding box center [266, 99] width 36 height 22
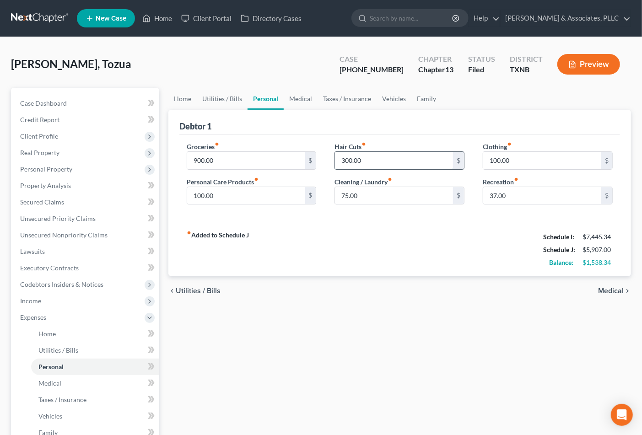
click at [344, 160] on input "300.00" at bounding box center [394, 160] width 118 height 17
drag, startPoint x: 340, startPoint y: 158, endPoint x: 360, endPoint y: 158, distance: 20.1
click at [360, 158] on input "400" at bounding box center [394, 160] width 118 height 17
type input "300.00"
click at [424, 99] on link "Family" at bounding box center [426, 99] width 30 height 22
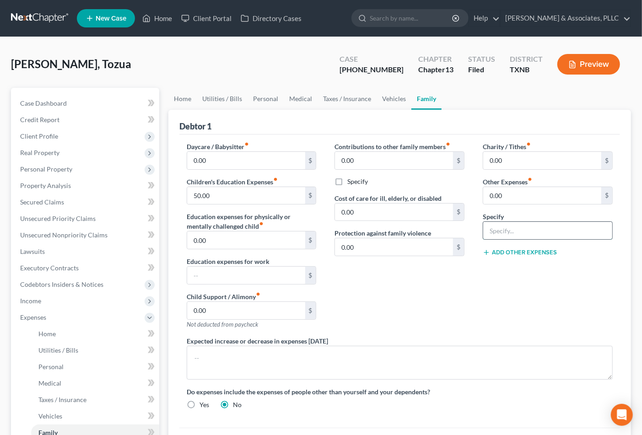
click at [528, 232] on input "text" at bounding box center [547, 230] width 129 height 17
type input "s"
type input "Prime, Netflix, and otehr for kids"
type input "60.00"
click at [552, 232] on input "Prime, Netflix, and otehr for kids" at bounding box center [547, 230] width 129 height 17
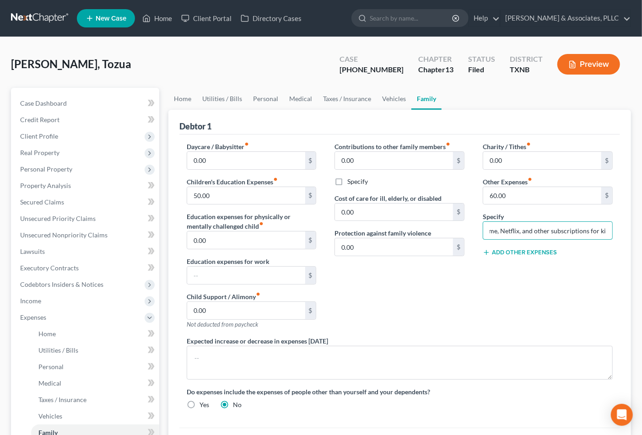
scroll to position [0, 12]
type input "Prime, Netflix, and other subscriptions for kids"
click at [442, 291] on div "Contributions to other family members fiber_manual_record 0.00 $ Specify Cost o…" at bounding box center [399, 239] width 148 height 194
click at [459, 321] on div "Contributions to other family members fiber_manual_record 0.00 $ Specify Cost o…" at bounding box center [399, 239] width 148 height 194
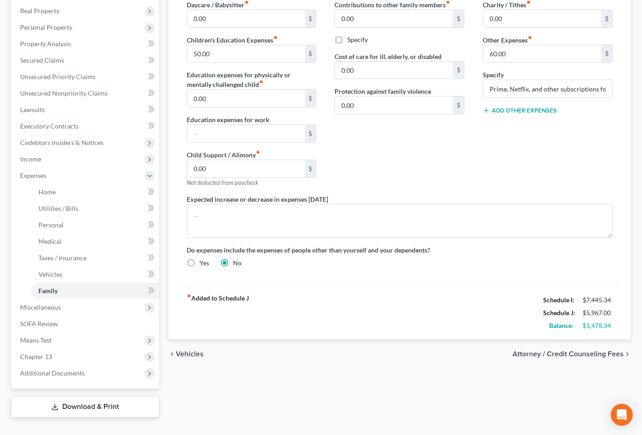
scroll to position [158, 0]
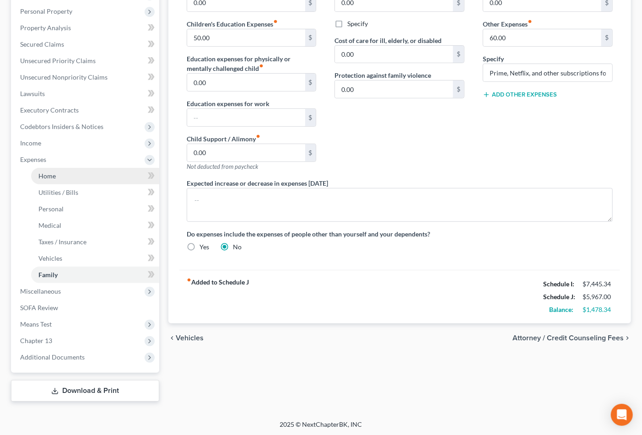
click at [54, 177] on span "Home" at bounding box center [46, 176] width 17 height 8
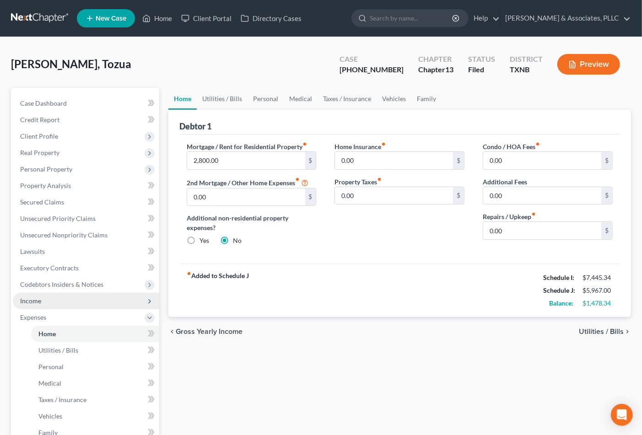
click at [43, 296] on span "Income" at bounding box center [86, 301] width 146 height 16
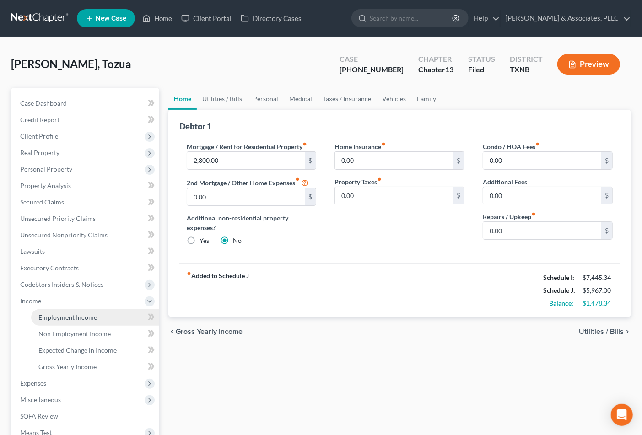
click at [56, 313] on span "Employment Income" at bounding box center [67, 317] width 59 height 8
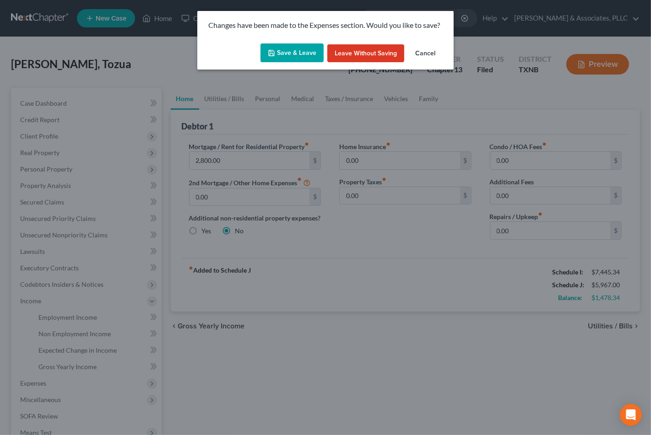
click at [295, 51] on button "Save & Leave" at bounding box center [291, 52] width 63 height 19
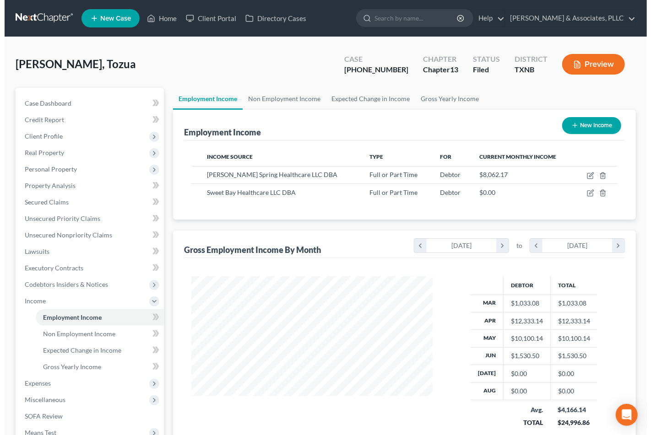
scroll to position [164, 259]
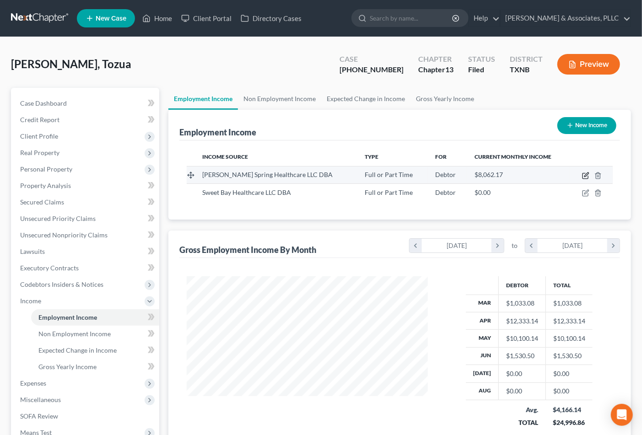
click at [584, 175] on icon "button" at bounding box center [585, 175] width 7 height 7
select select "0"
select select "45"
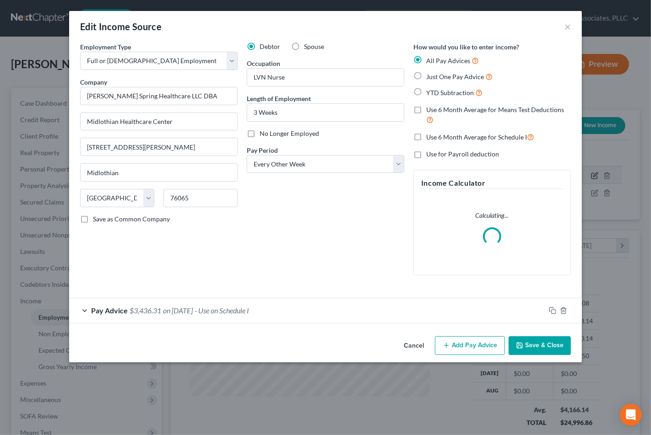
scroll to position [164, 263]
click at [182, 316] on div "Pay Advice $3,436.31 on 09/03/2025 - Use on Schedule I" at bounding box center [307, 310] width 476 height 24
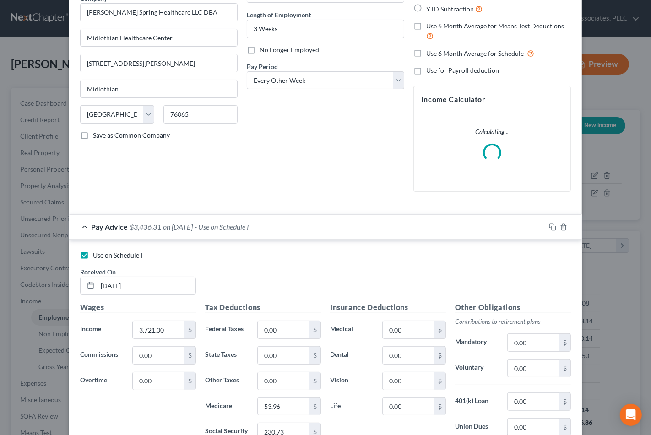
scroll to position [102, 0]
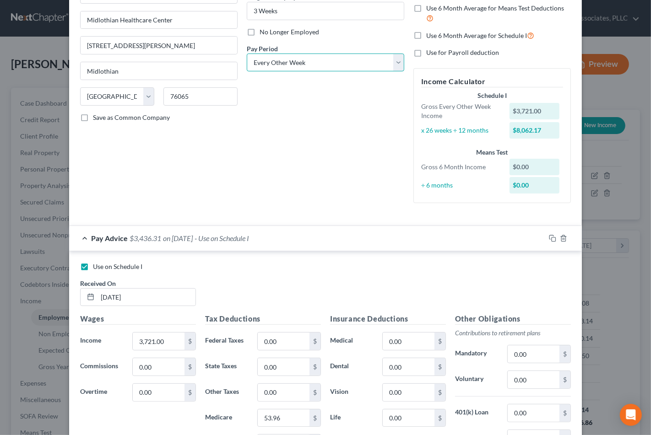
click at [302, 62] on select "Select Monthly Twice Monthly Every Other Week Weekly" at bounding box center [325, 63] width 157 height 18
select select "1"
click at [247, 54] on select "Select Monthly Twice Monthly Every Other Week Weekly" at bounding box center [325, 63] width 157 height 18
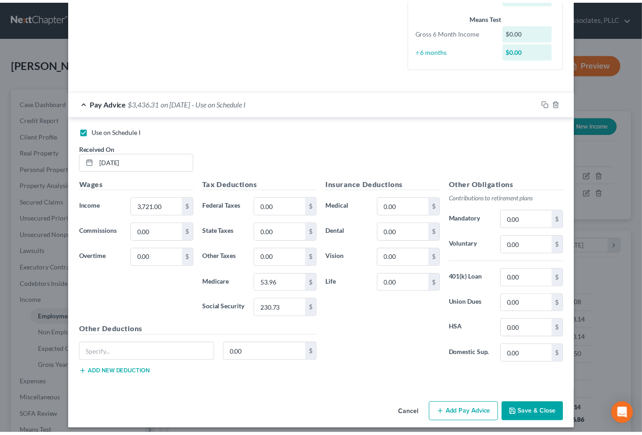
scroll to position [242, 0]
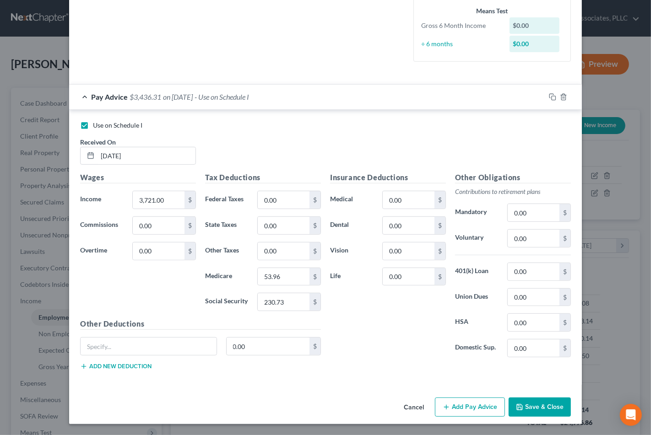
click at [538, 407] on button "Save & Close" at bounding box center [539, 407] width 62 height 19
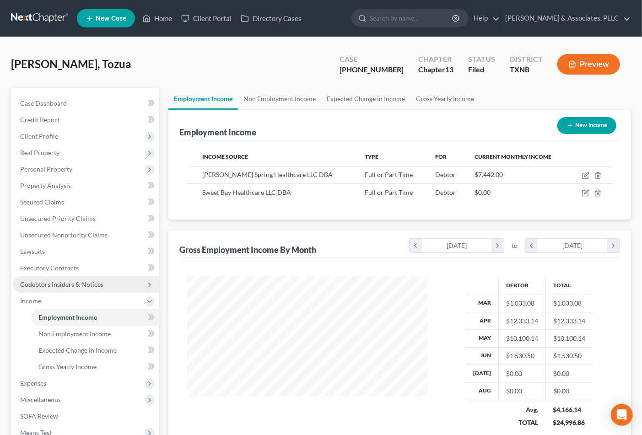
scroll to position [51, 0]
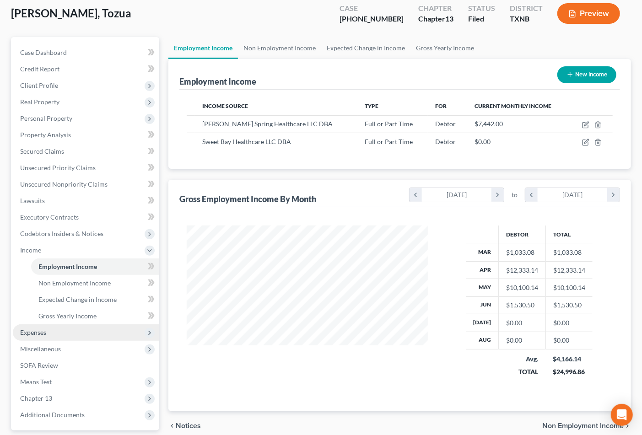
drag, startPoint x: 33, startPoint y: 327, endPoint x: 32, endPoint y: 336, distance: 9.2
click at [33, 329] on span "Expenses" at bounding box center [33, 333] width 26 height 8
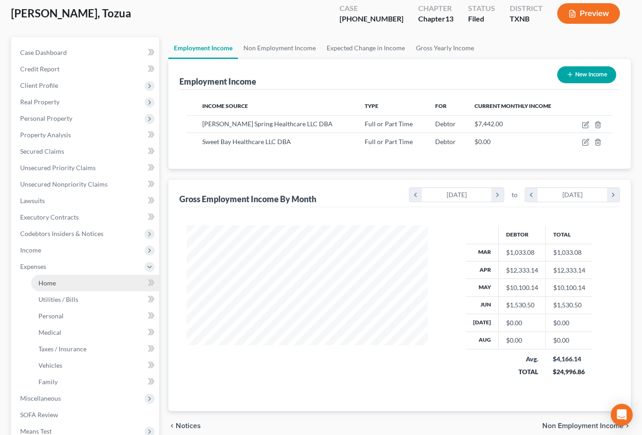
click at [56, 282] on link "Home" at bounding box center [95, 283] width 128 height 16
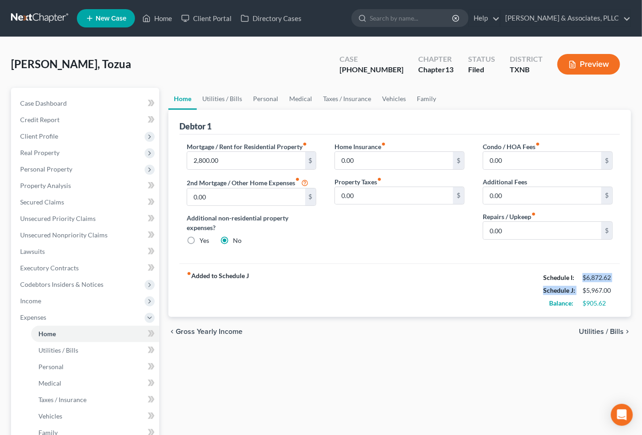
drag, startPoint x: 583, startPoint y: 275, endPoint x: 583, endPoint y: 293, distance: 17.4
click at [583, 293] on div "Schedule I: $6,872.62 Schedule J: $5,967.00 Balance: $905.62" at bounding box center [578, 290] width 70 height 38
click at [382, 270] on div "fiber_manual_record Added to Schedule J Schedule I: $6,872.62 Schedule J: $5,96…" at bounding box center [399, 291] width 441 height 54
click at [435, 304] on div "fiber_manual_record Added to Schedule J Schedule I: $6,872.62 Schedule J: $5,96…" at bounding box center [399, 291] width 441 height 54
click at [407, 239] on div "Home Insurance fiber_manual_record 0.00 $ Property Taxes fiber_manual_record 0.…" at bounding box center [399, 197] width 148 height 111
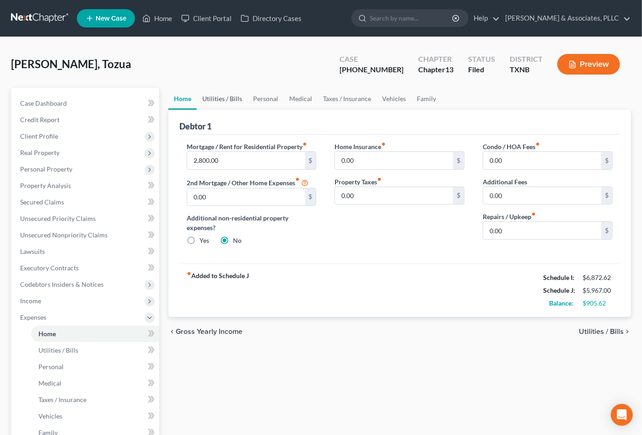
click at [223, 97] on link "Utilities / Bills" at bounding box center [222, 99] width 51 height 22
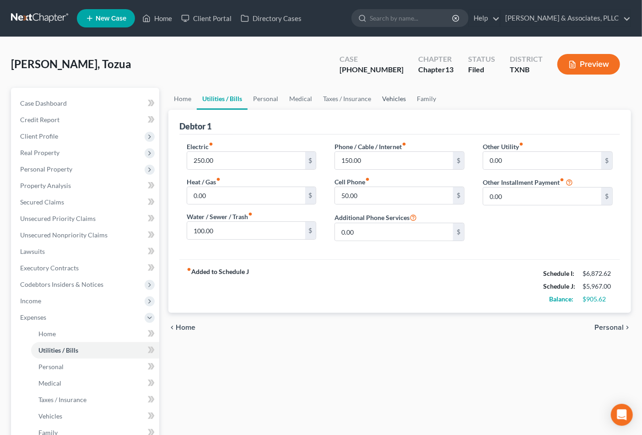
click at [396, 102] on link "Vehicles" at bounding box center [394, 99] width 35 height 22
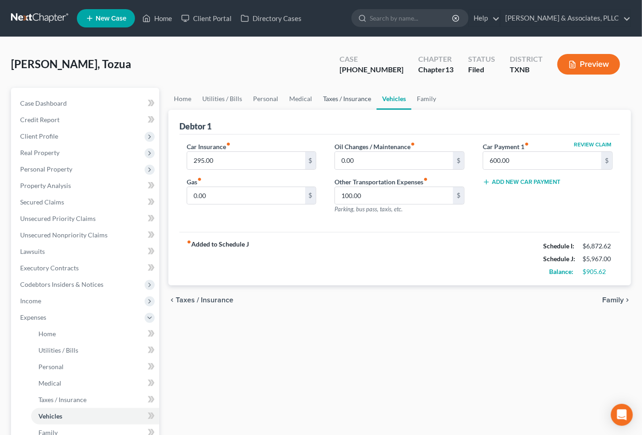
click at [347, 99] on link "Taxes / Insurance" at bounding box center [347, 99] width 59 height 22
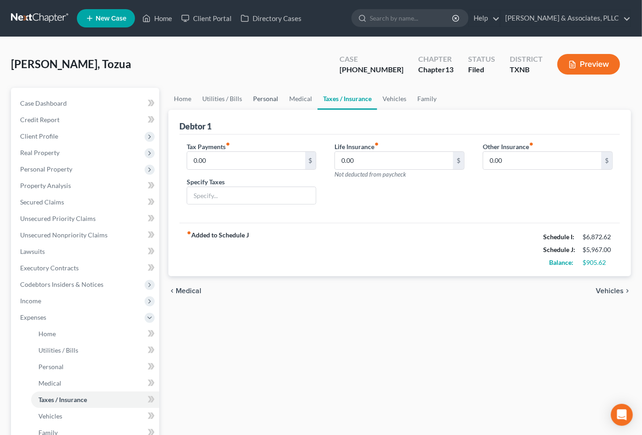
click at [271, 99] on link "Personal" at bounding box center [266, 99] width 36 height 22
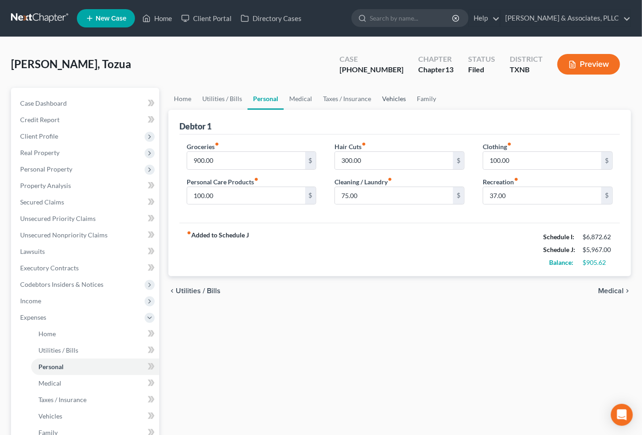
click at [391, 97] on link "Vehicles" at bounding box center [394, 99] width 35 height 22
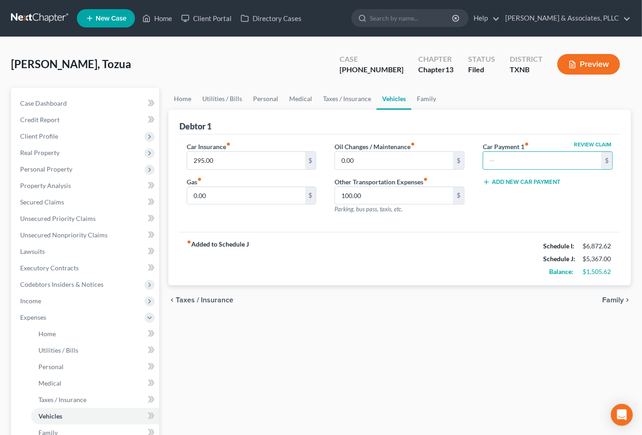
click at [413, 253] on div "fiber_manual_record Added to Schedule J Schedule I: $6,872.62 Schedule J: $5,36…" at bounding box center [399, 259] width 441 height 54
click at [301, 93] on link "Medical" at bounding box center [301, 99] width 34 height 22
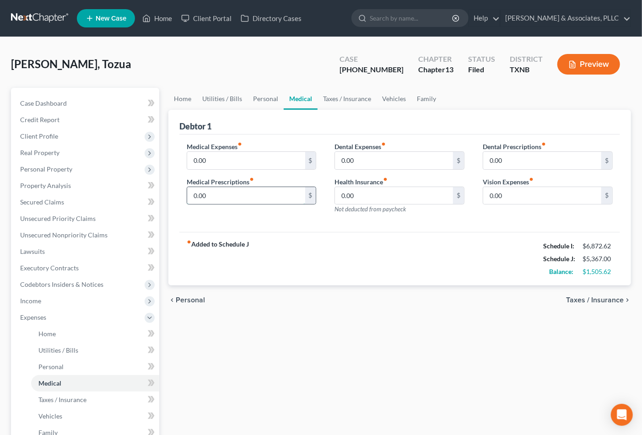
click at [246, 200] on input "0.00" at bounding box center [246, 195] width 118 height 17
type input "60.00"
drag, startPoint x: 412, startPoint y: 238, endPoint x: 381, endPoint y: 156, distance: 88.1
click at [411, 238] on div "fiber_manual_record Added to Schedule J Schedule I: $6,872.62 Schedule J: $5,42…" at bounding box center [399, 259] width 441 height 54
drag, startPoint x: 346, startPoint y: 233, endPoint x: 236, endPoint y: 86, distance: 183.8
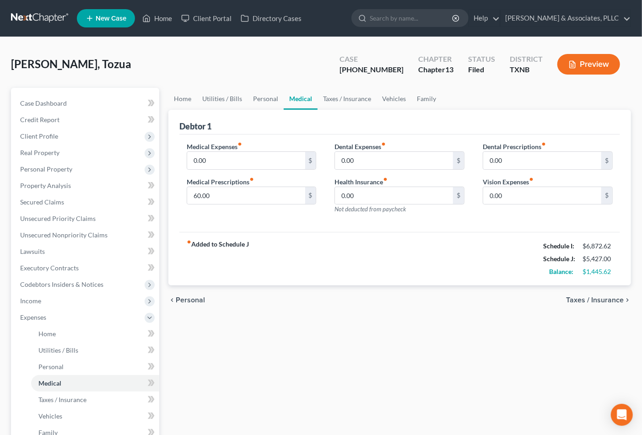
click at [345, 235] on div "fiber_manual_record Added to Schedule J Schedule I: $6,872.62 Schedule J: $5,42…" at bounding box center [399, 259] width 441 height 54
click at [266, 96] on link "Personal" at bounding box center [266, 99] width 36 height 22
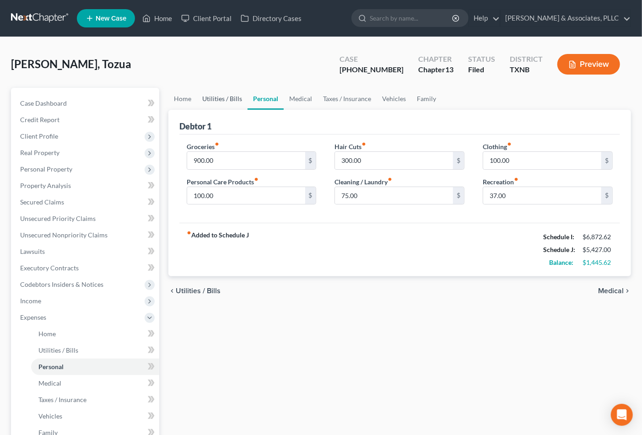
click at [224, 98] on link "Utilities / Bills" at bounding box center [222, 99] width 51 height 22
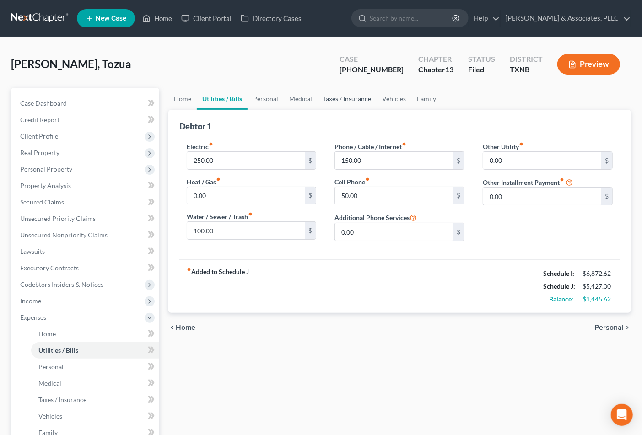
click at [351, 100] on link "Taxes / Insurance" at bounding box center [347, 99] width 59 height 22
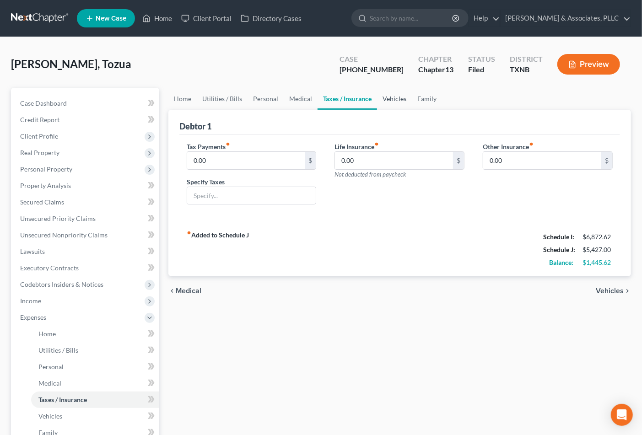
click at [399, 95] on link "Vehicles" at bounding box center [394, 99] width 35 height 22
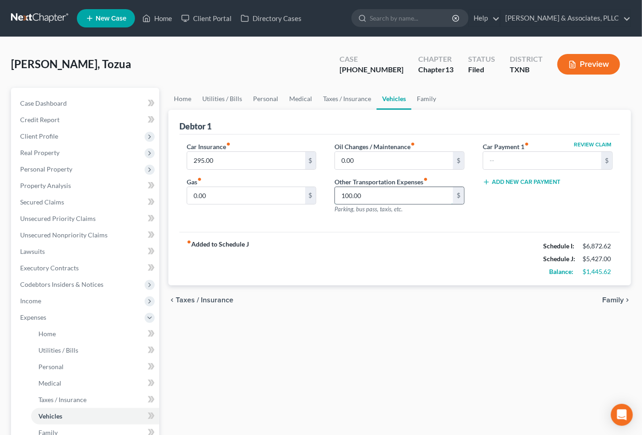
click at [347, 198] on input "100.00" at bounding box center [394, 195] width 118 height 17
click at [347, 194] on input "100.00" at bounding box center [394, 195] width 118 height 17
click at [370, 197] on input "100.00" at bounding box center [394, 195] width 118 height 17
click at [349, 194] on input "100.00" at bounding box center [394, 195] width 118 height 17
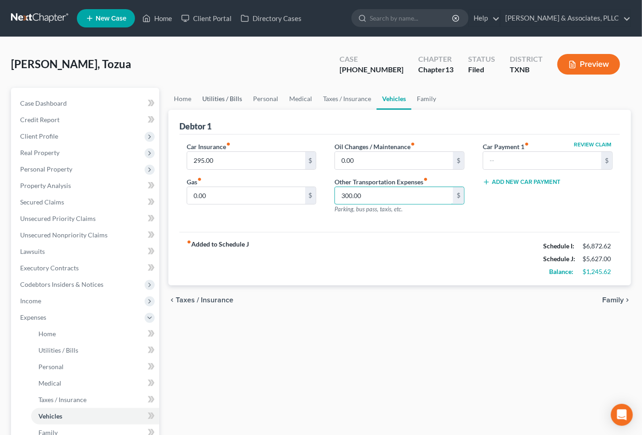
type input "300.00"
click at [227, 97] on link "Utilities / Bills" at bounding box center [222, 99] width 51 height 22
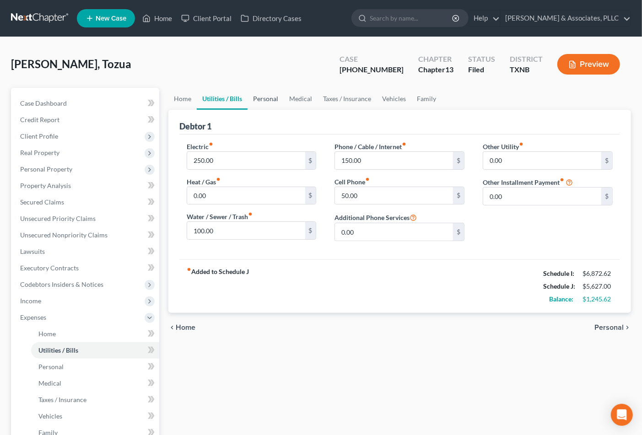
click at [254, 95] on link "Personal" at bounding box center [266, 99] width 36 height 22
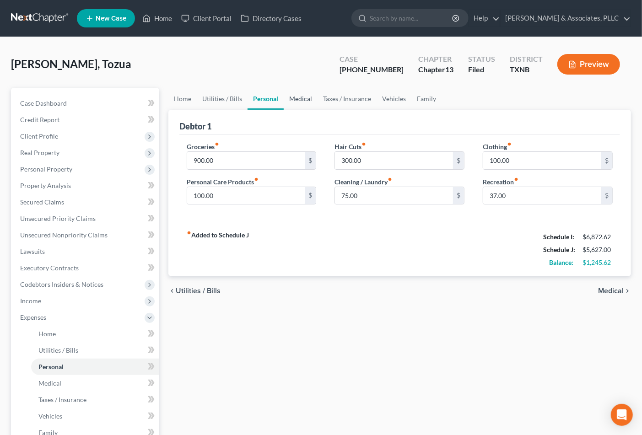
click at [300, 98] on link "Medical" at bounding box center [301, 99] width 34 height 22
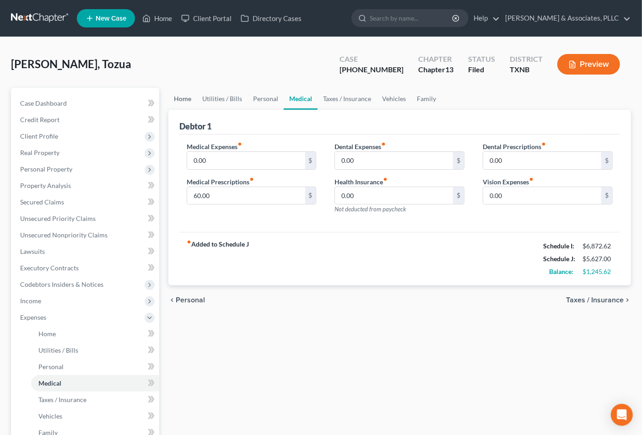
click at [181, 98] on link "Home" at bounding box center [182, 99] width 28 height 22
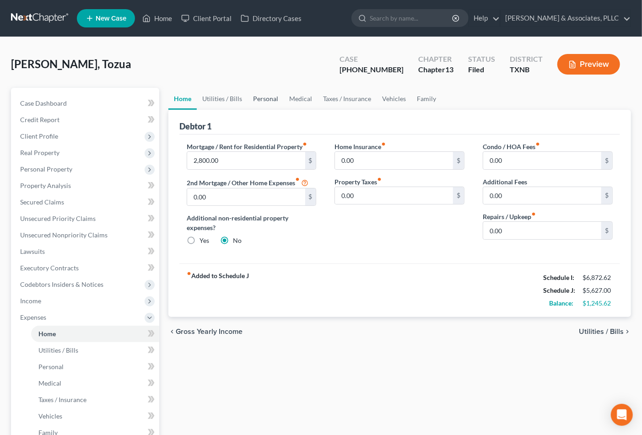
click at [248, 98] on link "Personal" at bounding box center [266, 99] width 36 height 22
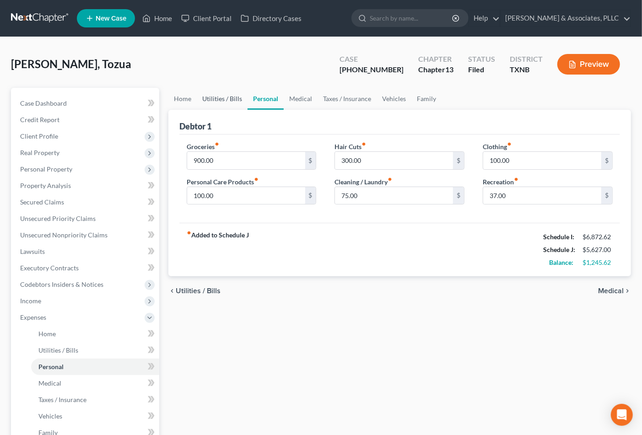
click at [214, 103] on link "Utilities / Bills" at bounding box center [222, 99] width 51 height 22
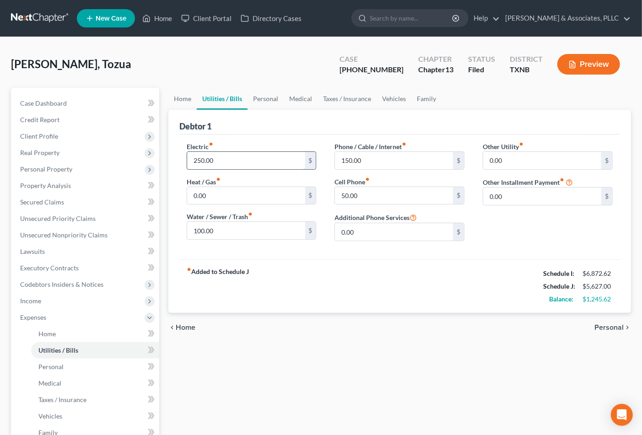
click at [194, 161] on input "250.00" at bounding box center [246, 160] width 118 height 17
type input "300.00"
click at [199, 231] on input "100.00" at bounding box center [246, 230] width 118 height 17
type input "150.00"
click at [338, 273] on div "fiber_manual_record Added to Schedule J Schedule I: $6,872.62 Schedule J: $5,72…" at bounding box center [399, 286] width 441 height 54
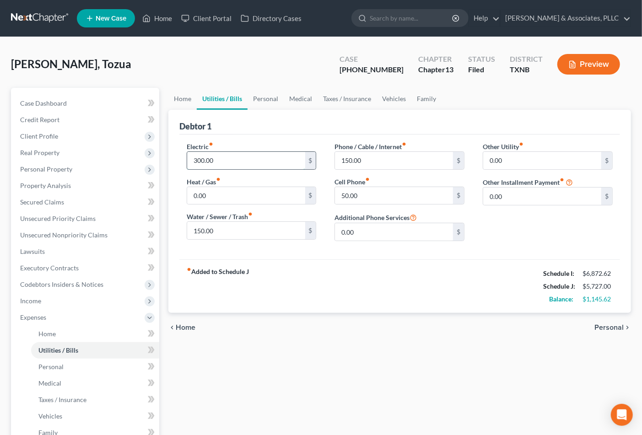
click at [197, 162] on input "300.00" at bounding box center [246, 160] width 118 height 17
click at [197, 159] on input "300.00" at bounding box center [246, 160] width 118 height 17
click at [255, 96] on link "Personal" at bounding box center [266, 99] width 36 height 22
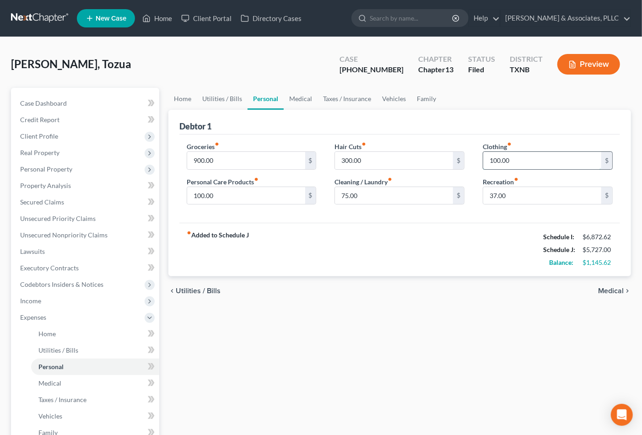
click at [497, 165] on input "100.00" at bounding box center [542, 160] width 118 height 17
click at [489, 157] on input "100.00" at bounding box center [542, 160] width 118 height 17
type input "150.00"
click at [490, 197] on input "37.00" at bounding box center [542, 195] width 118 height 17
click at [377, 204] on div "75.00 $" at bounding box center [400, 196] width 130 height 18
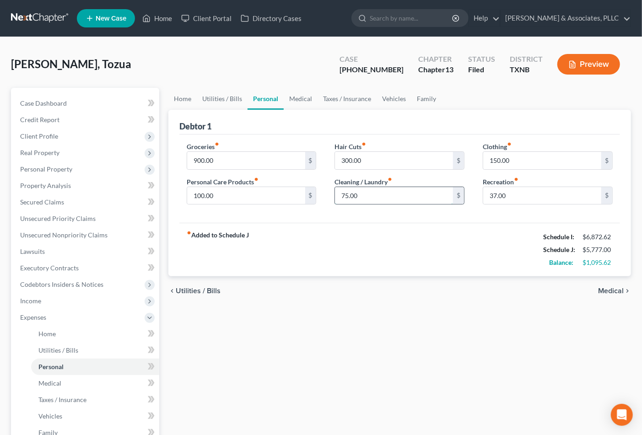
click at [377, 199] on input "75.00" at bounding box center [394, 195] width 118 height 17
click at [198, 193] on input "100.00" at bounding box center [246, 195] width 118 height 17
type input "150.00"
click at [405, 232] on div "fiber_manual_record Added to Schedule J Schedule I: $6,872.62 Schedule J: $5,82…" at bounding box center [399, 250] width 441 height 54
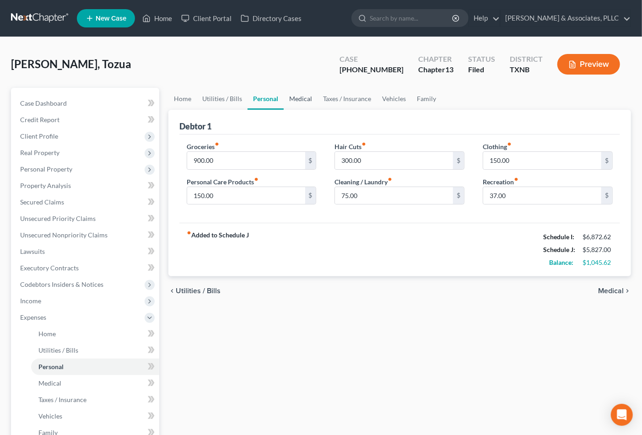
click at [299, 94] on link "Medical" at bounding box center [301, 99] width 34 height 22
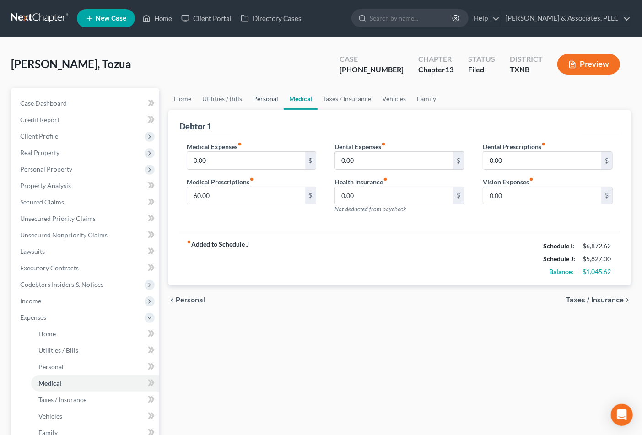
click at [263, 91] on link "Personal" at bounding box center [266, 99] width 36 height 22
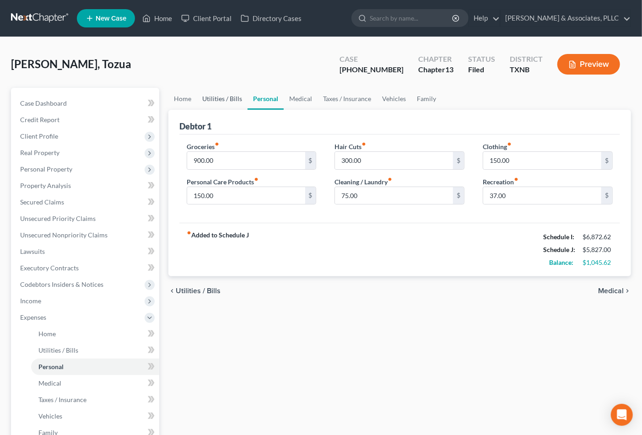
click at [235, 99] on link "Utilities / Bills" at bounding box center [222, 99] width 51 height 22
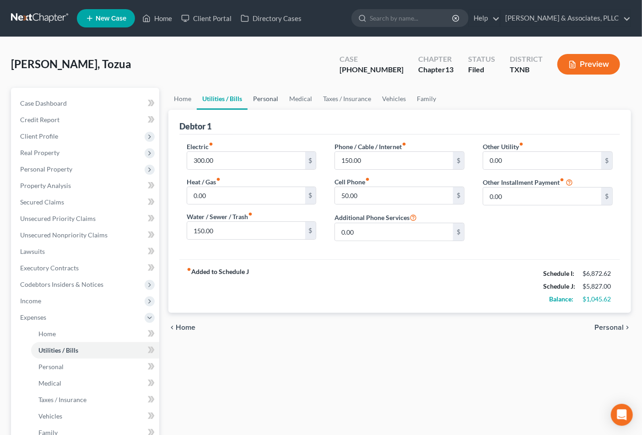
click at [253, 95] on link "Personal" at bounding box center [266, 99] width 36 height 22
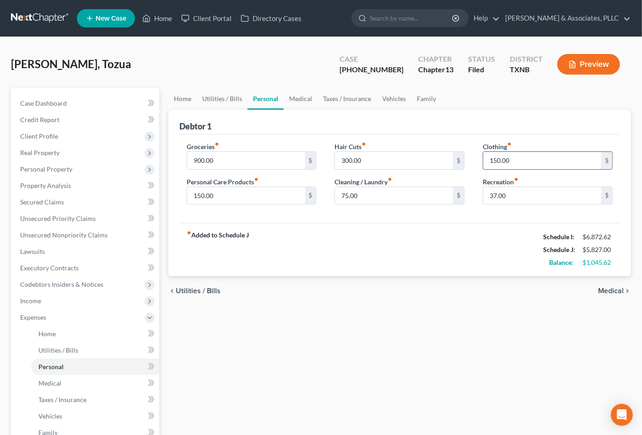
click at [491, 162] on input "150.00" at bounding box center [542, 160] width 118 height 17
type input "2"
type input "200.00"
click at [308, 97] on link "Medical" at bounding box center [301, 99] width 34 height 22
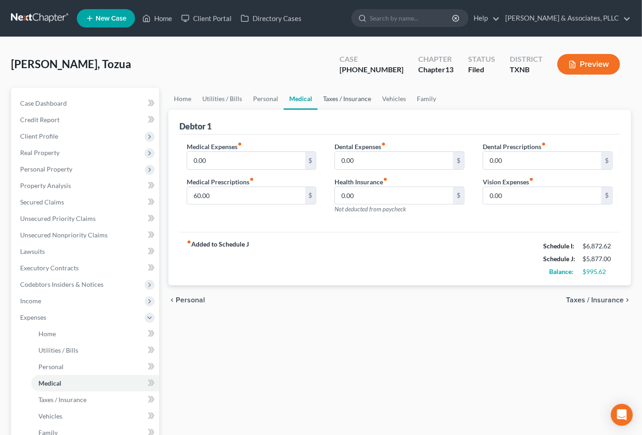
click at [340, 103] on link "Taxes / Insurance" at bounding box center [347, 99] width 59 height 22
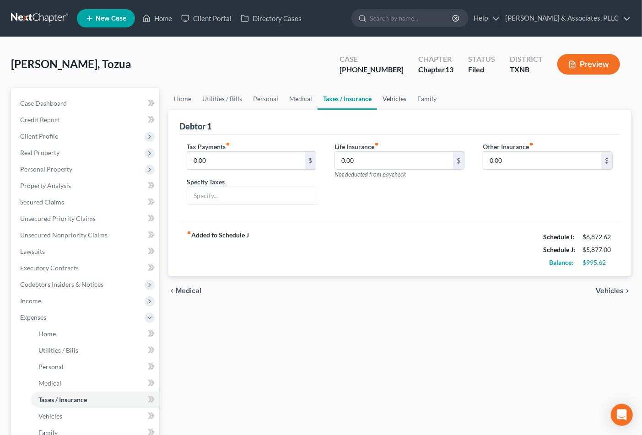
click at [388, 94] on link "Vehicles" at bounding box center [394, 99] width 35 height 22
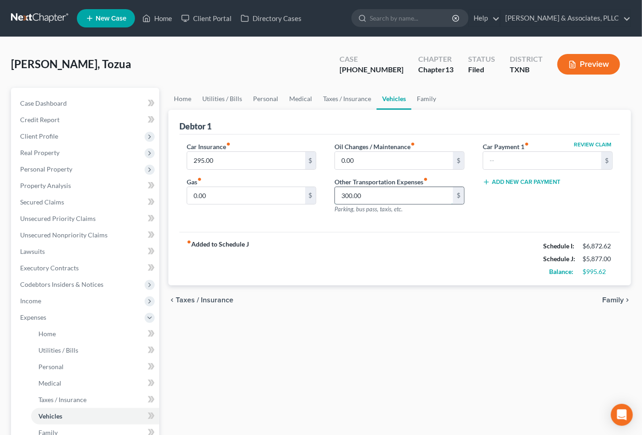
click at [399, 192] on input "300.00" at bounding box center [394, 195] width 118 height 17
click at [224, 166] on input "295.00" at bounding box center [246, 160] width 118 height 17
click at [412, 101] on link "Family" at bounding box center [426, 99] width 30 height 22
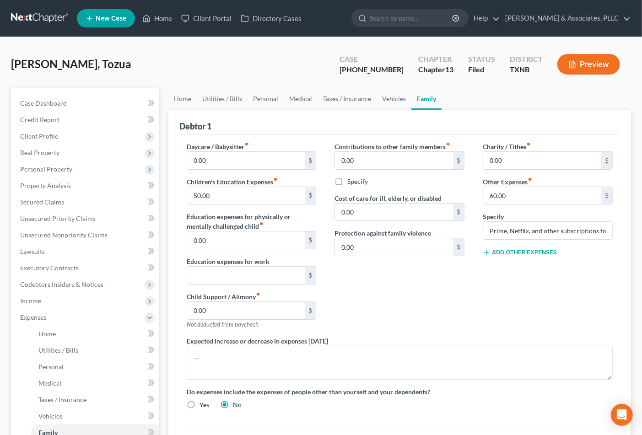
click at [414, 101] on link "Family" at bounding box center [426, 99] width 30 height 22
click at [490, 199] on input "60.00" at bounding box center [542, 195] width 118 height 17
click at [497, 193] on input "60.00" at bounding box center [542, 195] width 118 height 17
click at [495, 193] on input "60.00" at bounding box center [542, 195] width 118 height 17
click at [438, 307] on div "Contributions to other family members fiber_manual_record 0.00 $ Specify Cost o…" at bounding box center [399, 239] width 148 height 194
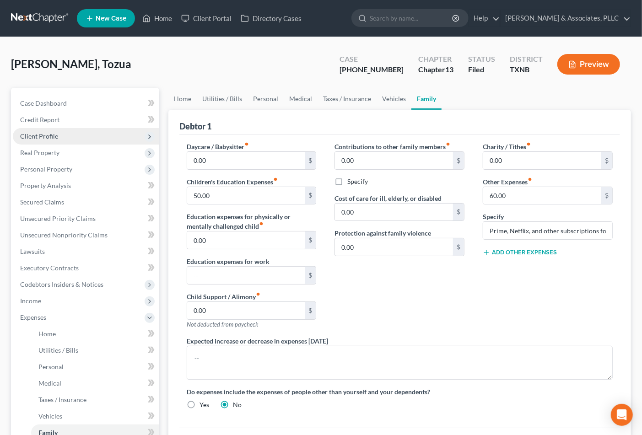
click at [44, 138] on span "Client Profile" at bounding box center [39, 136] width 38 height 8
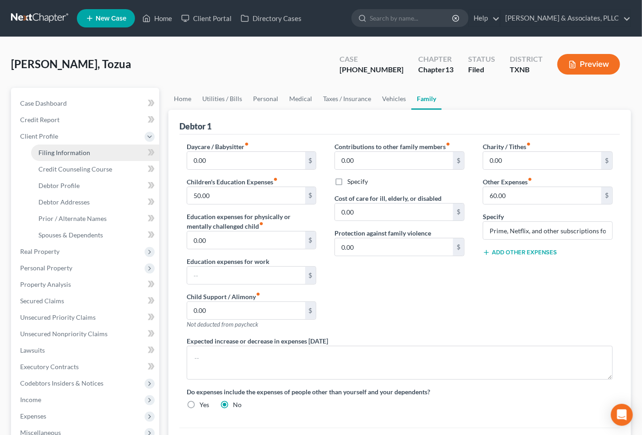
click at [43, 149] on span "Filing Information" at bounding box center [64, 153] width 52 height 8
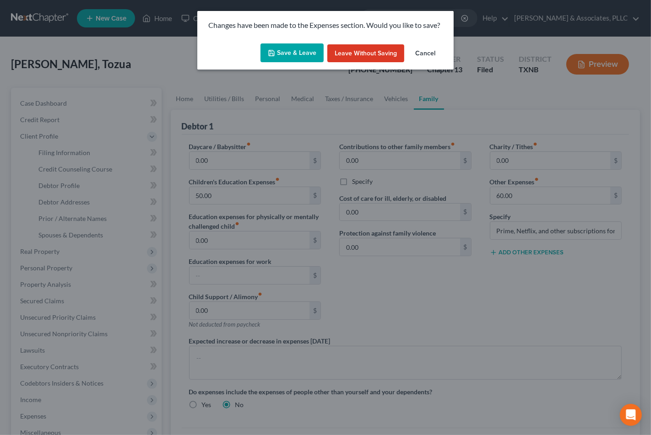
drag, startPoint x: 307, startPoint y: 42, endPoint x: 171, endPoint y: 238, distance: 239.0
click at [305, 48] on div "Save & Leave Leave without Saving Cancel" at bounding box center [325, 55] width 256 height 30
click at [298, 53] on button "Save & Leave" at bounding box center [291, 52] width 63 height 19
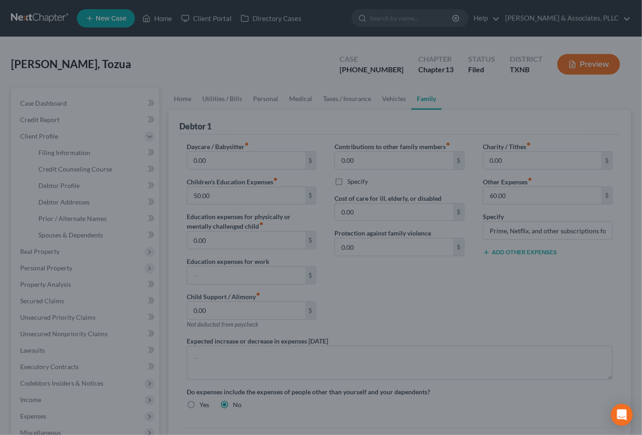
select select "1"
select select "0"
select select "3"
select select "78"
select select "0"
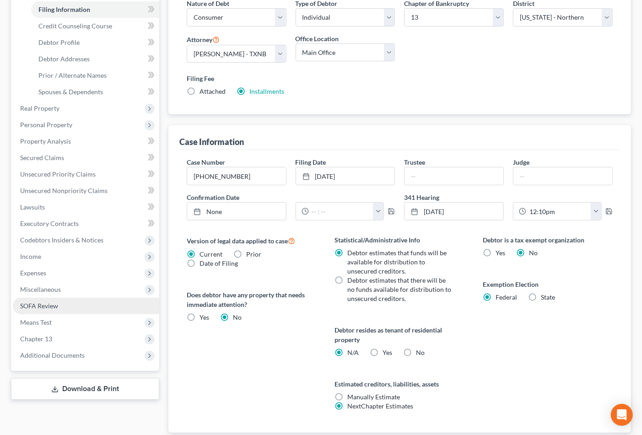
scroll to position [170, 0]
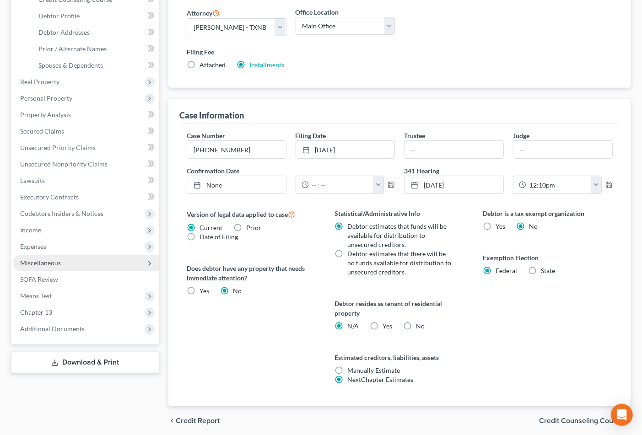
click at [49, 262] on span "Miscellaneous" at bounding box center [40, 263] width 41 height 8
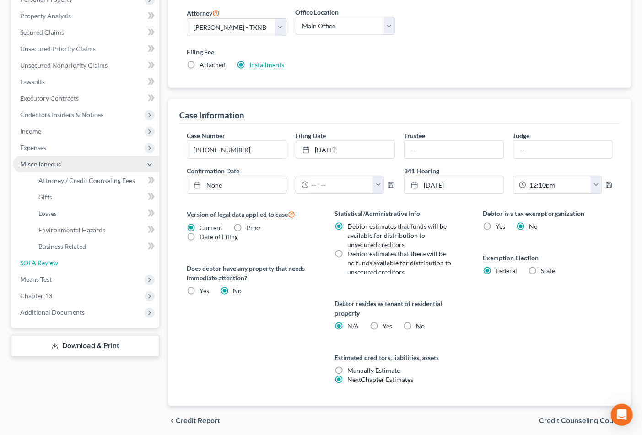
click at [49, 262] on span "SOFA Review" at bounding box center [39, 263] width 38 height 8
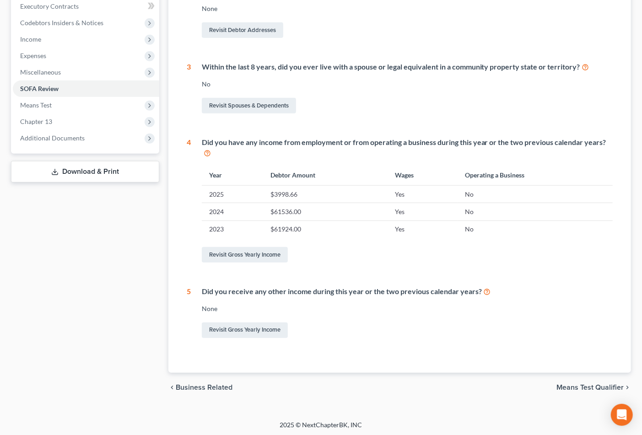
scroll to position [263, 0]
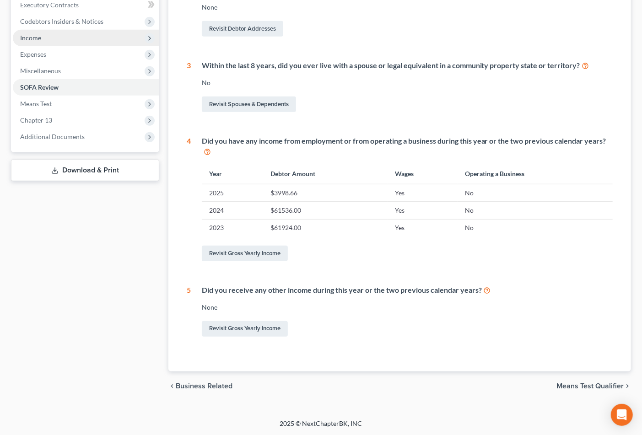
drag, startPoint x: 560, startPoint y: 381, endPoint x: 58, endPoint y: 249, distance: 519.1
click at [560, 382] on div "chevron_left Business Related Means Test Qualifier chevron_right" at bounding box center [399, 386] width 463 height 29
click at [560, 383] on span "Means Test Qualifier" at bounding box center [589, 386] width 67 height 7
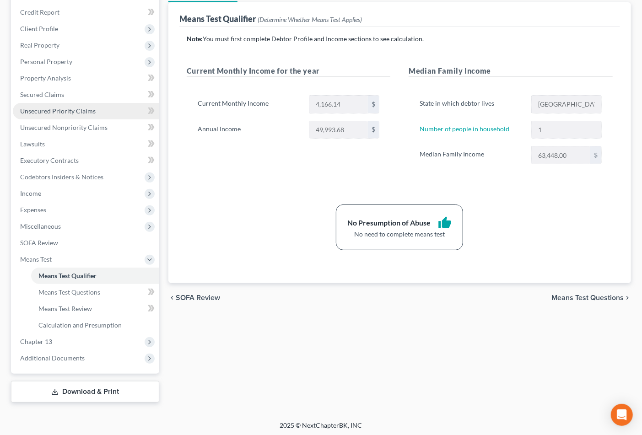
scroll to position [108, 0]
click at [321, 373] on div "Means Test Qualifier Means Test Questions Means Test Review Calculation and Pre…" at bounding box center [400, 190] width 472 height 422
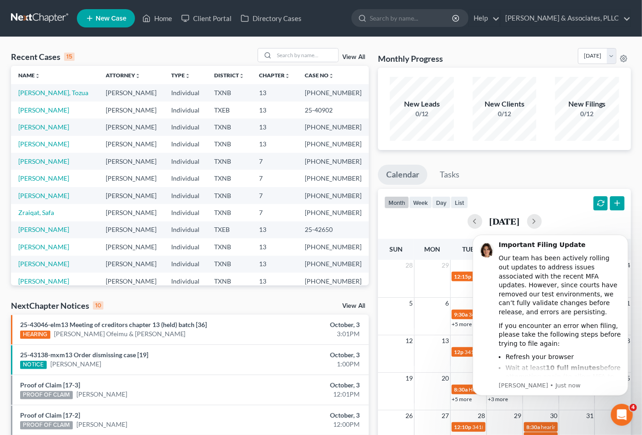
click at [99, 15] on span "New Case" at bounding box center [111, 18] width 31 height 7
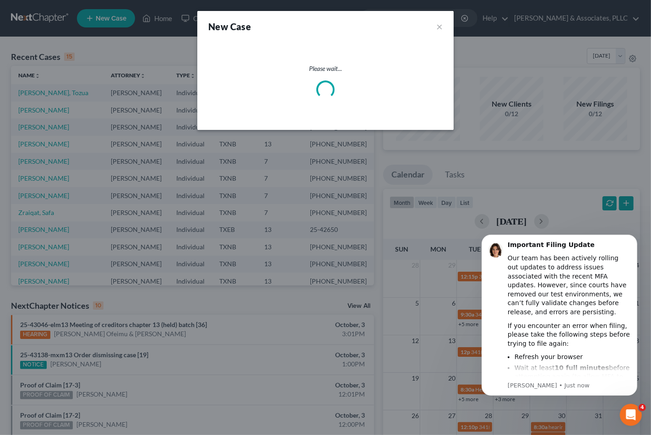
select select "78"
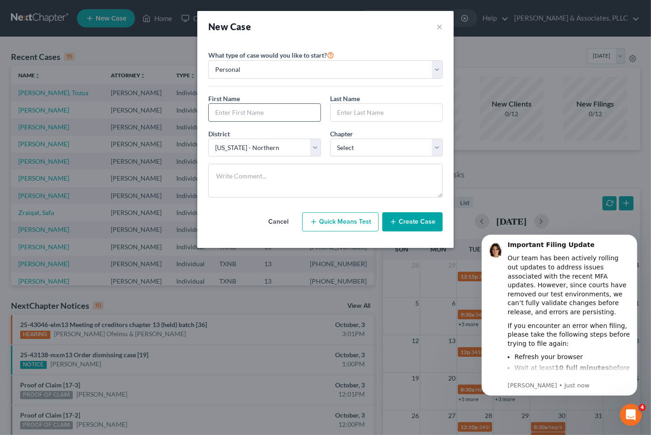
click at [271, 107] on input "text" at bounding box center [265, 112] width 112 height 17
type input "Jose De Jesus"
type input "F"
type input "Garcia"
click at [369, 151] on select "Select 7 11 12 13" at bounding box center [386, 148] width 113 height 18
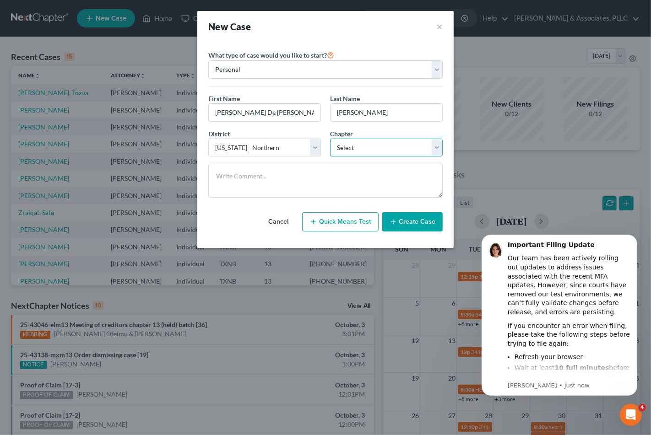
select select "3"
click at [330, 139] on select "Select 7 11 12 13" at bounding box center [386, 148] width 113 height 18
click at [418, 227] on button "Create Case" at bounding box center [412, 221] width 60 height 19
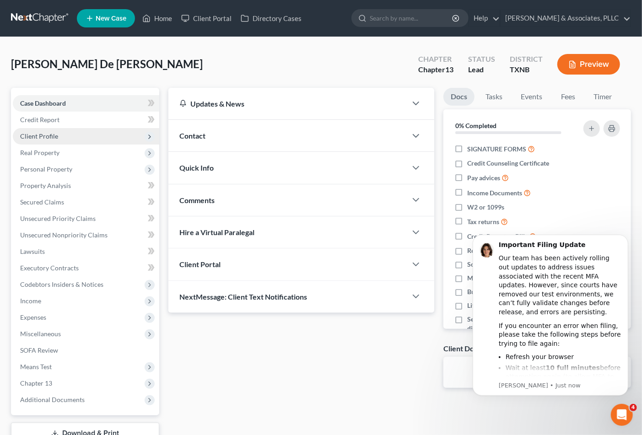
click at [44, 134] on span "Client Profile" at bounding box center [39, 136] width 38 height 8
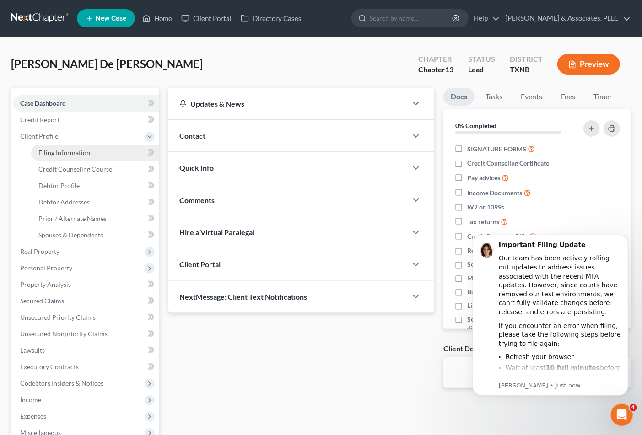
click at [44, 146] on link "Filing Information" at bounding box center [95, 153] width 128 height 16
select select "1"
select select "0"
select select "3"
select select "78"
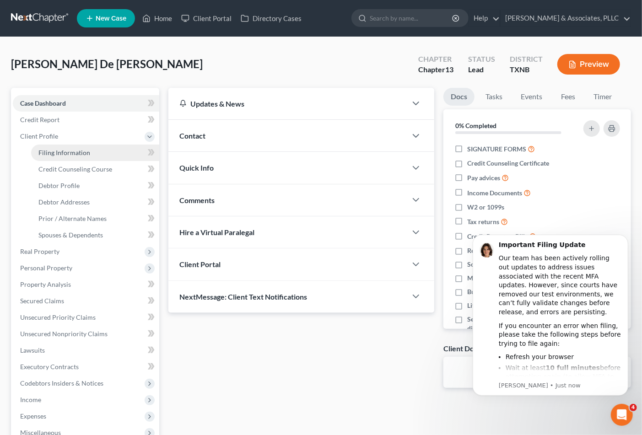
select select "45"
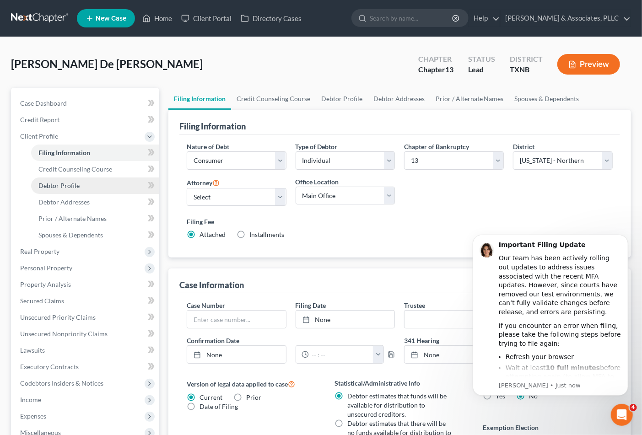
click at [49, 189] on link "Debtor Profile" at bounding box center [95, 186] width 128 height 16
select select "0"
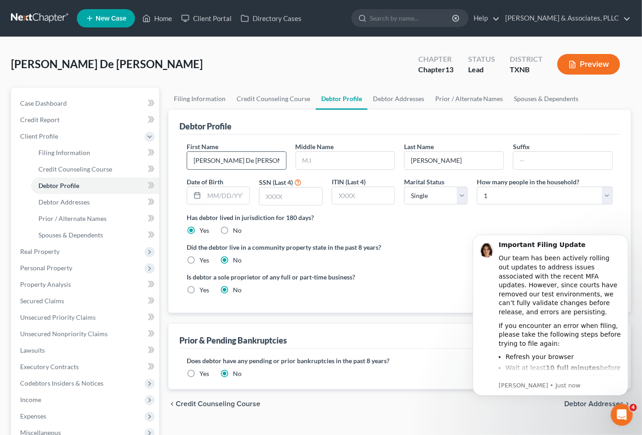
drag, startPoint x: 205, startPoint y: 160, endPoint x: 261, endPoint y: 160, distance: 56.3
click at [261, 160] on input "Jose De Jesus" at bounding box center [236, 160] width 99 height 17
type input "Jose"
type input "De Jesus"
click at [462, 159] on input "Garcia" at bounding box center [454, 160] width 99 height 17
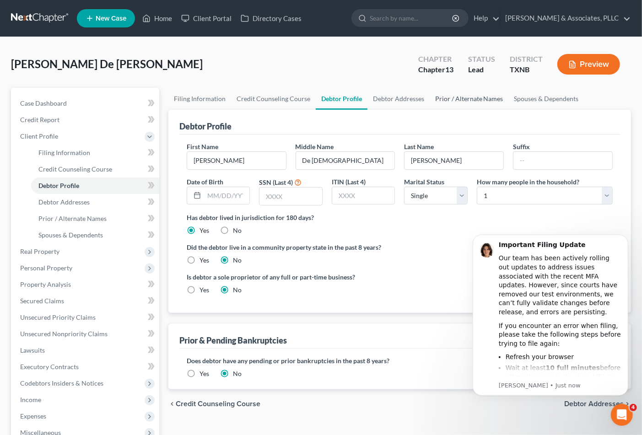
click at [450, 95] on link "Prior / Alternate Names" at bounding box center [469, 99] width 79 height 22
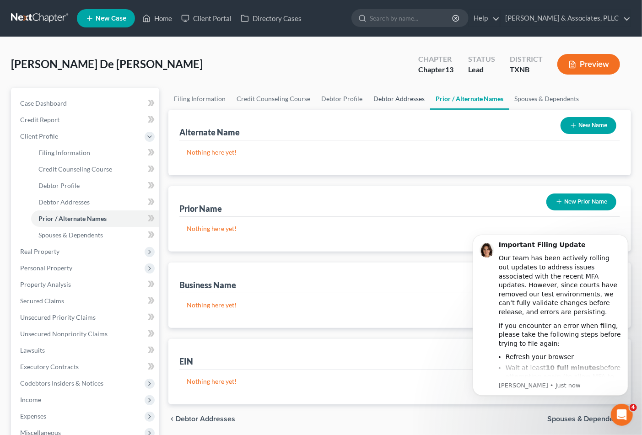
click at [396, 97] on link "Debtor Addresses" at bounding box center [399, 99] width 62 height 22
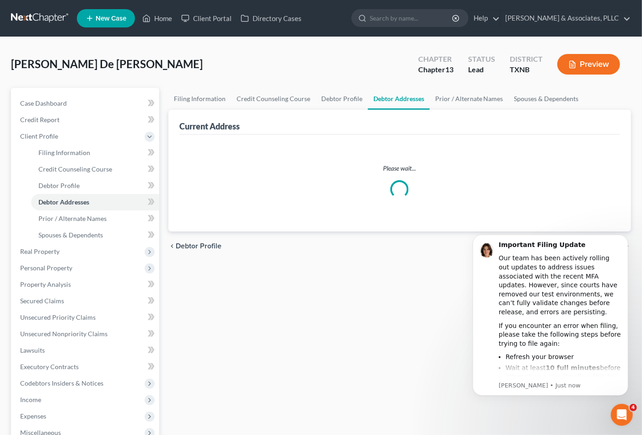
select select "0"
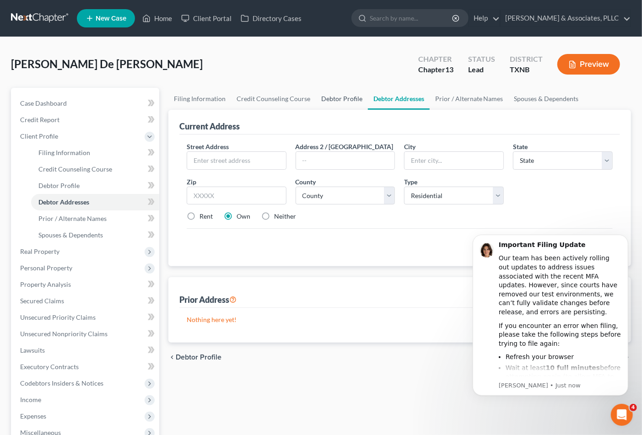
click at [340, 98] on link "Debtor Profile" at bounding box center [342, 99] width 52 height 22
select select "0"
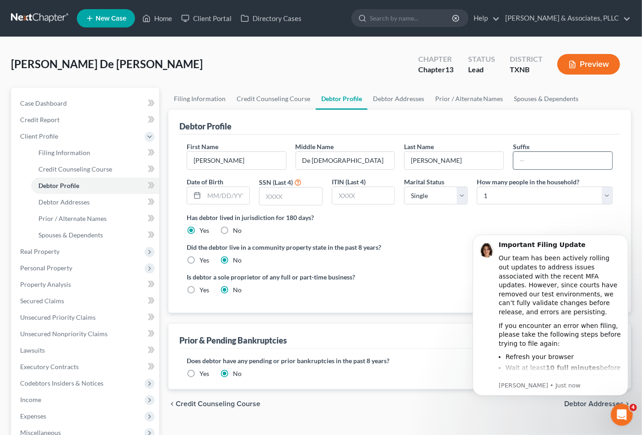
click at [536, 166] on input "text" at bounding box center [562, 160] width 99 height 17
click at [453, 165] on input "Garcia" at bounding box center [454, 160] width 99 height 17
type input "Garcia Avila"
click at [227, 203] on input "text" at bounding box center [227, 195] width 46 height 17
type input "10/17/1959"
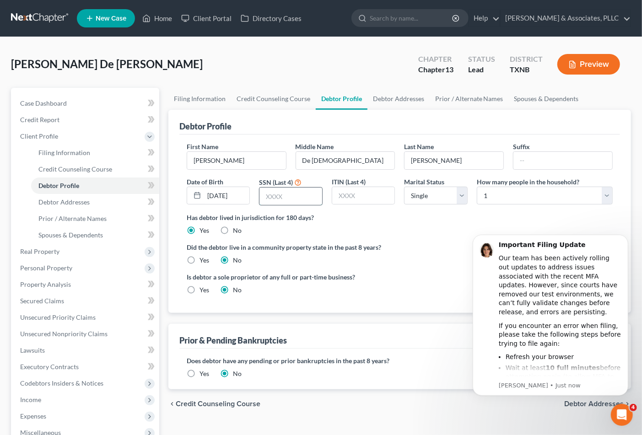
click at [276, 197] on input "text" at bounding box center [290, 196] width 63 height 17
type input "1063"
click at [417, 226] on div "Has debtor lived in jurisdiction for 180 days? Yes No Debtor must reside in jur…" at bounding box center [400, 224] width 426 height 22
click at [445, 195] on select "Select Single Married Separated Divorced Widowed" at bounding box center [436, 196] width 64 height 18
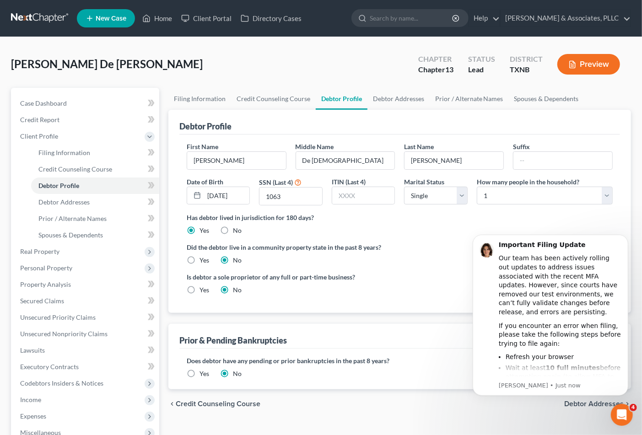
click at [421, 252] on label "Did the debtor live in a community property state in the past 8 years?" at bounding box center [400, 248] width 426 height 10
click at [618, 411] on icon "Open Intercom Messenger" at bounding box center [620, 413] width 15 height 15
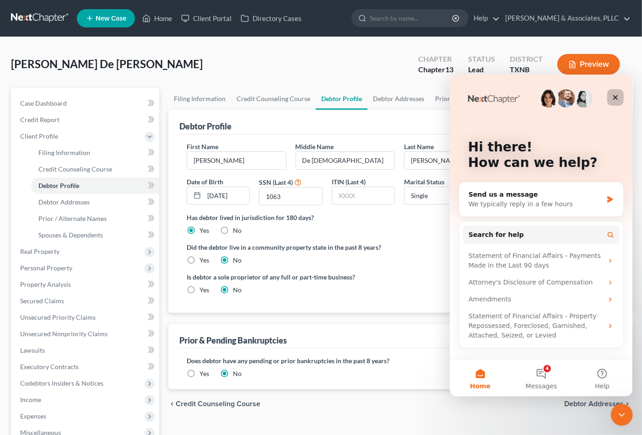
click at [611, 97] on icon "Close" at bounding box center [614, 96] width 7 height 7
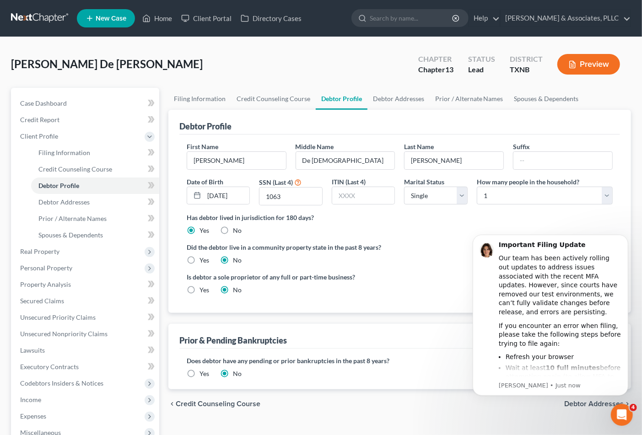
click at [447, 245] on label "Did the debtor live in a community property state in the past 8 years?" at bounding box center [400, 248] width 426 height 10
click at [605, 245] on div "Important Filing Update" at bounding box center [559, 244] width 123 height 9
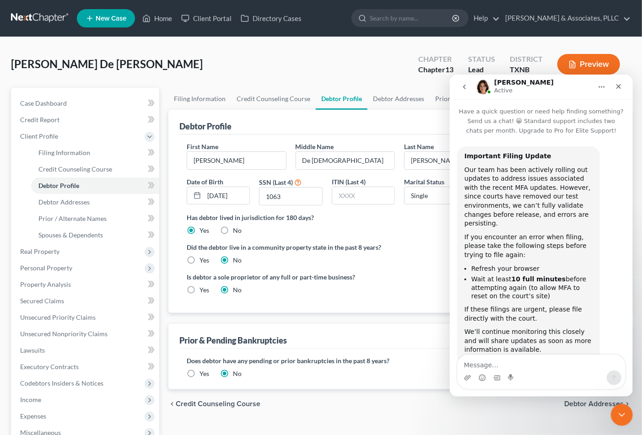
scroll to position [20, 0]
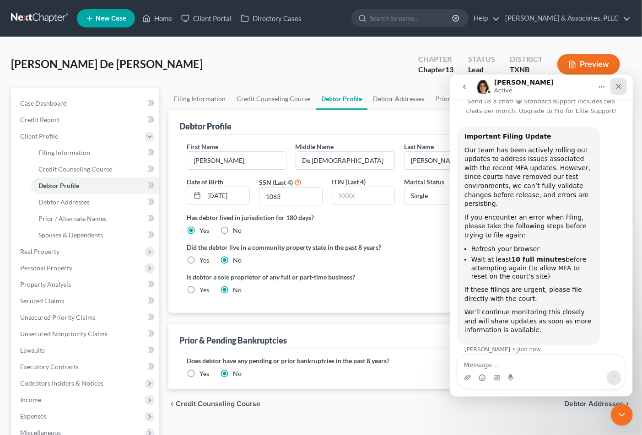
drag, startPoint x: 621, startPoint y: 86, endPoint x: 1073, endPoint y: 160, distance: 457.3
click at [622, 86] on div "Close" at bounding box center [618, 86] width 16 height 16
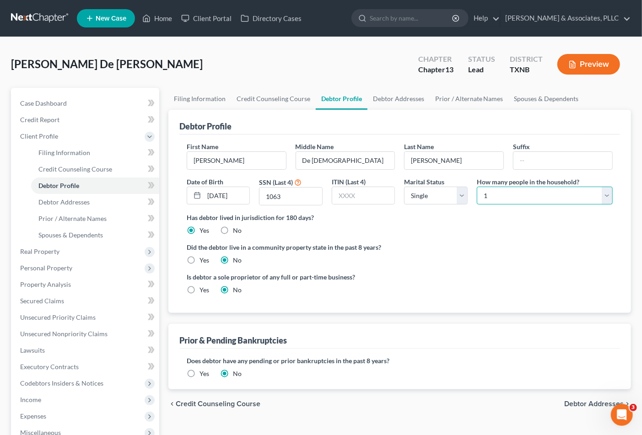
click at [504, 195] on select "Select 1 2 3 4 5 6 7 8 9 10 11 12 13 14 15 16 17 18 19 20" at bounding box center [545, 196] width 136 height 18
select select "1"
click at [477, 187] on select "Select 1 2 3 4 5 6 7 8 9 10 11 12 13 14 15 16 17 18 19 20" at bounding box center [545, 196] width 136 height 18
click at [441, 196] on select "Select Single Married Separated Divorced Widowed" at bounding box center [436, 196] width 64 height 18
select select "1"
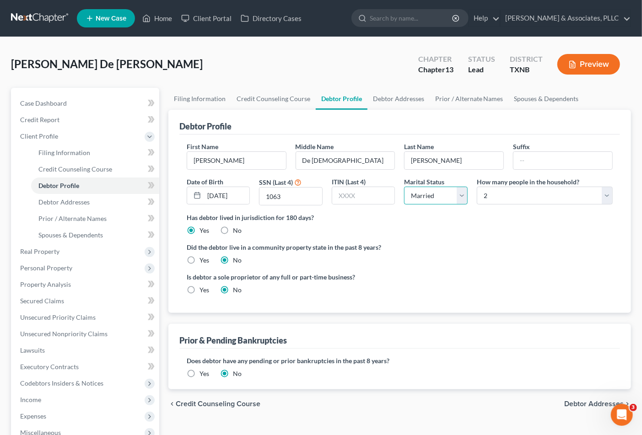
click at [404, 187] on select "Select Single Married Separated Divorced Widowed" at bounding box center [436, 196] width 64 height 18
click at [547, 275] on div "Is debtor a sole proprietor of any full or part-time business? Yes No" at bounding box center [399, 287] width 435 height 30
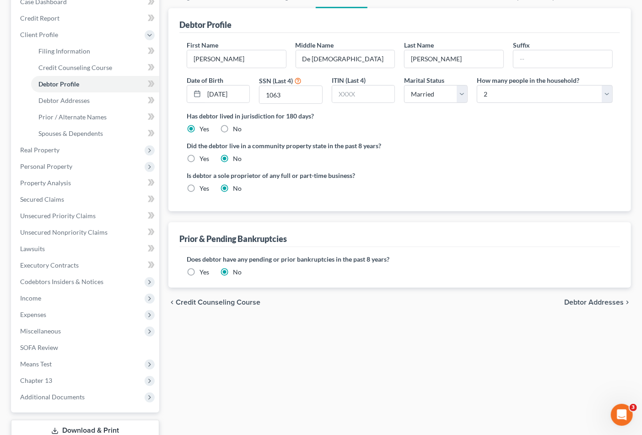
click at [587, 301] on span "Debtor Addresses" at bounding box center [593, 302] width 59 height 7
select select "0"
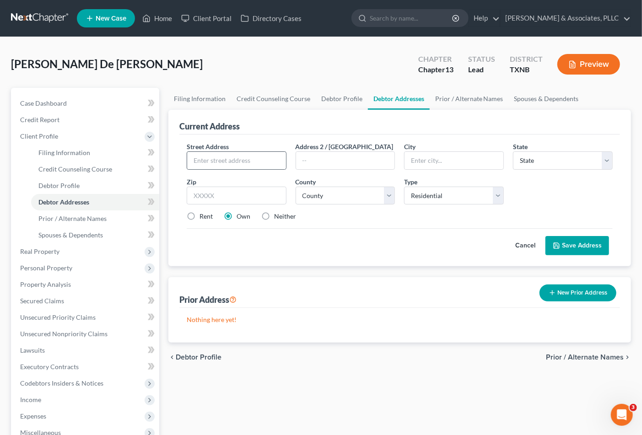
click at [229, 151] on div at bounding box center [237, 160] width 100 height 18
click at [230, 162] on input "text" at bounding box center [236, 160] width 99 height 17
type input "815 S. Belt Line Rd"
type input "Dallas"
type input "75253"
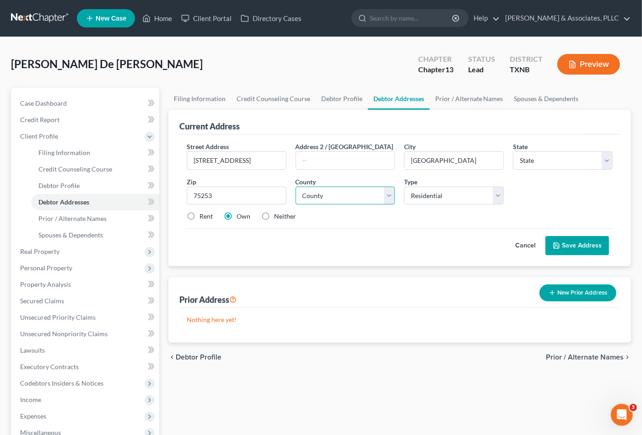
click at [332, 195] on select "County" at bounding box center [346, 196] width 100 height 18
select select "45"
click at [339, 201] on select "County" at bounding box center [346, 196] width 100 height 18
click at [339, 201] on select "County Anderson County Andrews County Angelina County Aransas County Archer Cou…" at bounding box center [346, 196] width 100 height 18
select select "56"
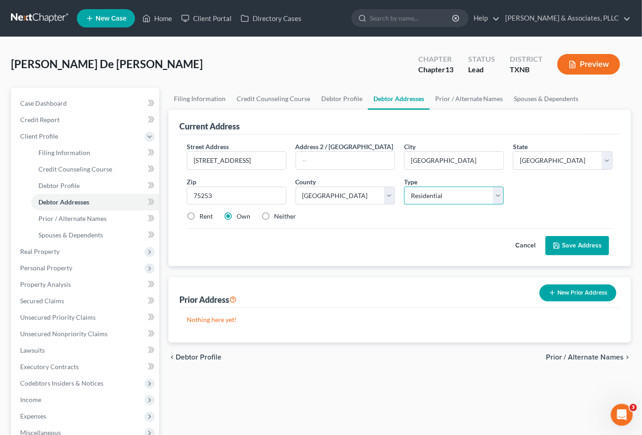
click at [443, 199] on select "Select Residential Mailing Rental Business" at bounding box center [454, 196] width 100 height 18
click at [404, 187] on select "Select Residential Mailing Rental Business" at bounding box center [454, 196] width 100 height 18
click at [572, 244] on button "Save Address" at bounding box center [577, 245] width 64 height 19
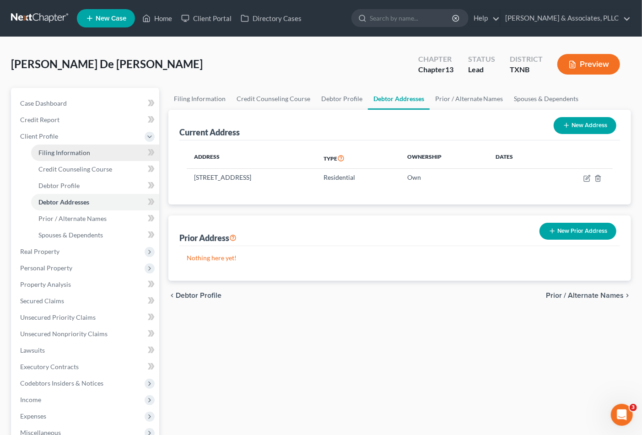
click at [76, 154] on span "Filing Information" at bounding box center [64, 153] width 52 height 8
select select "1"
select select "0"
select select "3"
select select "78"
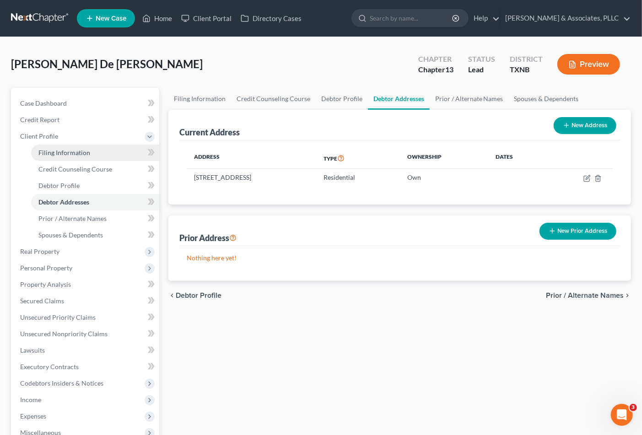
select select "45"
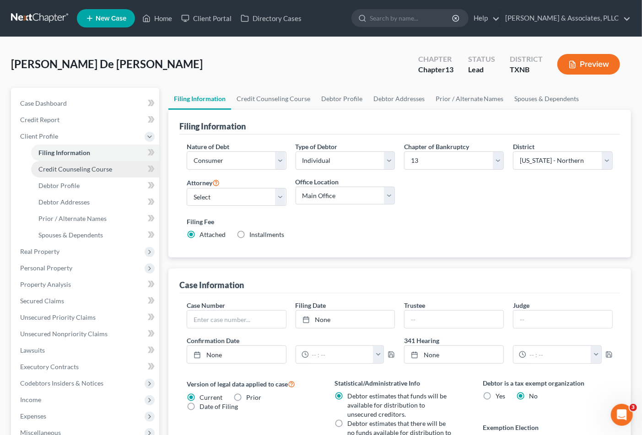
click at [81, 169] on span "Credit Counseling Course" at bounding box center [75, 169] width 74 height 8
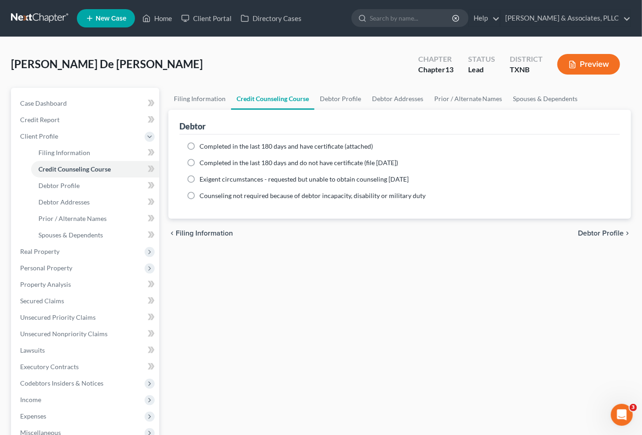
drag, startPoint x: 252, startPoint y: 159, endPoint x: 244, endPoint y: 163, distance: 9.2
click at [252, 160] on span "Completed in the last 180 days and do not have certificate (file within 14 days)" at bounding box center [299, 163] width 199 height 8
click at [209, 160] on input "Completed in the last 180 days and do not have certificate (file within 14 days)" at bounding box center [206, 161] width 6 height 6
radio input "true"
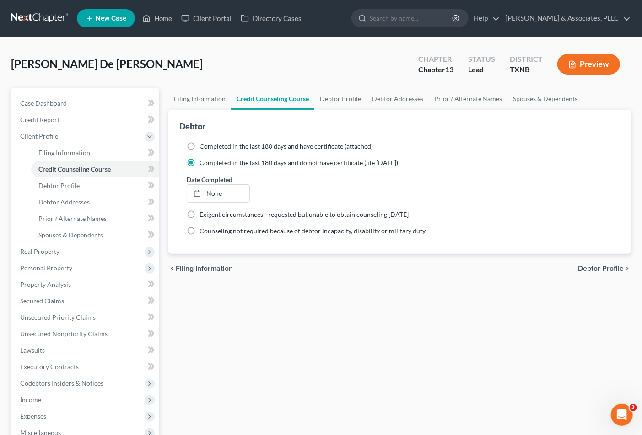
click at [226, 147] on span "Completed in the last 180 days and have certificate (attached)" at bounding box center [286, 146] width 173 height 8
click at [209, 147] on input "Completed in the last 180 days and have certificate (attached)" at bounding box center [206, 145] width 6 height 6
radio input "true"
radio input "false"
click at [213, 173] on link "None" at bounding box center [218, 176] width 63 height 17
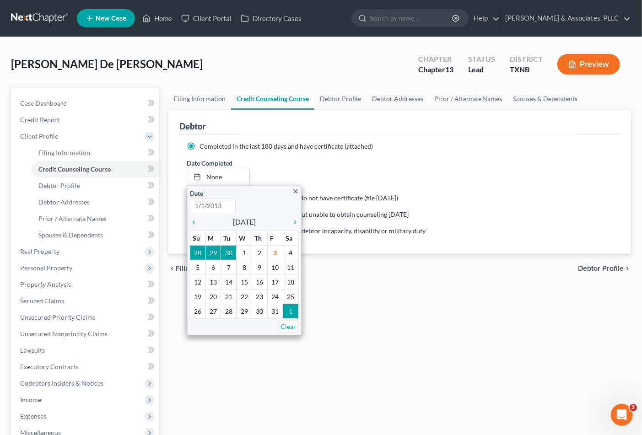
click at [368, 328] on div "Filing Information Credit Counseling Course Debtor Profile Debtor Addresses Pri…" at bounding box center [400, 315] width 472 height 455
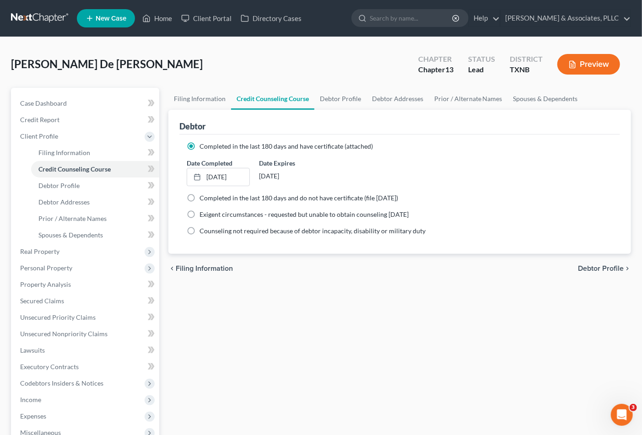
click at [377, 324] on div "Filing Information Credit Counseling Course Debtor Profile Debtor Addresses Pri…" at bounding box center [400, 315] width 472 height 455
click at [296, 310] on div "Filing Information Credit Counseling Course Debtor Profile Debtor Addresses Pri…" at bounding box center [400, 315] width 472 height 455
click at [214, 98] on link "Filing Information" at bounding box center [199, 99] width 63 height 22
select select "1"
select select "0"
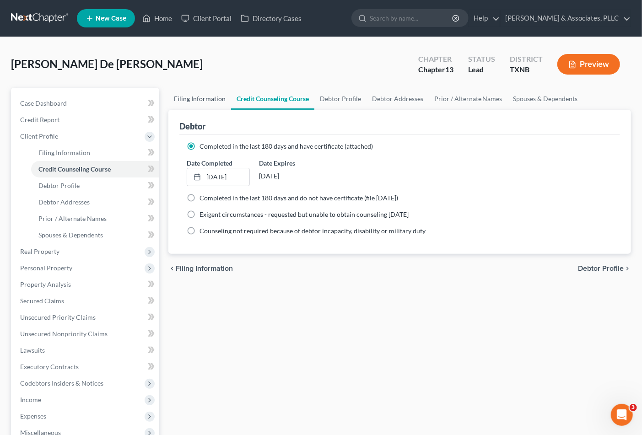
select select "3"
select select "78"
select select "45"
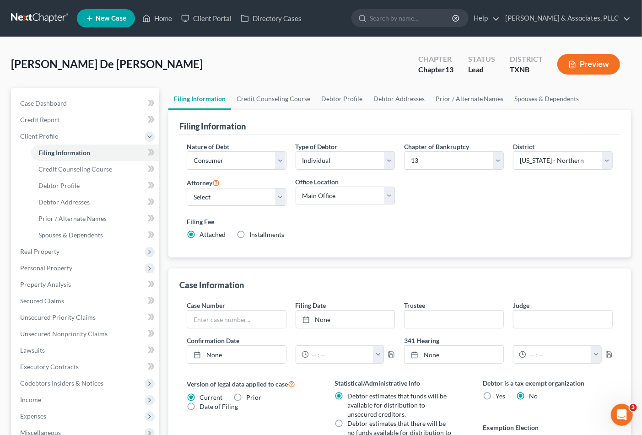
click at [537, 231] on div "Filing Fee Attached Installments Installments" at bounding box center [400, 228] width 426 height 22
click at [431, 232] on div "Filing Fee Attached Installments Installments" at bounding box center [400, 228] width 426 height 22
click at [486, 243] on div "Filing Fee Attached Installments Installments" at bounding box center [399, 229] width 435 height 33
drag, startPoint x: 451, startPoint y: 191, endPoint x: 406, endPoint y: 181, distance: 46.4
click at [451, 191] on div "Nature of Debt Select Business Consumer Other Nature of Business Select Clearin…" at bounding box center [399, 194] width 435 height 105
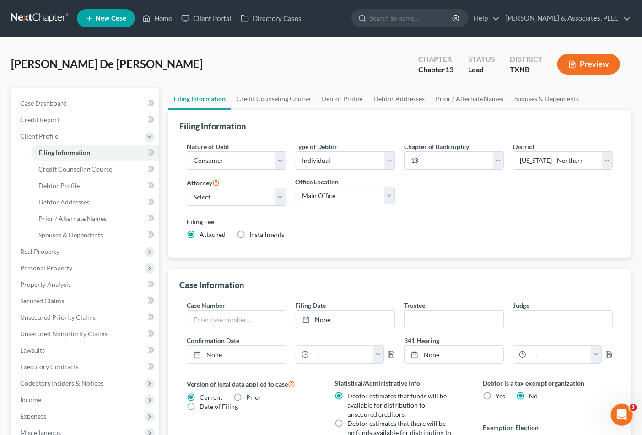
click at [496, 202] on div "Nature of Debt Select Business Consumer Other Nature of Business Select Clearin…" at bounding box center [399, 194] width 435 height 105
click at [51, 112] on link "Credit Report" at bounding box center [86, 120] width 146 height 16
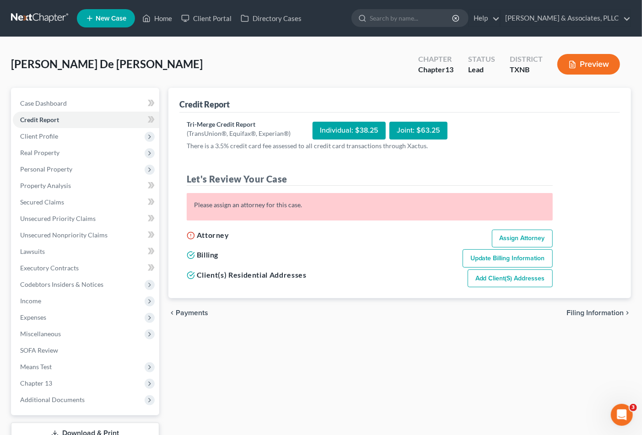
click at [516, 236] on link "Assign Attorney" at bounding box center [522, 239] width 61 height 18
select select "1"
select select "0"
select select "3"
select select "78"
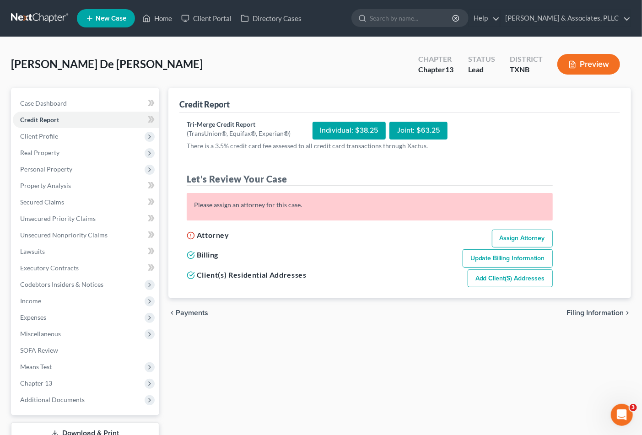
select select "45"
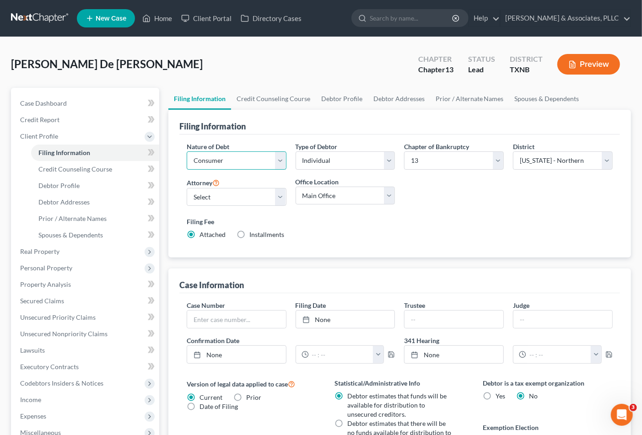
click at [253, 161] on select "Select Business Consumer Other" at bounding box center [237, 160] width 100 height 18
click at [187, 151] on select "Select Business Consumer Other" at bounding box center [237, 160] width 100 height 18
click at [241, 195] on select "Select Andrew Nichols - TXNB Andrew Nichols - TXEB Andrew Nichols - TXNB" at bounding box center [237, 197] width 100 height 18
click at [187, 188] on select "Select Andrew Nichols - TXNB Andrew Nichols - TXEB Andrew Nichols - TXNB" at bounding box center [237, 197] width 100 height 18
click at [234, 202] on select "Select Andrew Nichols - TXNB Andrew Nichols - TXEB Andrew Nichols - TXNB" at bounding box center [237, 197] width 100 height 18
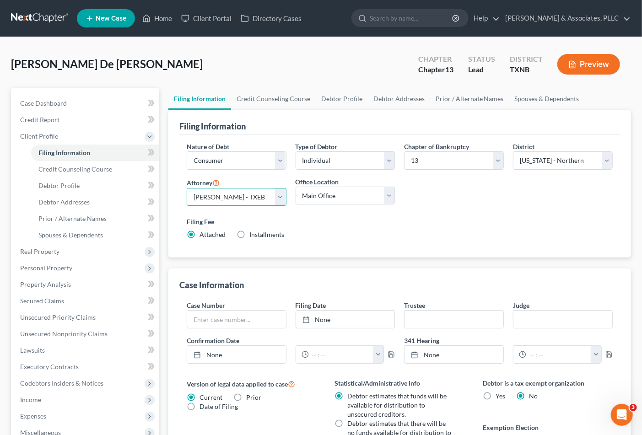
select select "0"
click at [187, 188] on select "Select Andrew Nichols - TXNB Andrew Nichols - TXEB Andrew Nichols - TXNB" at bounding box center [237, 197] width 100 height 18
click at [449, 242] on div "Filing Fee Attached Installments Installments" at bounding box center [399, 229] width 435 height 33
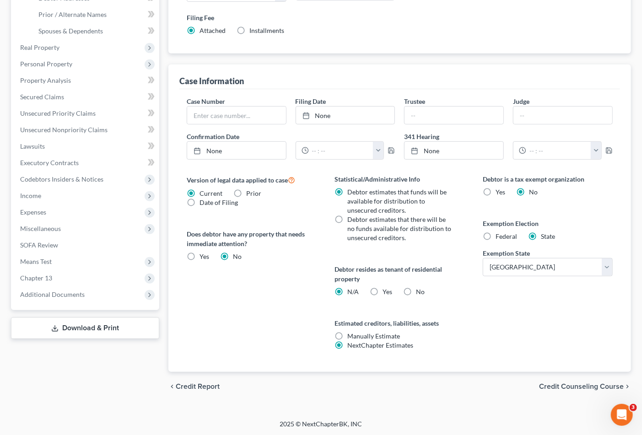
scroll to position [205, 0]
click at [575, 385] on span "Credit Counseling Course" at bounding box center [581, 386] width 85 height 7
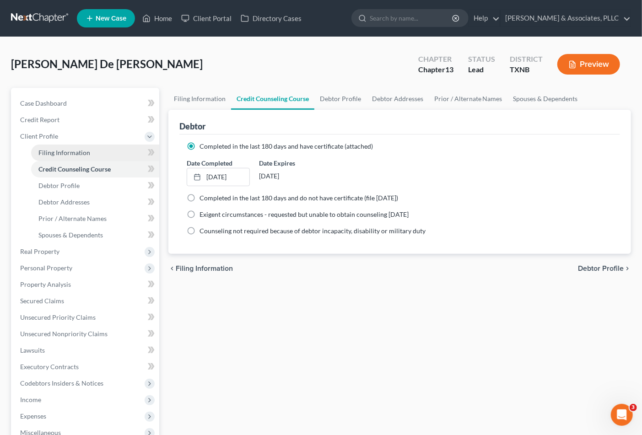
click at [81, 155] on span "Filing Information" at bounding box center [64, 153] width 52 height 8
select select "1"
select select "0"
select select "3"
select select "78"
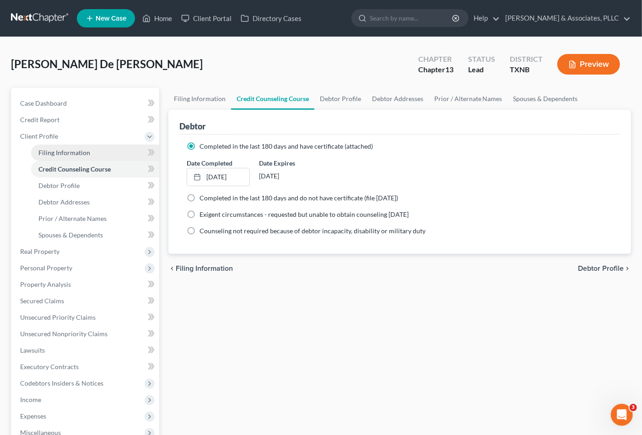
select select "0"
select select "45"
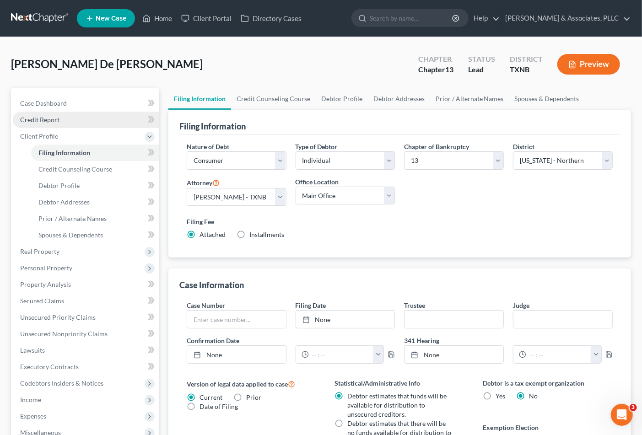
click at [37, 118] on span "Credit Report" at bounding box center [39, 120] width 39 height 8
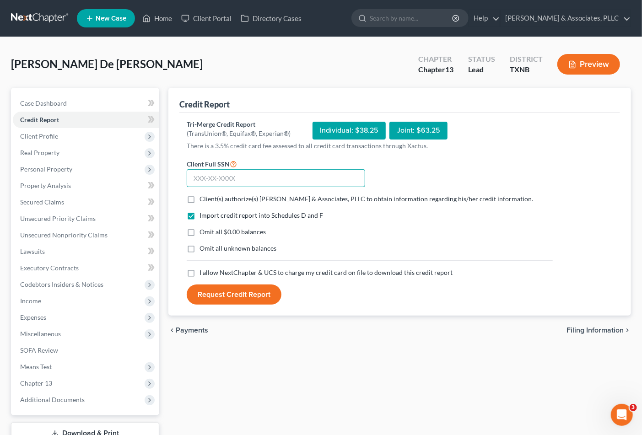
click at [243, 176] on input "text" at bounding box center [276, 178] width 178 height 18
type input "323-72-1063"
click at [200, 194] on label "Client(s) authorize(s) Andrew Nichols & Associates, PLLC to obtain information …" at bounding box center [367, 198] width 334 height 9
click at [203, 194] on input "Client(s) authorize(s) Andrew Nichols & Associates, PLLC to obtain information …" at bounding box center [206, 197] width 6 height 6
checkbox input "true"
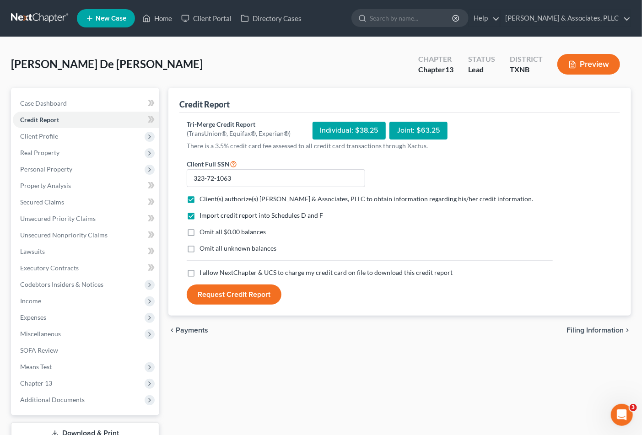
click at [200, 231] on label "Omit all $0.00 balances" at bounding box center [233, 231] width 66 height 9
click at [203, 231] on input "Omit all $0.00 balances" at bounding box center [206, 230] width 6 height 6
checkbox input "true"
click at [200, 251] on label "Omit all unknown balances" at bounding box center [238, 248] width 77 height 9
click at [203, 250] on input "Omit all unknown balances" at bounding box center [206, 247] width 6 height 6
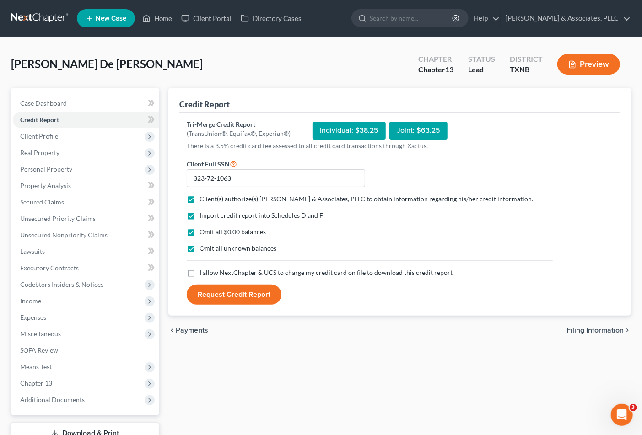
click at [200, 247] on label "Omit all unknown balances" at bounding box center [238, 248] width 77 height 9
click at [203, 247] on input "Omit all unknown balances" at bounding box center [206, 247] width 6 height 6
checkbox input "false"
click at [200, 273] on label "I allow NextChapter & UCS to charge my credit card on file to download this cre…" at bounding box center [326, 272] width 253 height 9
click at [203, 273] on input "I allow NextChapter & UCS to charge my credit card on file to download this cre…" at bounding box center [206, 271] width 6 height 6
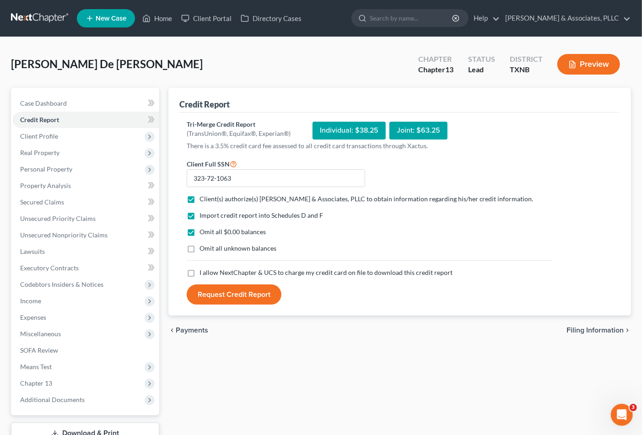
checkbox input "true"
click at [224, 297] on button "Request Credit Report" at bounding box center [234, 295] width 95 height 20
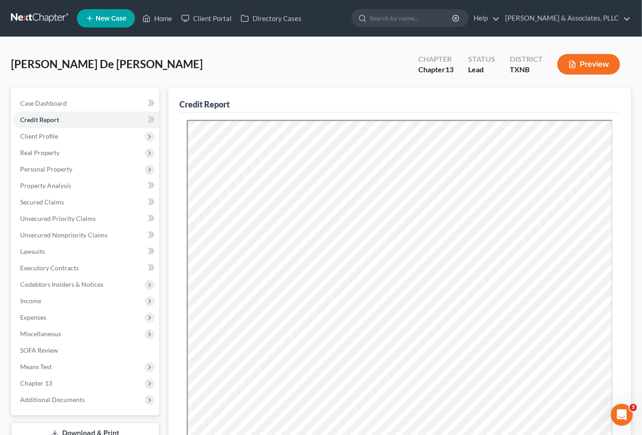
drag, startPoint x: 317, startPoint y: 75, endPoint x: 291, endPoint y: 71, distance: 25.8
click at [317, 75] on div "Garcia, Jose De Jesus Upgraded Chapter Chapter 13 Status Lead District TXNB Pre…" at bounding box center [321, 68] width 620 height 40
click at [282, 76] on div "Garcia, Jose De Jesus Upgraded Chapter Chapter 13 Status Lead District TXNB Pre…" at bounding box center [321, 68] width 620 height 40
click at [52, 200] on span "Secured Claims" at bounding box center [42, 202] width 44 height 8
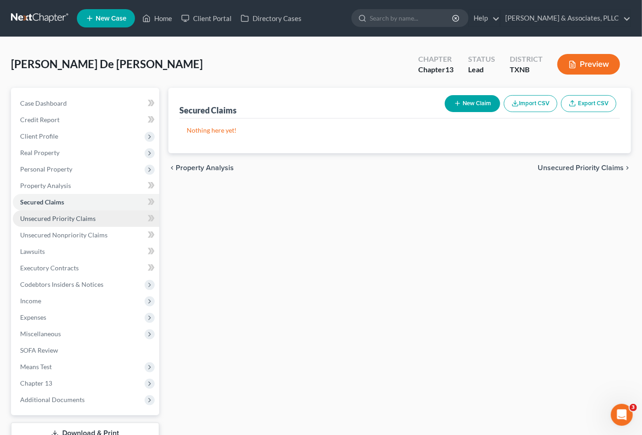
click at [52, 215] on span "Unsecured Priority Claims" at bounding box center [58, 219] width 76 height 8
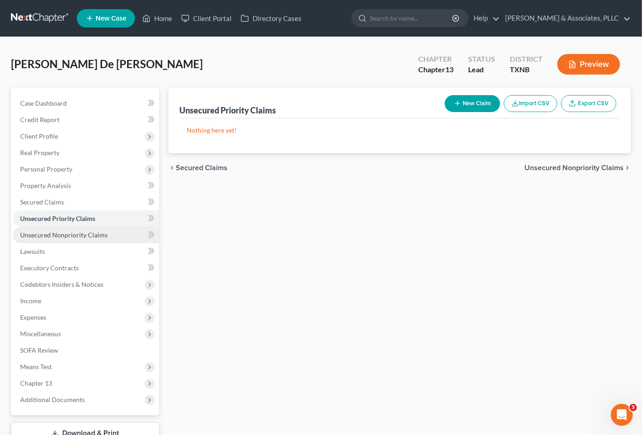
click at [49, 234] on span "Unsecured Nonpriority Claims" at bounding box center [63, 235] width 87 height 8
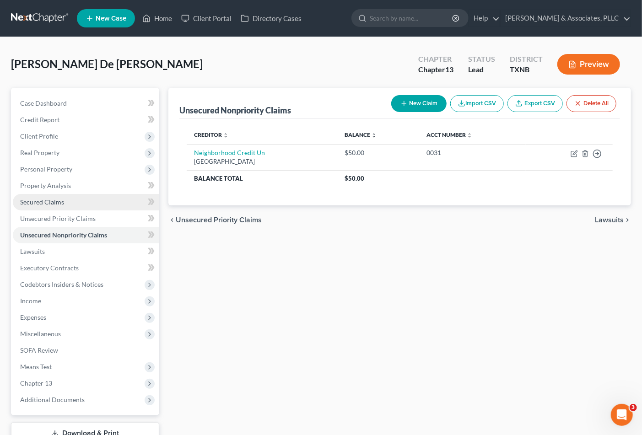
click at [39, 209] on link "Secured Claims" at bounding box center [86, 202] width 146 height 16
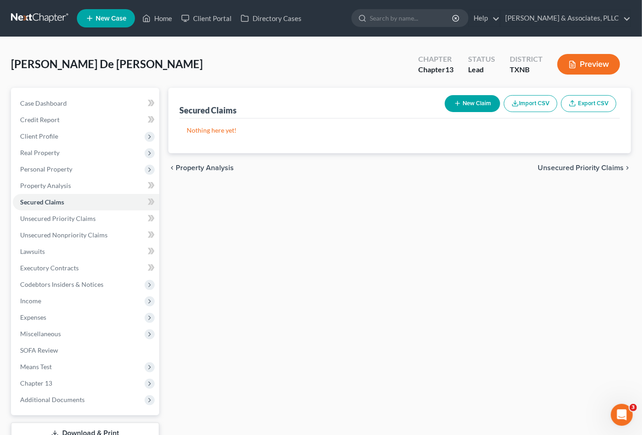
click at [470, 108] on button "New Claim" at bounding box center [472, 103] width 55 height 17
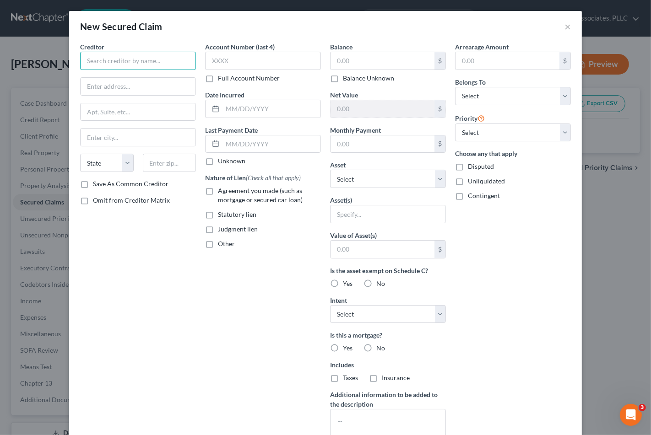
click at [149, 61] on input "text" at bounding box center [138, 61] width 116 height 18
type input "FMGS Holdings, LLC"
drag, startPoint x: 158, startPoint y: 60, endPoint x: 112, endPoint y: 58, distance: 45.8
click at [55, 62] on div "New Secured Claim × Creditor * FMGS Holdings, LLC State AL AK AR AZ CA CO CT DE…" at bounding box center [325, 217] width 651 height 435
click at [355, 65] on input "text" at bounding box center [382, 60] width 104 height 17
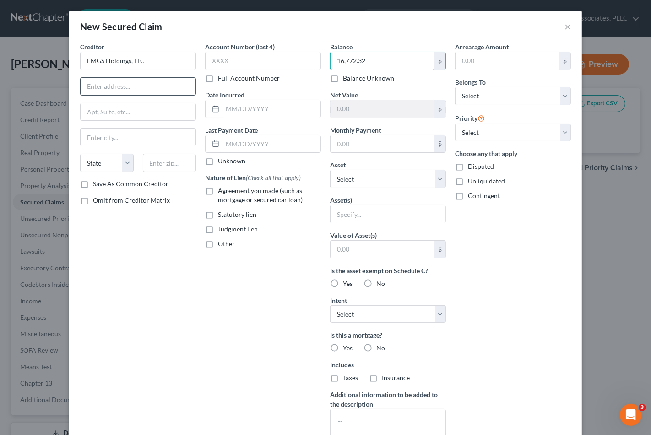
type input "16,772.32"
click at [126, 87] on input "text" at bounding box center [138, 86] width 115 height 17
click at [157, 92] on input "text" at bounding box center [138, 86] width 115 height 17
paste input "835 West 6th Stree"
drag, startPoint x: 79, startPoint y: 258, endPoint x: 103, endPoint y: 211, distance: 52.2
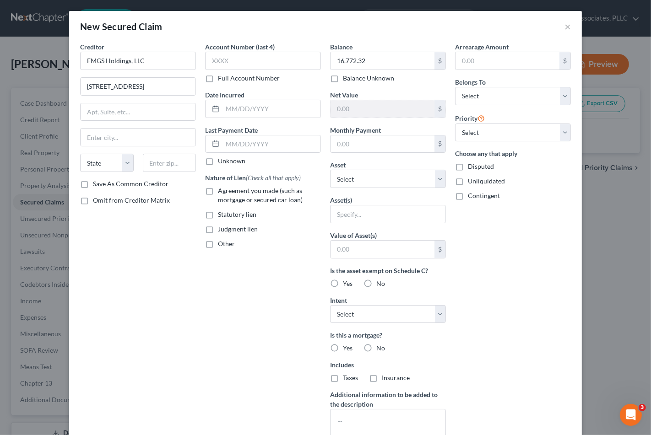
click at [80, 253] on div "Creditor * FMGS Holdings, LLC 835 West 6th Stree State AL AK AR AZ CA CO CT DE …" at bounding box center [138, 246] width 125 height 408
click at [152, 166] on input "text" at bounding box center [170, 163] width 54 height 18
click at [140, 82] on input "835 West 6th Stree" at bounding box center [138, 86] width 115 height 17
type input "835 West 6th Street"
click at [175, 162] on input "text" at bounding box center [170, 163] width 54 height 18
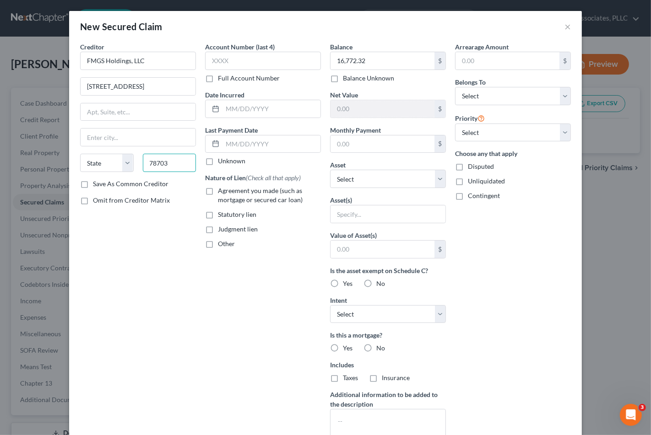
type input "78703"
click at [203, 280] on div "Account Number (last 4) Full Account Number Date Incurred Last Payment Date Unk…" at bounding box center [262, 246] width 125 height 408
type input "Austin"
select select "45"
click at [238, 46] on label "Account Number (last 4)" at bounding box center [240, 47] width 70 height 10
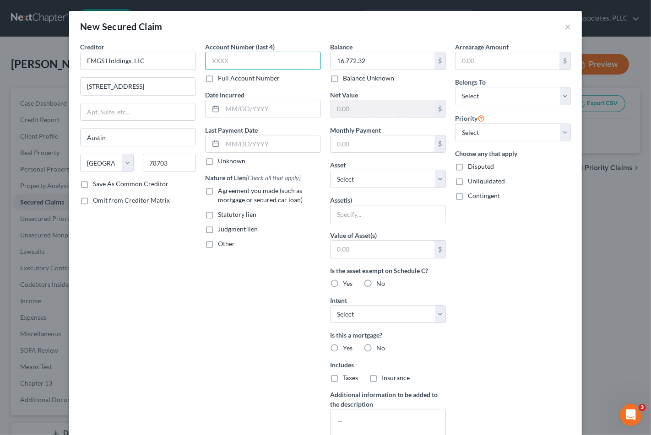
click at [235, 57] on input "text" at bounding box center [263, 61] width 116 height 18
type input "****"
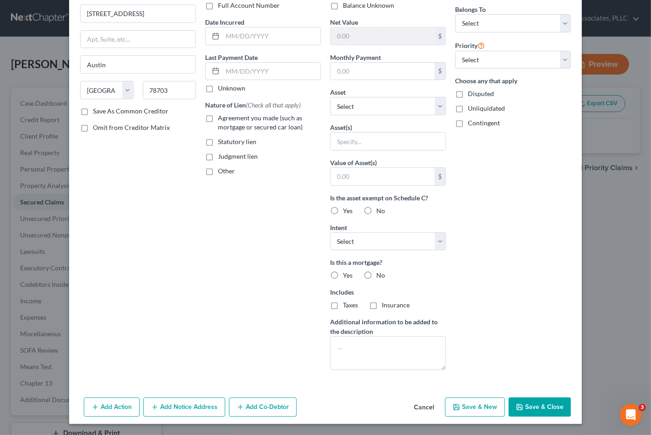
click at [188, 412] on button "Add Notice Address" at bounding box center [184, 407] width 82 height 19
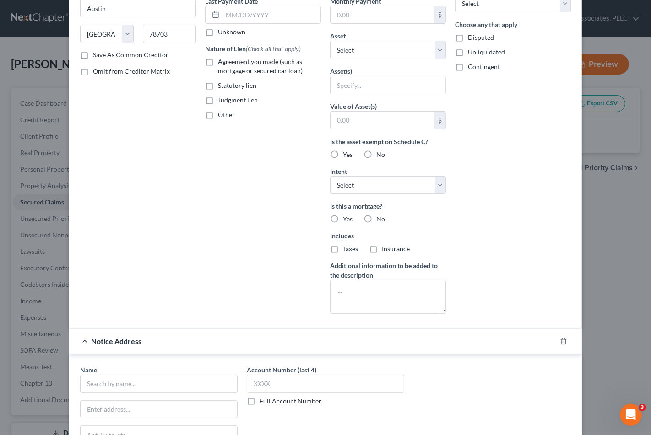
scroll to position [271, 0]
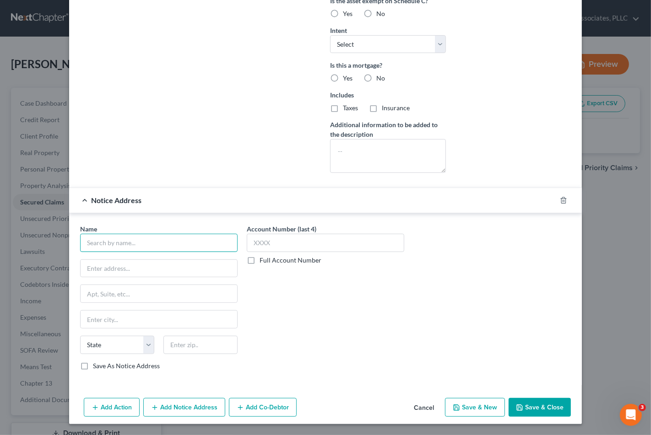
click at [140, 241] on input "text" at bounding box center [158, 243] width 157 height 18
type input "Bellamy & Schultz, PLLC"
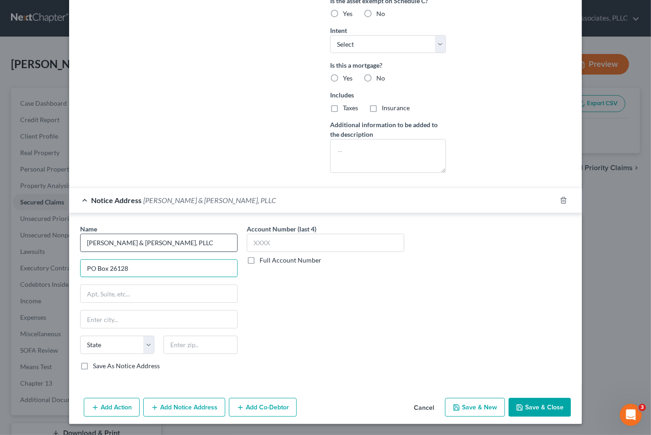
type input "PO Box 26128"
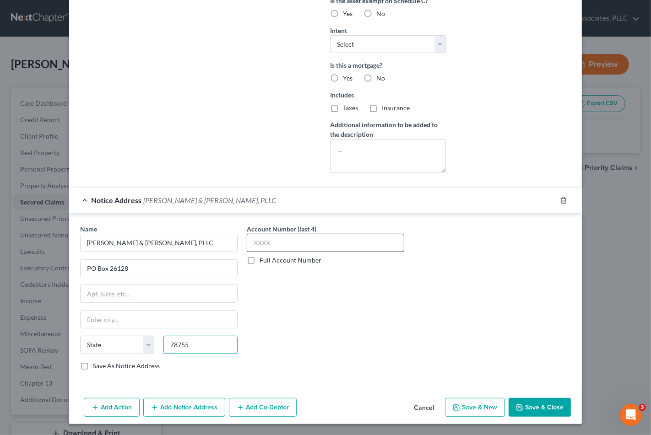
type input "78755"
click at [358, 247] on input "text" at bounding box center [325, 243] width 157 height 18
type input "Austin"
select select "45"
type input "****"
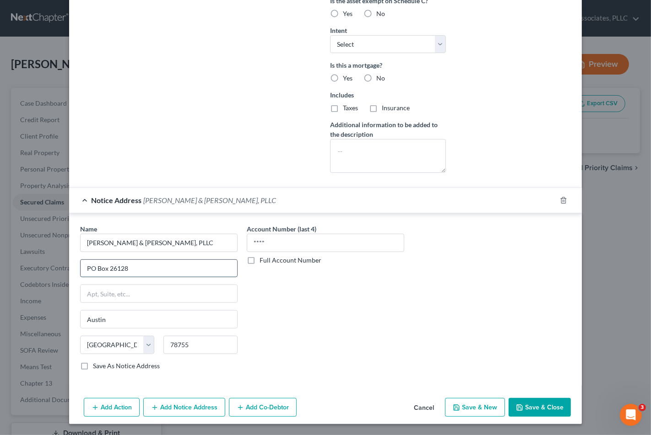
drag, startPoint x: 143, startPoint y: 275, endPoint x: 81, endPoint y: 270, distance: 61.5
click at [76, 273] on div "Name * Bellamy & Schultz, PLLC PO Box 26128 Austin State AL AK AR AZ CA CO CT D…" at bounding box center [159, 301] width 167 height 154
type input "PO Box 26128"
drag, startPoint x: 89, startPoint y: 269, endPoint x: 104, endPoint y: 270, distance: 15.2
click at [89, 269] on input "text" at bounding box center [159, 268] width 157 height 17
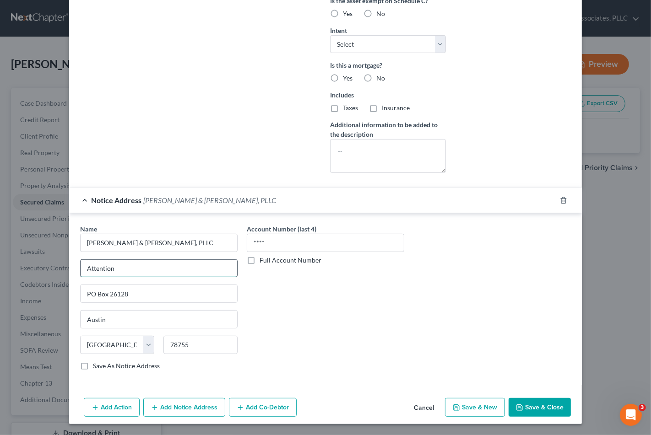
drag, startPoint x: 116, startPoint y: 270, endPoint x: 80, endPoint y: 268, distance: 36.2
click at [81, 268] on input "Attention" at bounding box center [159, 268] width 157 height 17
type input "Dylan Schultz"
drag, startPoint x: 372, startPoint y: 355, endPoint x: 480, endPoint y: 385, distance: 111.7
click at [378, 359] on div "Account Number (last 4) **** Full Account Number" at bounding box center [325, 301] width 167 height 154
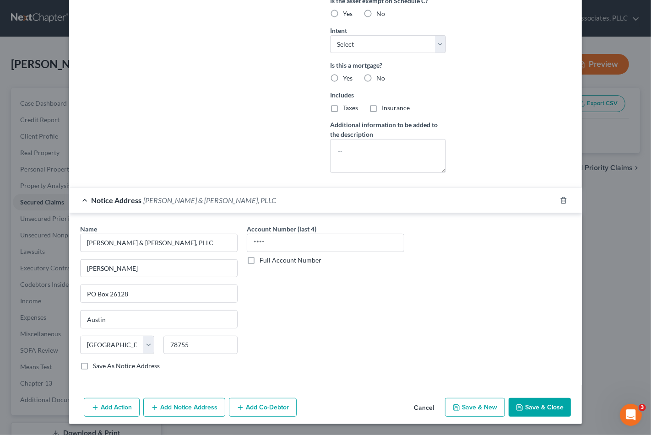
click at [520, 412] on button "Save & Close" at bounding box center [539, 407] width 62 height 19
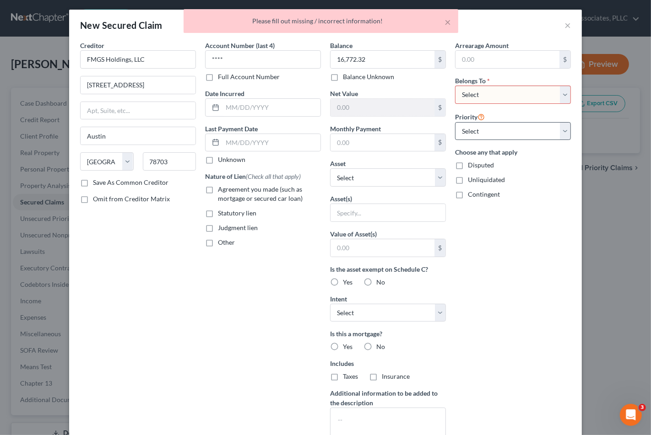
scroll to position [0, 0]
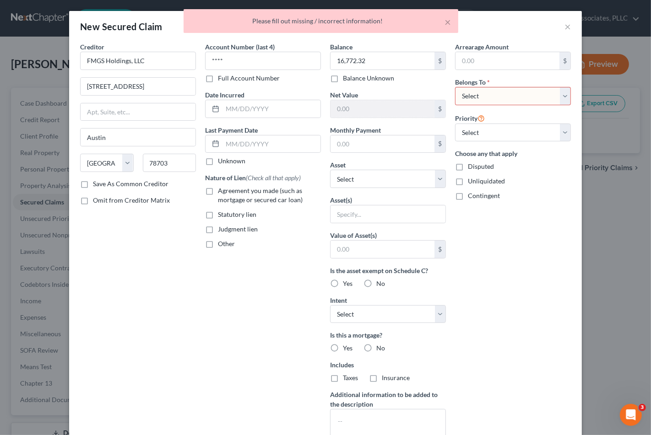
drag, startPoint x: 515, startPoint y: 88, endPoint x: 511, endPoint y: 103, distance: 14.8
click at [515, 89] on select "Select Debtor 1 Only Debtor 2 Only Debtor 1 And Debtor 2 Only At Least One Of T…" at bounding box center [513, 96] width 116 height 18
drag, startPoint x: 508, startPoint y: 94, endPoint x: 504, endPoint y: 102, distance: 8.4
click at [508, 94] on select "Select Debtor 1 Only Debtor 2 Only Debtor 1 And Debtor 2 Only At Least One Of T…" at bounding box center [513, 96] width 116 height 18
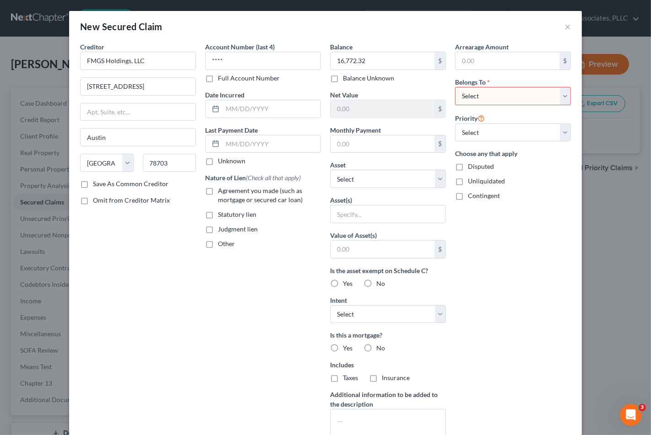
select select "2"
click at [455, 87] on select "Select Debtor 1 Only Debtor 2 Only Debtor 1 And Debtor 2 Only At Least One Of T…" at bounding box center [513, 96] width 116 height 18
click at [502, 139] on select "Select 1st 2nd 3rd 4th 5th 6th 7th 8th 9th 10th 11th 12th 13th 14th 15th 16th 1…" at bounding box center [513, 133] width 116 height 18
select select "0"
click at [455, 124] on select "Select 1st 2nd 3rd 4th 5th 6th 7th 8th 9th 10th 11th 12th 13th 14th 15th 16th 1…" at bounding box center [513, 133] width 116 height 18
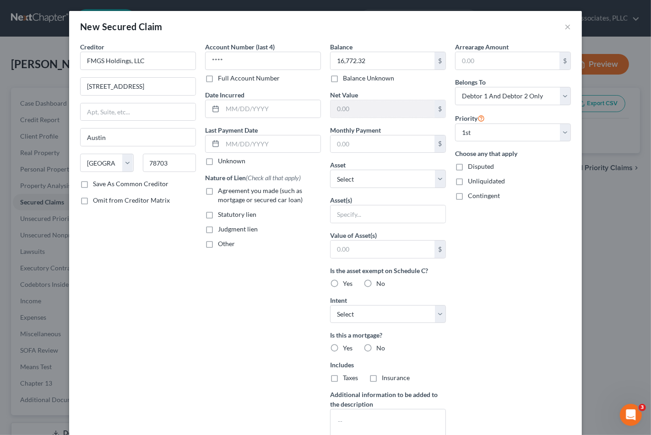
click at [510, 281] on div "Arrearage Amount $ Belongs To * Select Debtor 1 Only Debtor 2 Only Debtor 1 And…" at bounding box center [512, 246] width 125 height 408
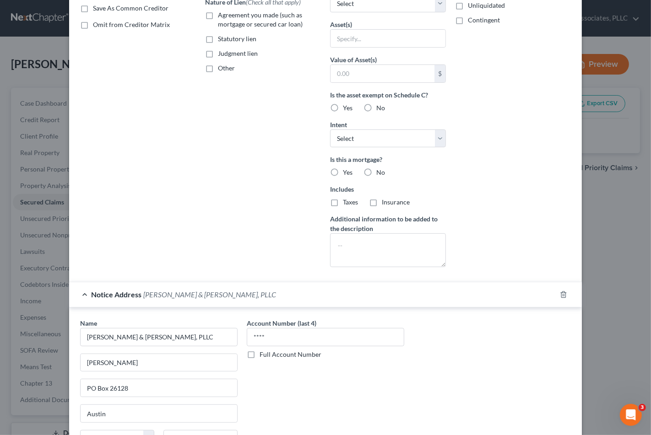
scroll to position [271, 0]
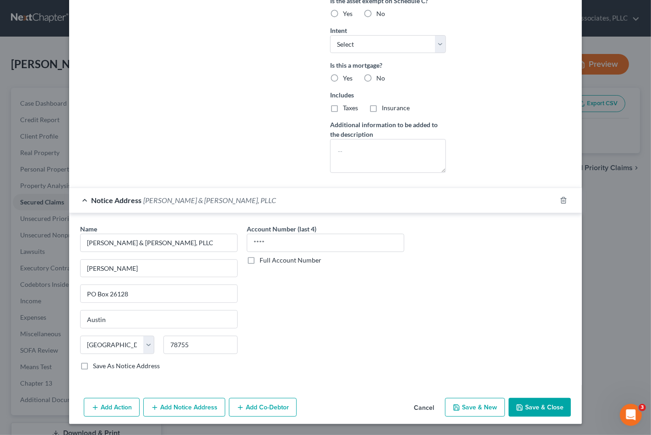
click at [554, 415] on button "Save & Close" at bounding box center [539, 407] width 62 height 19
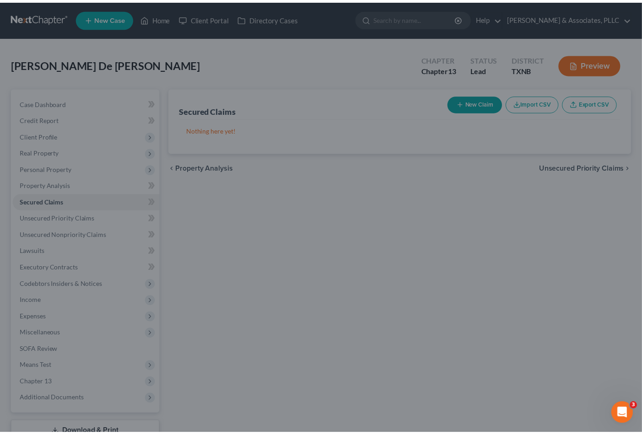
scroll to position [171, 0]
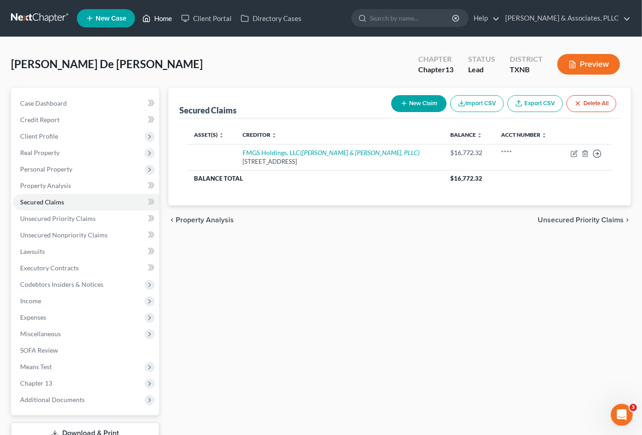
click at [156, 23] on link "Home" at bounding box center [157, 18] width 39 height 16
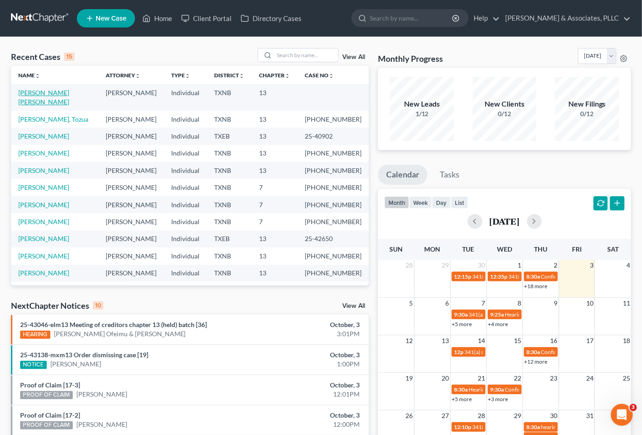
click at [49, 94] on link "Garcia Avila, Jose" at bounding box center [43, 97] width 51 height 17
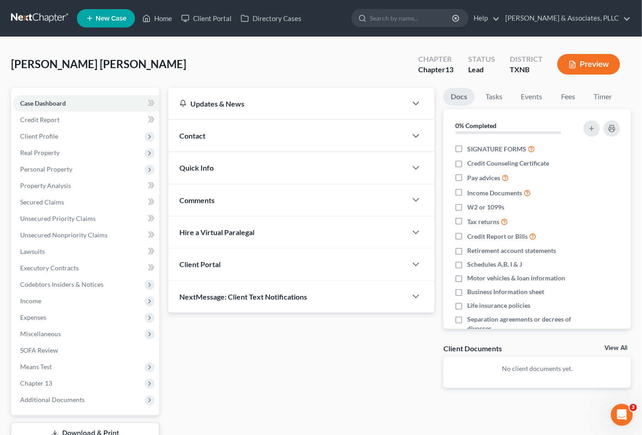
drag, startPoint x: 210, startPoint y: 218, endPoint x: 208, endPoint y: 202, distance: 16.6
click at [210, 218] on div "Hire a Virtual Paralegal" at bounding box center [287, 232] width 239 height 32
click at [208, 202] on span "Comments" at bounding box center [196, 200] width 35 height 9
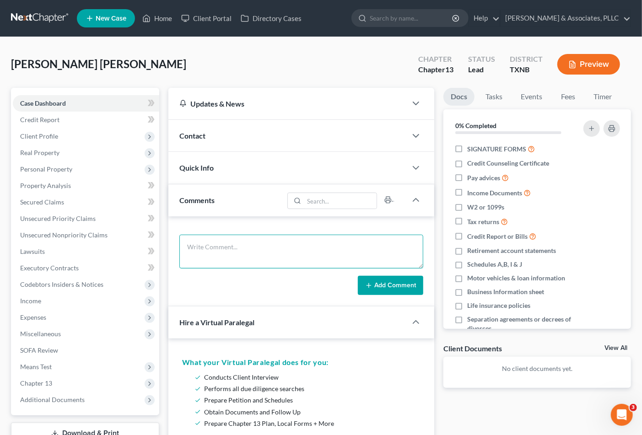
click at [214, 244] on textarea at bounding box center [301, 252] width 244 height 34
type textarea "1"
type textarea "2"
type textarea "323-72"
click at [396, 289] on button "Add Comment" at bounding box center [390, 285] width 65 height 19
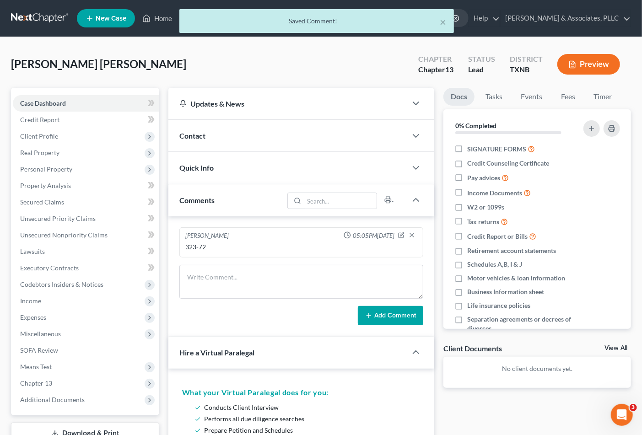
click at [222, 135] on div "Contact" at bounding box center [287, 136] width 239 height 32
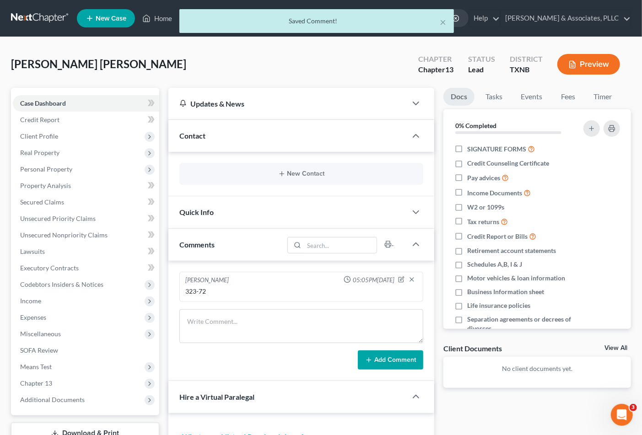
click at [304, 168] on div "New Contact" at bounding box center [301, 174] width 244 height 22
click at [289, 176] on button "New Contact" at bounding box center [302, 173] width 230 height 7
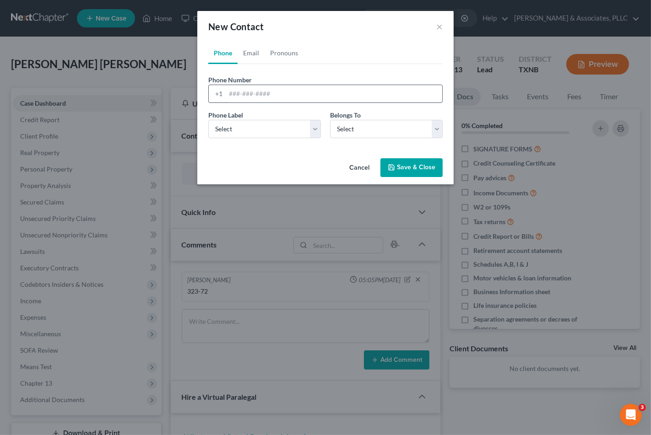
click at [234, 94] on input "tel" at bounding box center [334, 93] width 216 height 17
type input "682-246-1224"
click at [392, 128] on select "Select Client Other" at bounding box center [386, 129] width 113 height 18
select select "0"
click at [330, 120] on select "Select Client Other" at bounding box center [386, 129] width 113 height 18
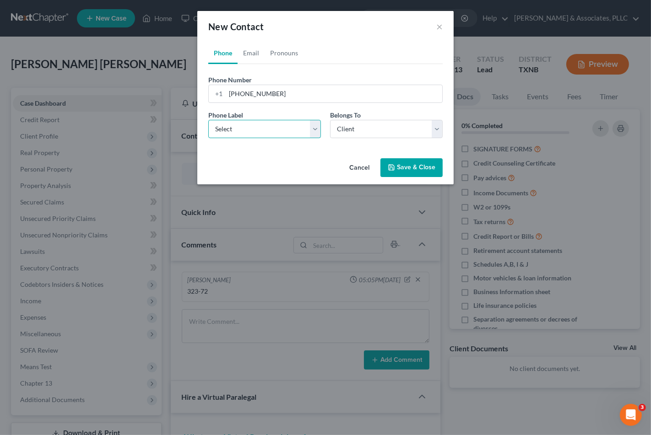
drag, startPoint x: 287, startPoint y: 128, endPoint x: 288, endPoint y: 136, distance: 8.4
click at [287, 128] on select "Select Mobile Home Work Other" at bounding box center [264, 129] width 113 height 18
click at [208, 120] on select "Select Mobile Home Work Other" at bounding box center [264, 129] width 113 height 18
click at [291, 131] on select "Select Mobile Home Work Other" at bounding box center [264, 129] width 113 height 18
select select "0"
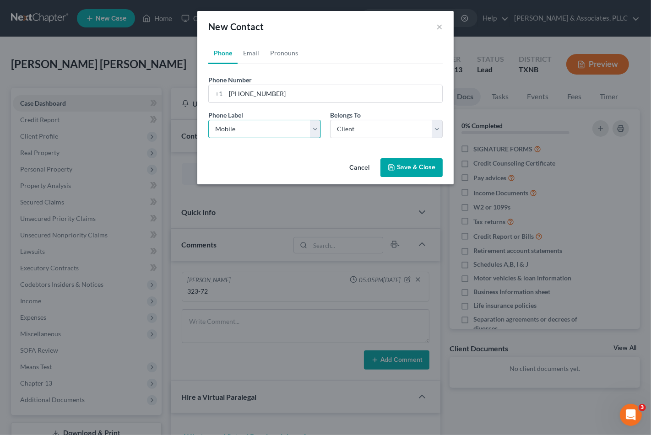
click at [208, 120] on select "Select Mobile Home Work Other" at bounding box center [264, 129] width 113 height 18
click at [409, 172] on button "Save & Close" at bounding box center [411, 167] width 62 height 19
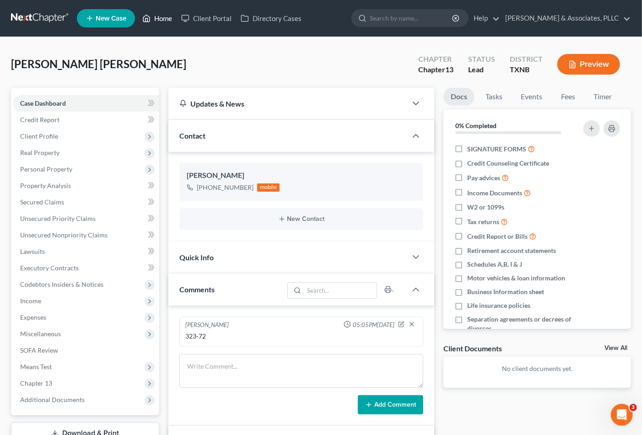
click at [171, 22] on link "Home" at bounding box center [157, 18] width 39 height 16
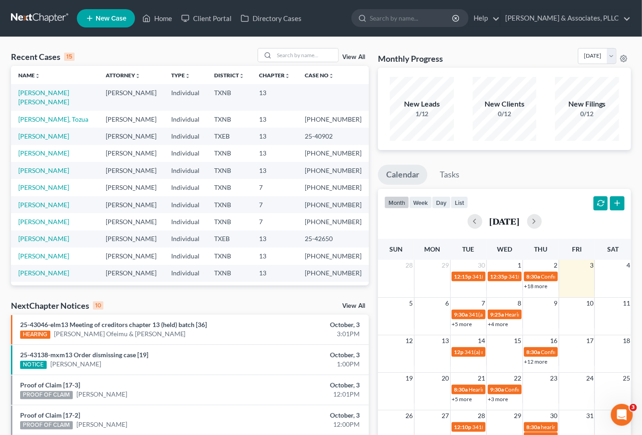
click at [110, 24] on link "New Case" at bounding box center [106, 18] width 58 height 18
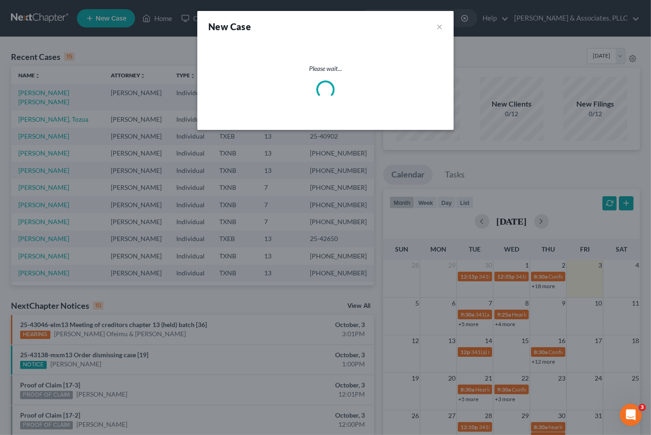
select select "78"
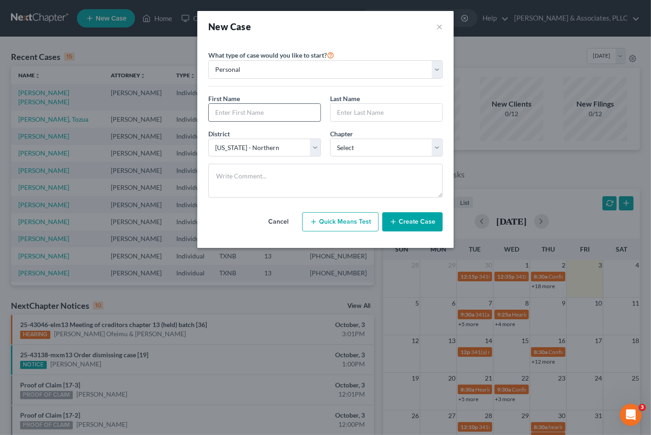
click at [240, 113] on input "text" at bounding box center [265, 112] width 112 height 17
click at [235, 112] on input "text" at bounding box center [265, 112] width 112 height 17
type input "Alana"
type input "Matlock Frierson"
click at [345, 149] on select "Select 7 11 12 13" at bounding box center [386, 148] width 113 height 18
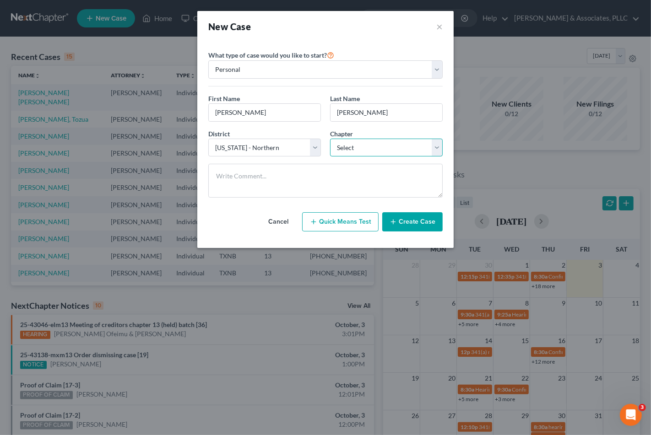
select select "3"
click at [330, 139] on select "Select 7 11 12 13" at bounding box center [386, 148] width 113 height 18
click at [405, 221] on button "Create Case" at bounding box center [412, 221] width 60 height 19
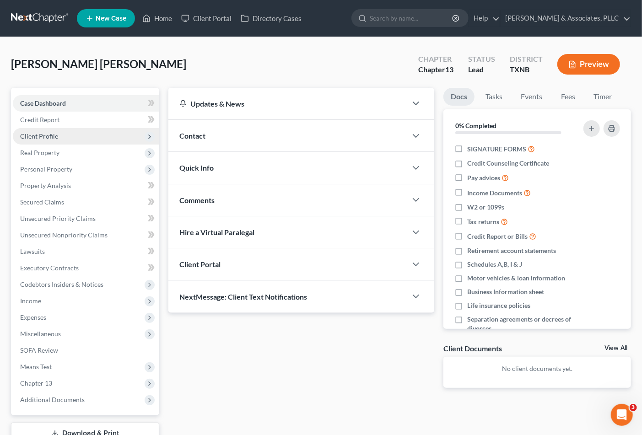
click at [41, 133] on span "Client Profile" at bounding box center [39, 136] width 38 height 8
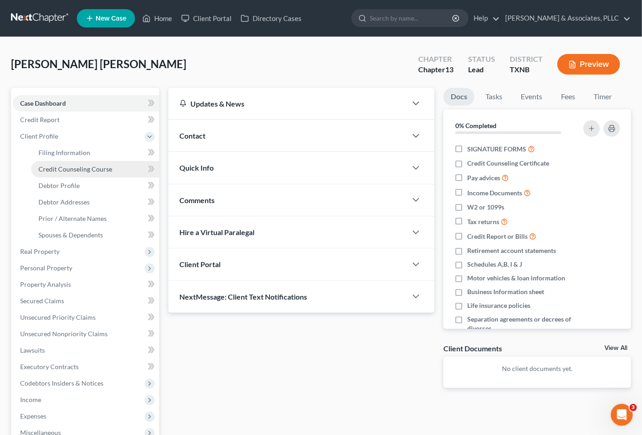
click at [84, 164] on link "Credit Counseling Course" at bounding box center [95, 169] width 128 height 16
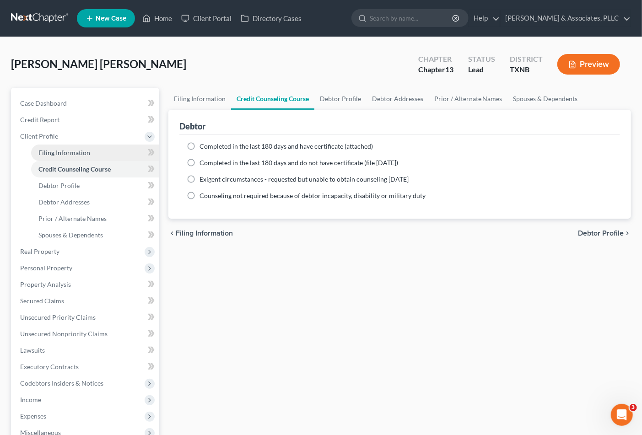
click at [66, 151] on span "Filing Information" at bounding box center [64, 153] width 52 height 8
select select "1"
select select "0"
select select "3"
select select "78"
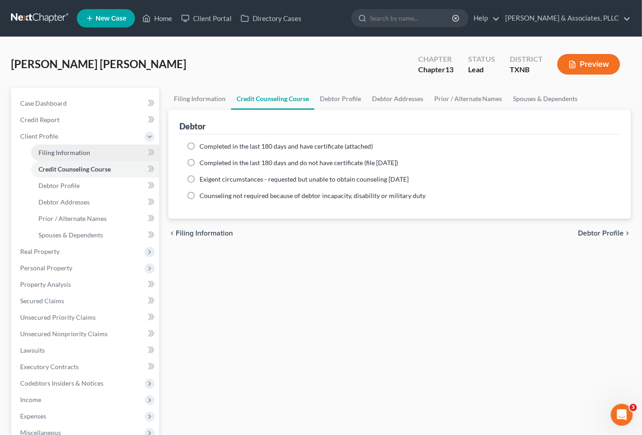
select select "45"
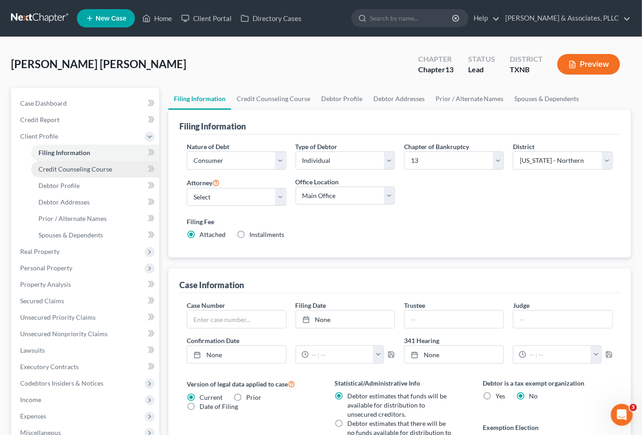
click at [73, 174] on link "Credit Counseling Course" at bounding box center [95, 169] width 128 height 16
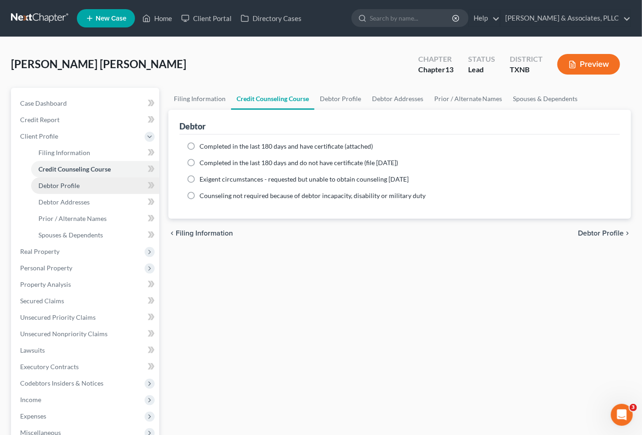
click at [72, 189] on span "Debtor Profile" at bounding box center [58, 186] width 41 height 8
select select "0"
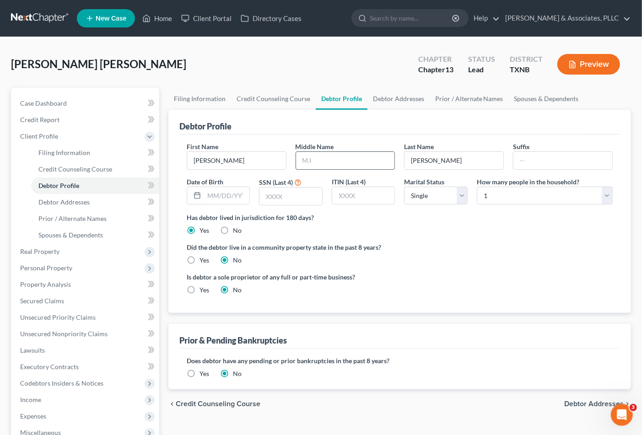
click at [363, 162] on input "text" at bounding box center [345, 160] width 99 height 17
type input "Nicole"
click at [229, 199] on input "text" at bounding box center [227, 195] width 46 height 17
click at [221, 195] on input "9" at bounding box center [227, 195] width 46 height 17
type input "9/23/1971"
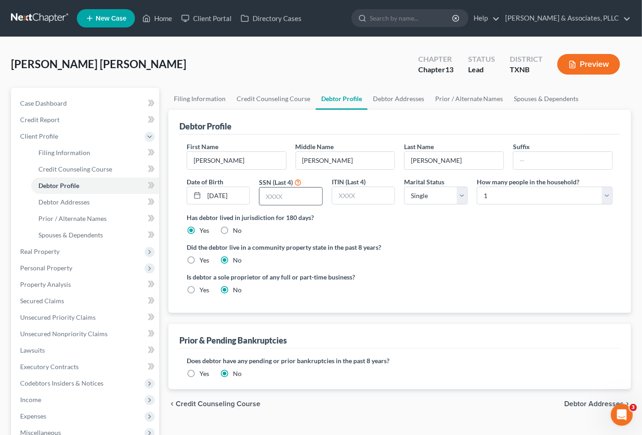
click at [278, 193] on input "text" at bounding box center [290, 196] width 63 height 17
click at [273, 197] on input "text" at bounding box center [290, 196] width 63 height 17
type input "9452"
click at [348, 195] on input "text" at bounding box center [363, 195] width 63 height 17
click at [507, 217] on label "Has debtor lived in jurisdiction for 180 days?" at bounding box center [400, 218] width 426 height 10
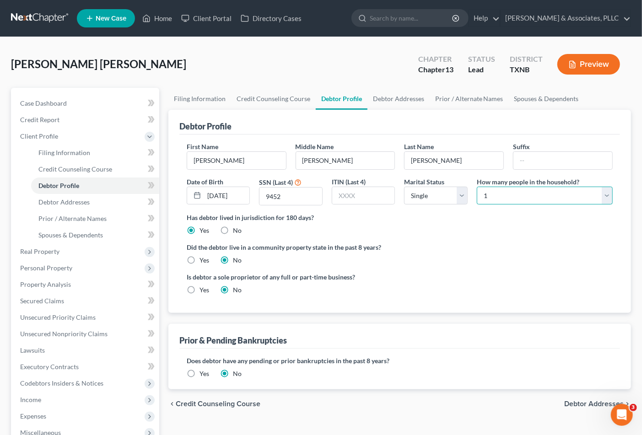
click at [507, 197] on select "Select 1 2 3 4 5 6 7 8 9 10 11 12 13 14 15 16 17 18 19 20" at bounding box center [545, 196] width 136 height 18
select select "2"
click at [477, 187] on select "Select 1 2 3 4 5 6 7 8 9 10 11 12 13 14 15 16 17 18 19 20" at bounding box center [545, 196] width 136 height 18
click at [476, 277] on div "Is debtor a sole proprietor of any full or part-time business? Yes No" at bounding box center [399, 287] width 435 height 30
click at [551, 250] on label "Did the debtor live in a community property state in the past 8 years?" at bounding box center [400, 248] width 426 height 10
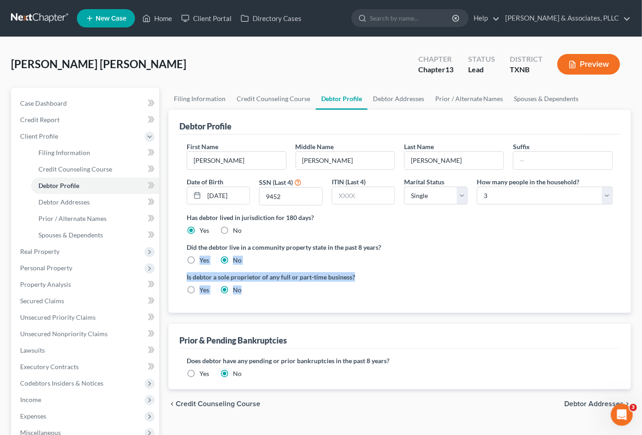
drag, startPoint x: 635, startPoint y: 268, endPoint x: 641, endPoint y: 269, distance: 6.0
click at [637, 296] on div "Matlock Frierson, Alana Upgraded Chapter Chapter 13 Status Lead District TXNB P…" at bounding box center [321, 299] width 642 height 524
click at [453, 275] on div "Is debtor a sole proprietor of any full or part-time business? Yes No" at bounding box center [399, 287] width 435 height 30
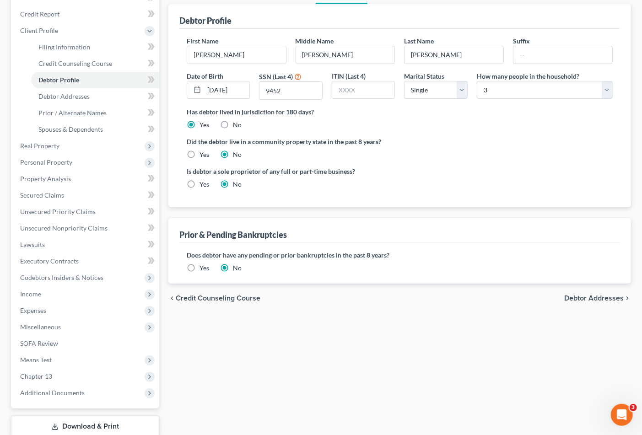
scroll to position [142, 0]
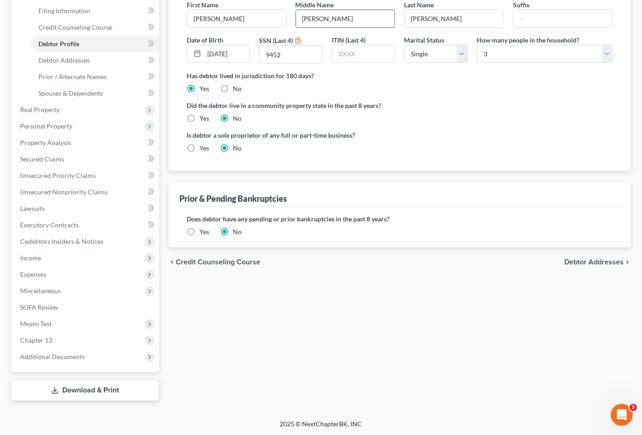
click at [319, 16] on input "Nicole" at bounding box center [345, 18] width 99 height 17
type input "N."
click at [371, 337] on div "Filing Information Credit Counseling Course Debtor Profile Debtor Addresses Pri…" at bounding box center [400, 173] width 472 height 455
click at [589, 262] on span "Debtor Addresses" at bounding box center [593, 262] width 59 height 7
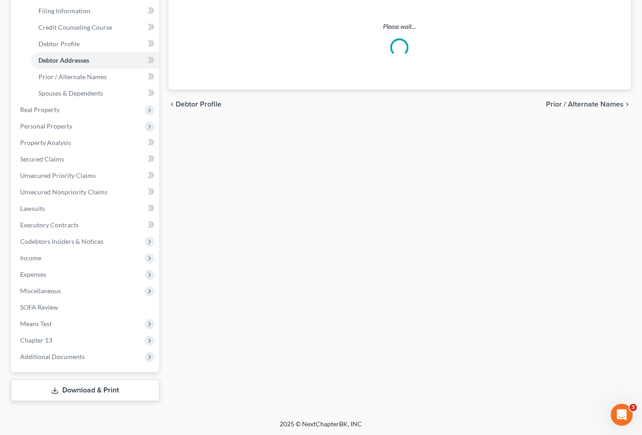
select select "0"
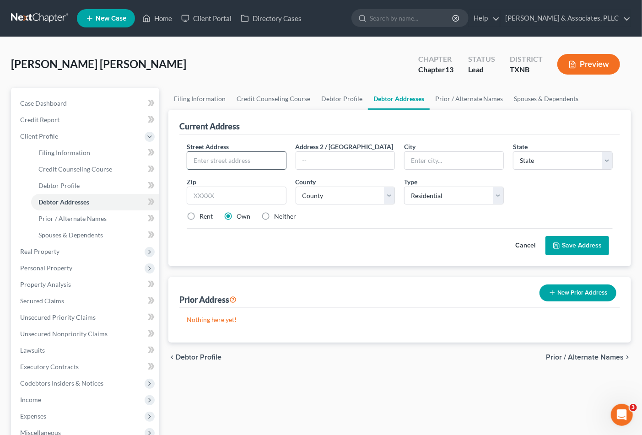
click at [188, 158] on input "text" at bounding box center [236, 160] width 99 height 17
click at [221, 161] on input "text" at bounding box center [236, 160] width 99 height 17
type input "920 Grace Lane"
click at [264, 200] on input "text" at bounding box center [237, 196] width 100 height 18
type input "75056"
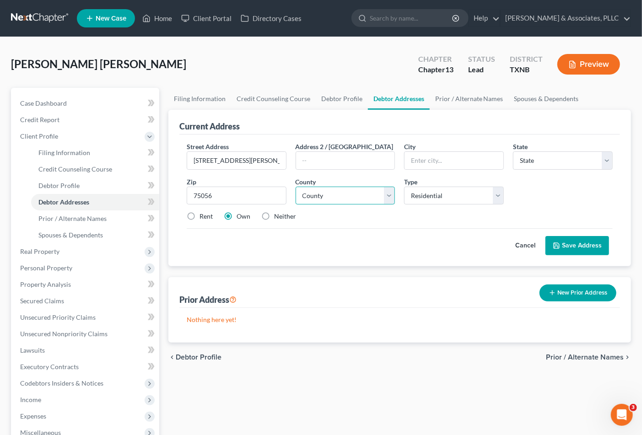
click at [327, 199] on select "County" at bounding box center [346, 196] width 100 height 18
type input "The Colony"
select select "45"
click at [327, 202] on select "County" at bounding box center [346, 196] width 100 height 18
drag, startPoint x: 325, startPoint y: 193, endPoint x: 318, endPoint y: 194, distance: 7.0
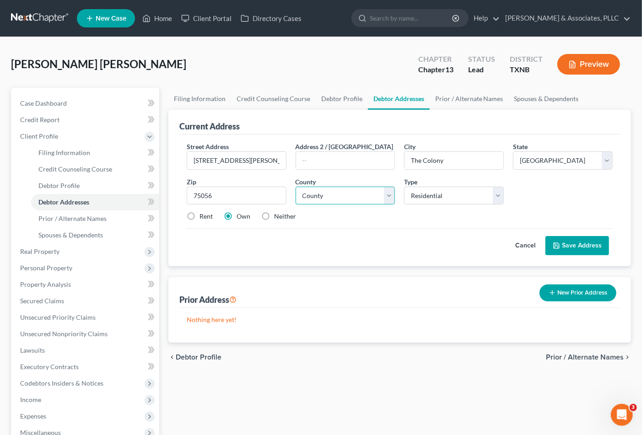
click at [325, 193] on select "County Anderson County Andrews County Angelina County Aransas County Archer Cou…" at bounding box center [346, 196] width 100 height 18
select select "61"
click at [296, 187] on select "County Anderson County Andrews County Angelina County Aransas County Archer Cou…" at bounding box center [346, 196] width 100 height 18
drag, startPoint x: 199, startPoint y: 213, endPoint x: 244, endPoint y: 227, distance: 47.9
click at [199, 213] on div "Rent" at bounding box center [200, 216] width 26 height 9
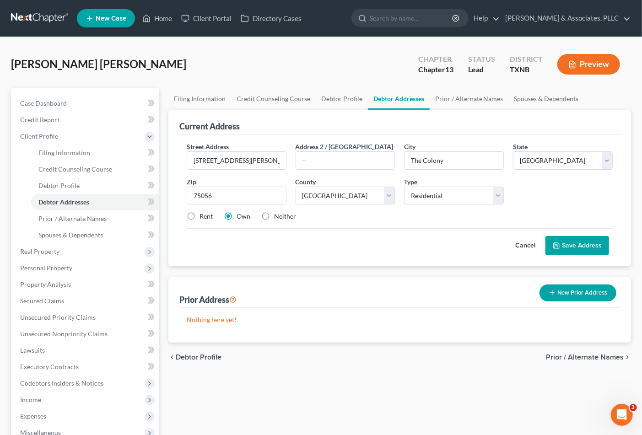
click at [200, 217] on label "Rent" at bounding box center [206, 216] width 13 height 9
click at [203, 217] on input "Rent" at bounding box center [206, 215] width 6 height 6
radio input "true"
click at [591, 245] on button "Save Address" at bounding box center [577, 245] width 64 height 19
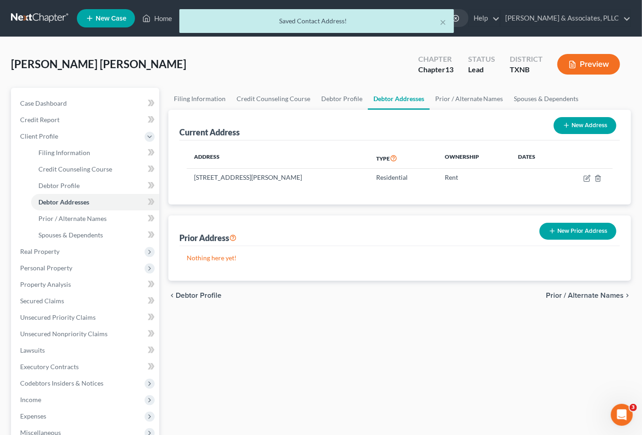
click at [582, 296] on span "Prior / Alternate Names" at bounding box center [585, 295] width 78 height 7
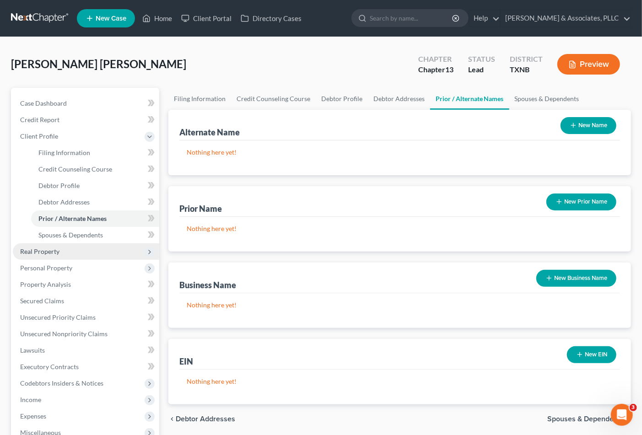
click at [62, 246] on span "Real Property" at bounding box center [86, 251] width 146 height 16
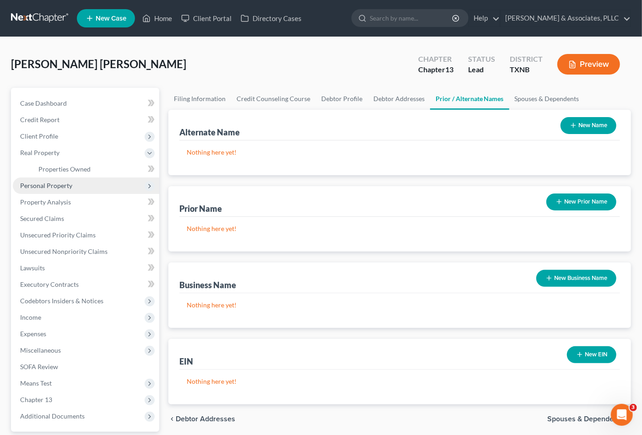
click at [47, 180] on span "Personal Property" at bounding box center [86, 186] width 146 height 16
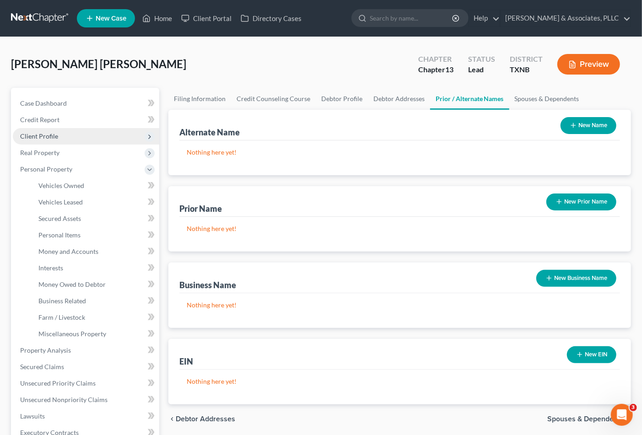
click at [46, 135] on span "Client Profile" at bounding box center [39, 136] width 38 height 8
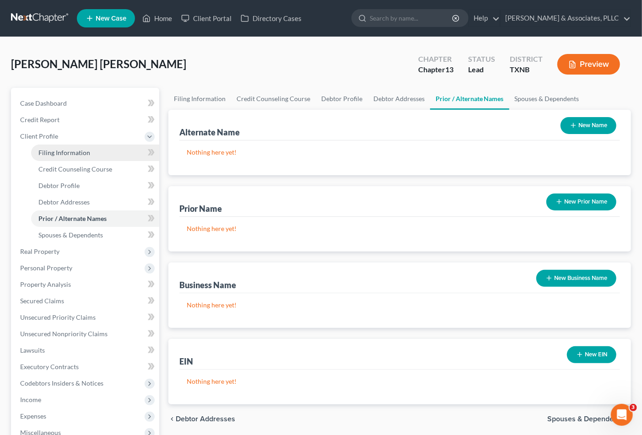
click at [46, 154] on span "Filing Information" at bounding box center [64, 153] width 52 height 8
select select "1"
select select "0"
select select "3"
select select "78"
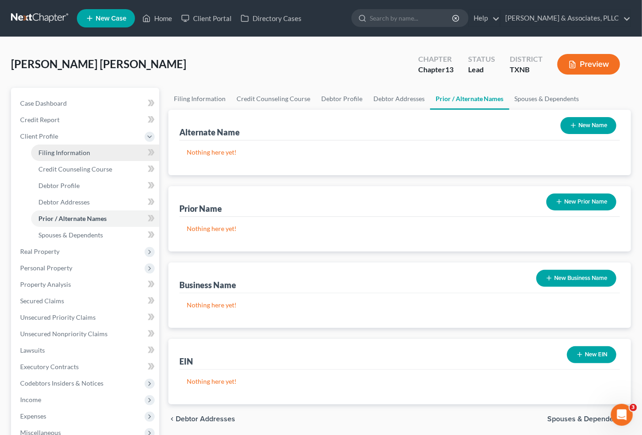
select select "45"
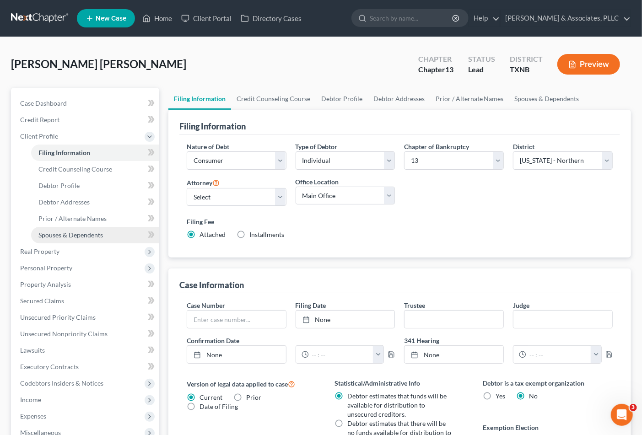
click at [74, 234] on span "Spouses & Dependents" at bounding box center [70, 235] width 65 height 8
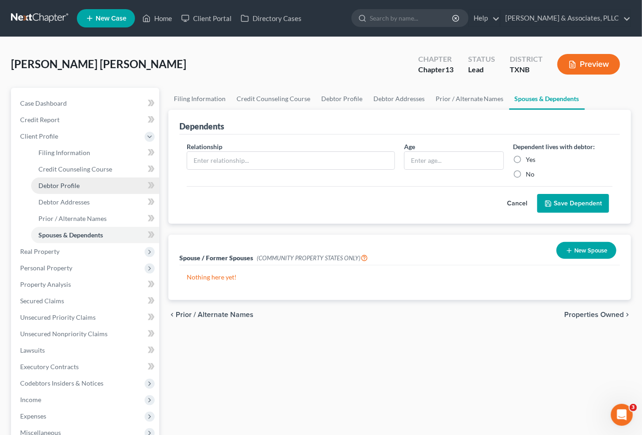
click at [68, 184] on span "Debtor Profile" at bounding box center [58, 186] width 41 height 8
select select "0"
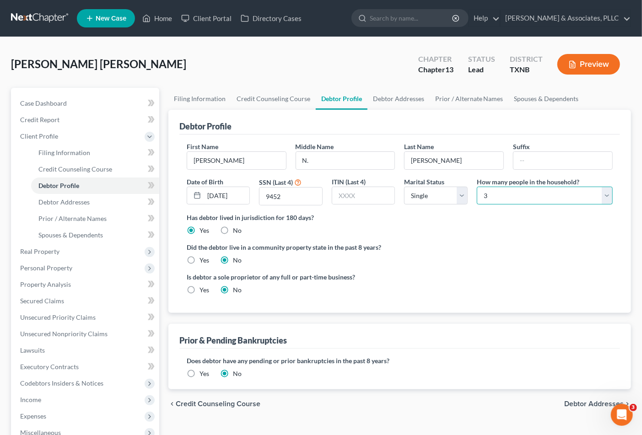
click at [502, 191] on select "Select 1 2 3 4 5 6 7 8 9 10 11 12 13 14 15 16 17 18 19 20" at bounding box center [545, 196] width 136 height 18
select select "0"
click at [477, 187] on select "Select 1 2 3 4 5 6 7 8 9 10 11 12 13 14 15 16 17 18 19 20" at bounding box center [545, 196] width 136 height 18
click at [576, 406] on span "Debtor Addresses" at bounding box center [593, 403] width 59 height 7
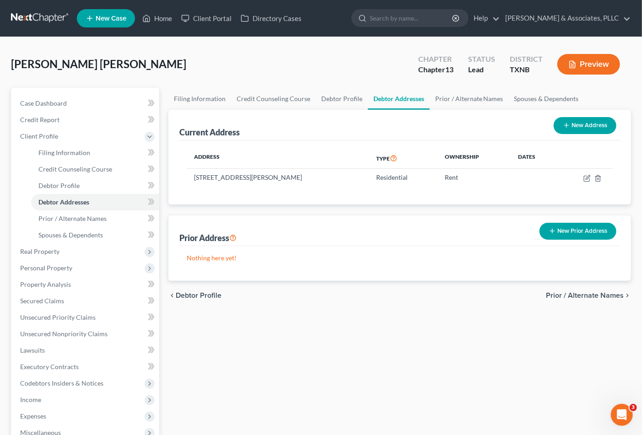
click at [381, 337] on div "Filing Information Credit Counseling Course Debtor Profile Debtor Addresses Pri…" at bounding box center [400, 315] width 472 height 455
click at [295, 343] on div "Filing Information Credit Counseling Course Debtor Profile Debtor Addresses Pri…" at bounding box center [400, 315] width 472 height 455
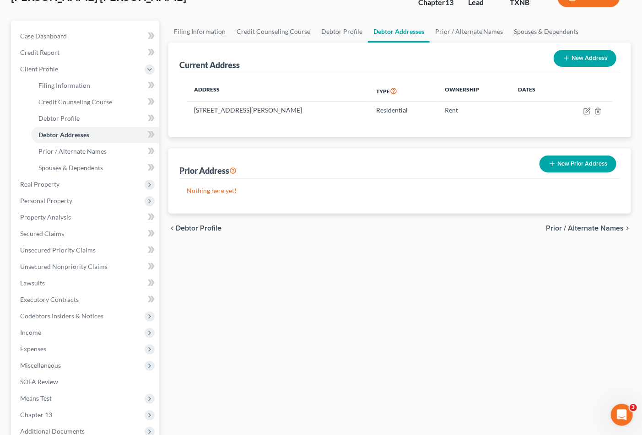
scroll to position [142, 0]
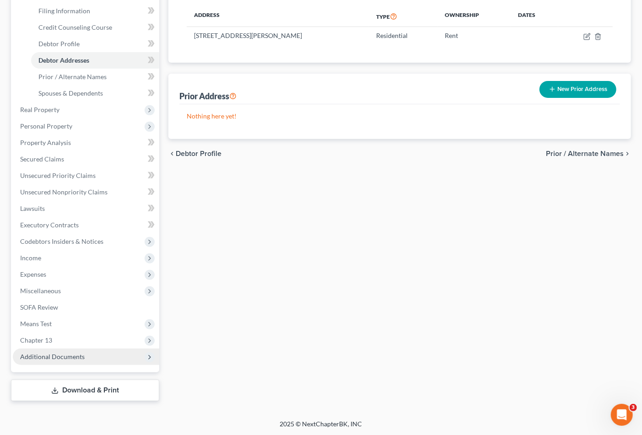
click at [40, 358] on span "Additional Documents" at bounding box center [52, 357] width 65 height 8
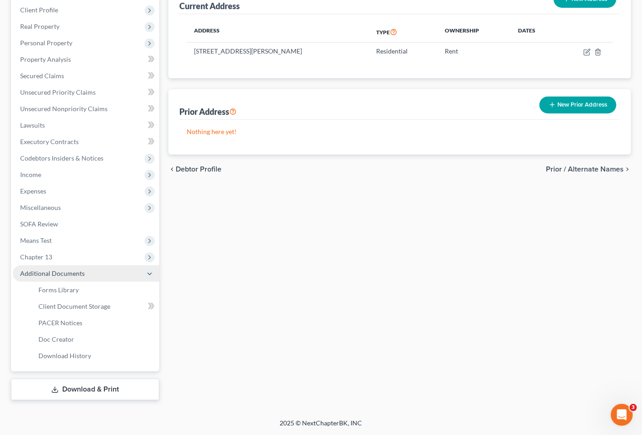
scroll to position [125, 0]
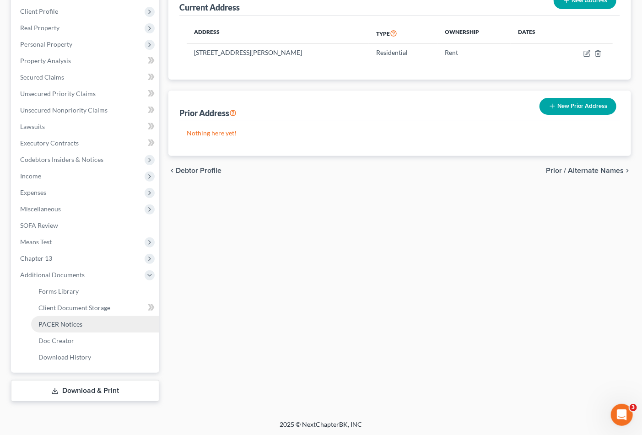
click at [61, 321] on span "PACER Notices" at bounding box center [60, 324] width 44 height 8
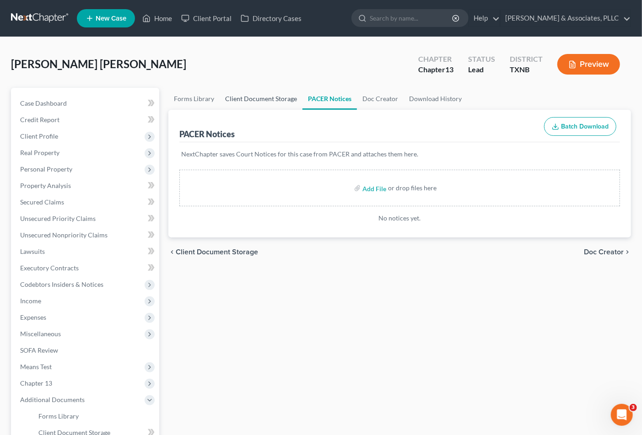
click at [253, 100] on link "Client Document Storage" at bounding box center [261, 99] width 83 height 22
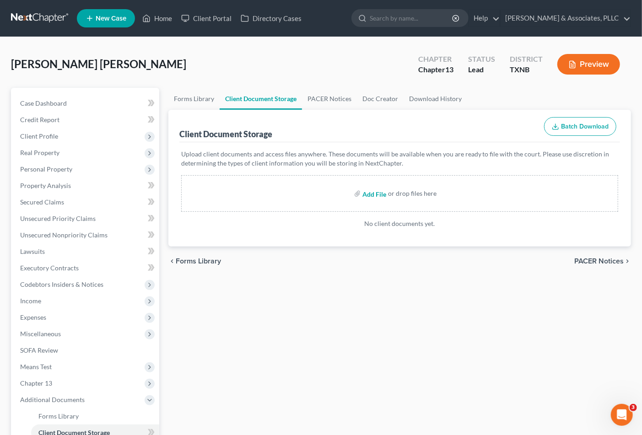
click at [382, 191] on input "file" at bounding box center [373, 193] width 22 height 16
type input "C:\fakepath\Matlock, Alana (id).pdf"
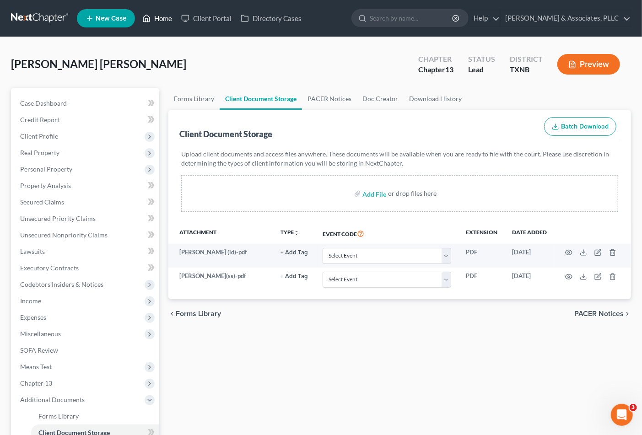
click at [158, 14] on link "Home" at bounding box center [157, 18] width 39 height 16
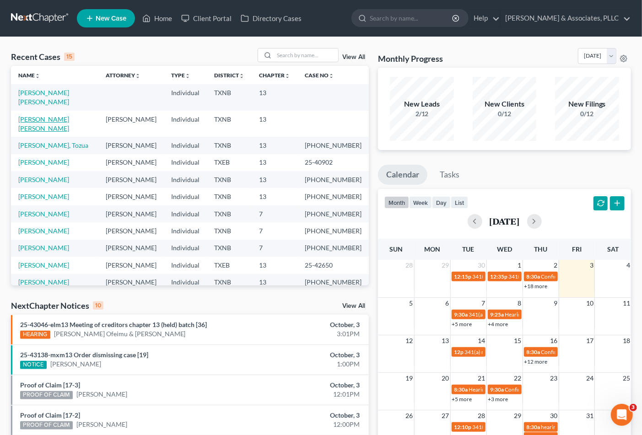
click at [45, 115] on link "Garcia Avila, Jose" at bounding box center [43, 123] width 51 height 17
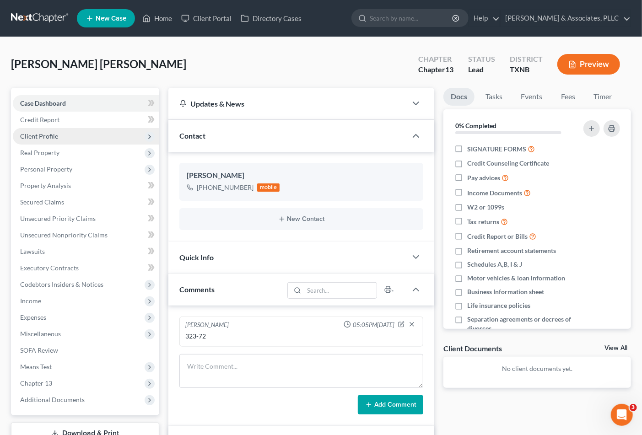
click at [40, 134] on span "Client Profile" at bounding box center [39, 136] width 38 height 8
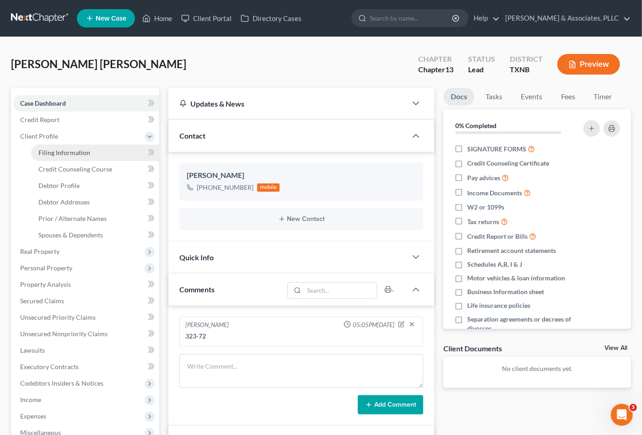
click at [43, 156] on span "Filing Information" at bounding box center [64, 153] width 52 height 8
select select "1"
select select "0"
select select "3"
select select "78"
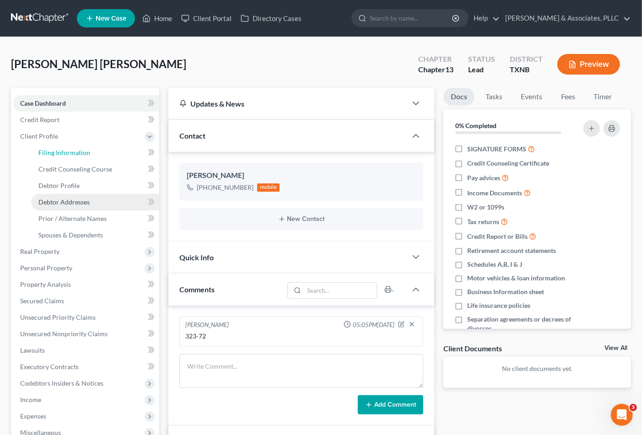
select select "0"
select select "45"
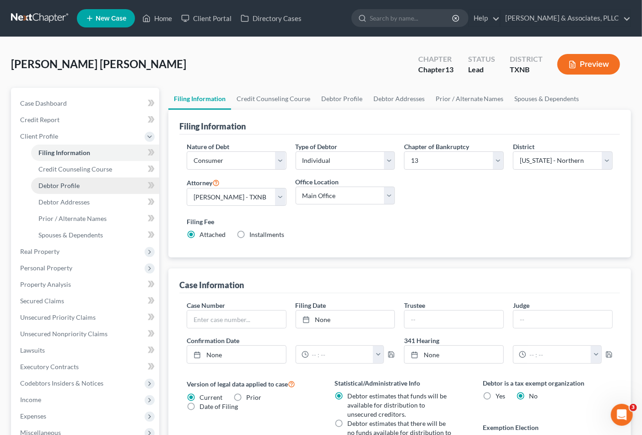
click at [63, 186] on span "Debtor Profile" at bounding box center [58, 186] width 41 height 8
select select "1"
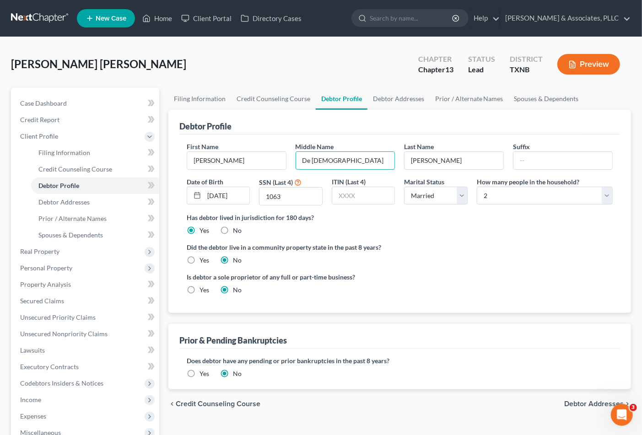
drag, startPoint x: 355, startPoint y: 162, endPoint x: 293, endPoint y: 165, distance: 62.3
click at [293, 165] on div "Middle Name De Jesus" at bounding box center [345, 156] width 109 height 28
type input "Jose De Jesus"
click at [308, 157] on input "text" at bounding box center [345, 160] width 99 height 17
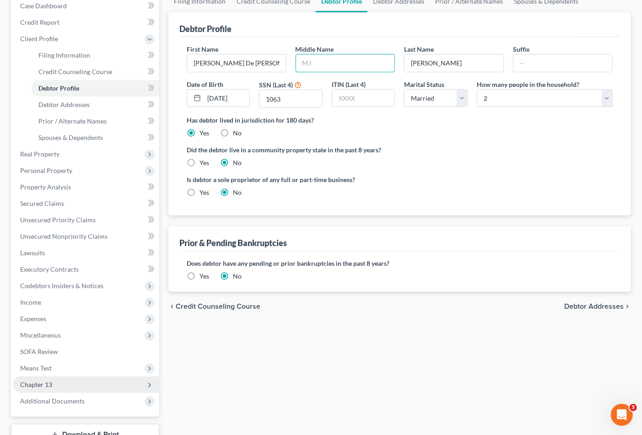
scroll to position [102, 0]
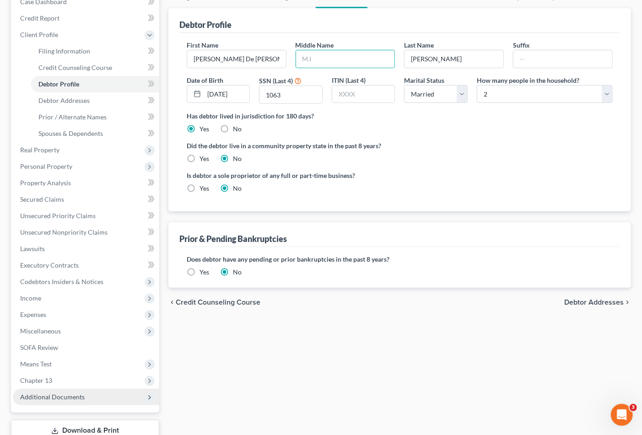
click at [59, 393] on span "Additional Documents" at bounding box center [52, 397] width 65 height 8
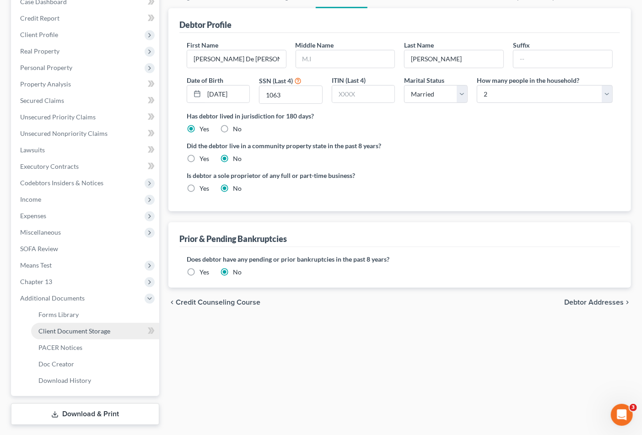
click at [72, 329] on span "Client Document Storage" at bounding box center [74, 331] width 72 height 8
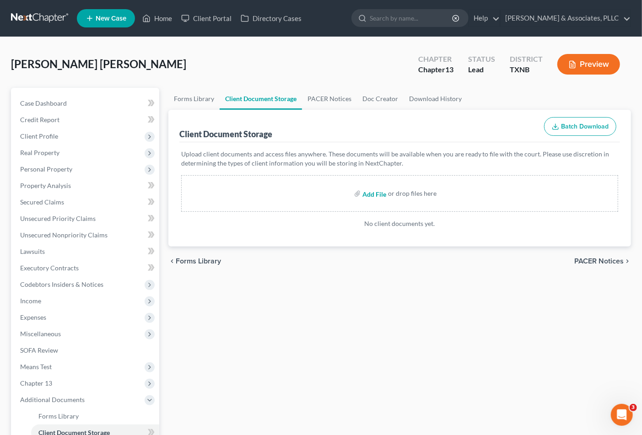
click at [373, 193] on input "file" at bounding box center [373, 193] width 22 height 16
type input "C:\fakepath\GARCIA, JOSE DE JESUS (CERTIFICATE).pdf"
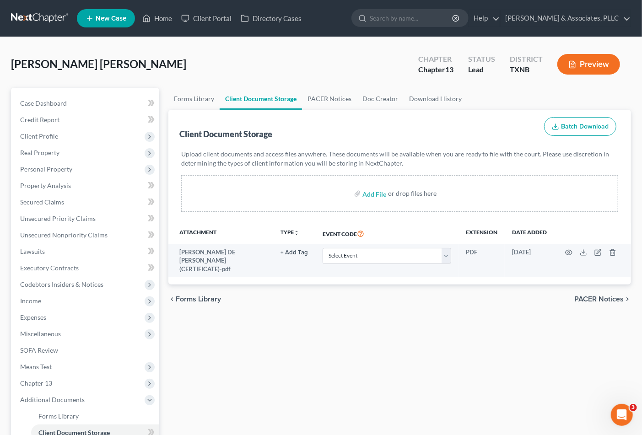
scroll to position [20, 0]
click at [299, 309] on div "Forms Library Client Document Storage PACER Notices Doc Creator Download Histor…" at bounding box center [400, 307] width 472 height 439
click at [374, 191] on input "file" at bounding box center [373, 193] width 22 height 16
type input "C:\fakepath\GARCIA, JOSAE DE JESUS (ID & SS).pdf"
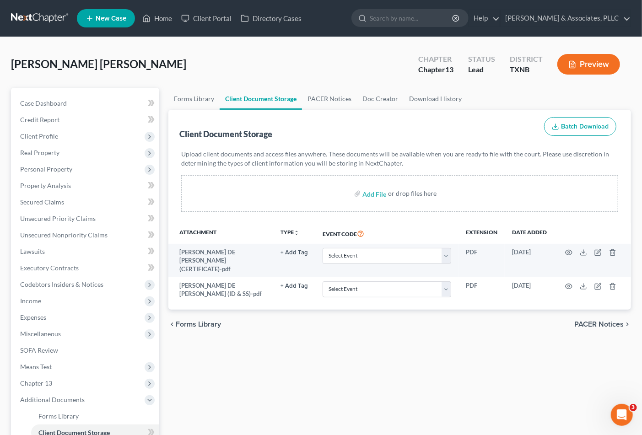
click at [592, 321] on span "PACER Notices" at bounding box center [598, 324] width 49 height 7
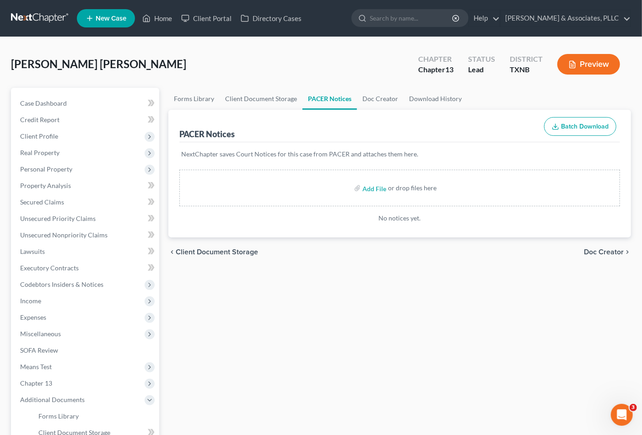
click at [601, 250] on span "Doc Creator" at bounding box center [604, 251] width 40 height 7
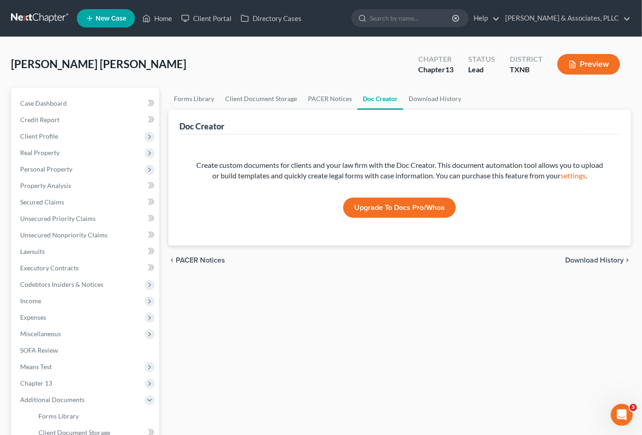
click at [421, 371] on div "Forms Library Client Document Storage PACER Notices Doc Creator Download Histor…" at bounding box center [400, 307] width 472 height 439
click at [390, 367] on div "Forms Library Client Document Storage PACER Notices Doc Creator Download Histor…" at bounding box center [400, 307] width 472 height 439
click at [396, 385] on div "Forms Library Client Document Storage PACER Notices Doc Creator Download Histor…" at bounding box center [400, 307] width 472 height 439
click at [397, 369] on div "Forms Library Client Document Storage PACER Notices Doc Creator Download Histor…" at bounding box center [400, 307] width 472 height 439
click at [290, 317] on div "Forms Library Client Document Storage PACER Notices Doc Creator Download Histor…" at bounding box center [400, 307] width 472 height 439
